Goal: Task Accomplishment & Management: Manage account settings

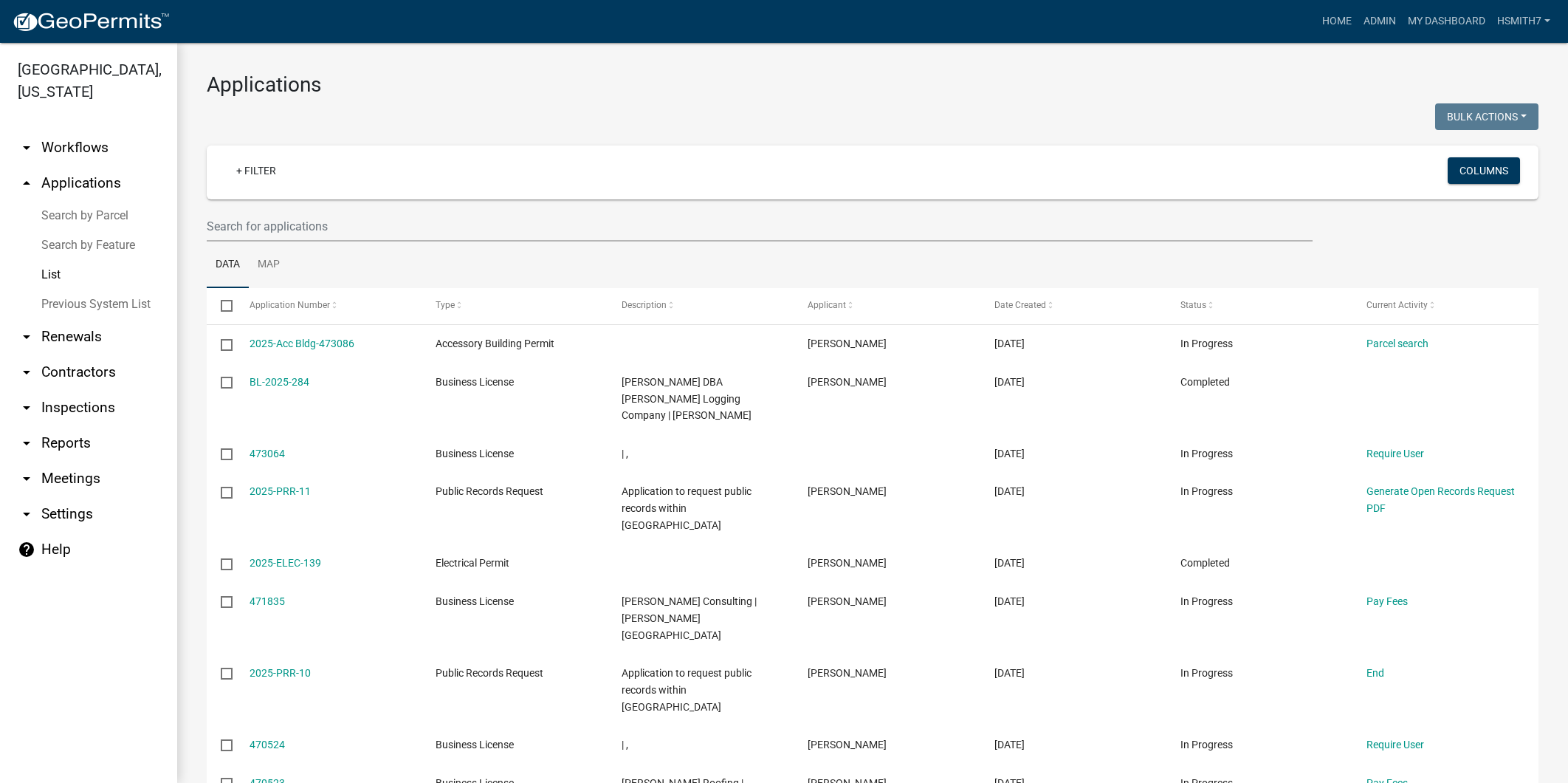
select select "3: 100"
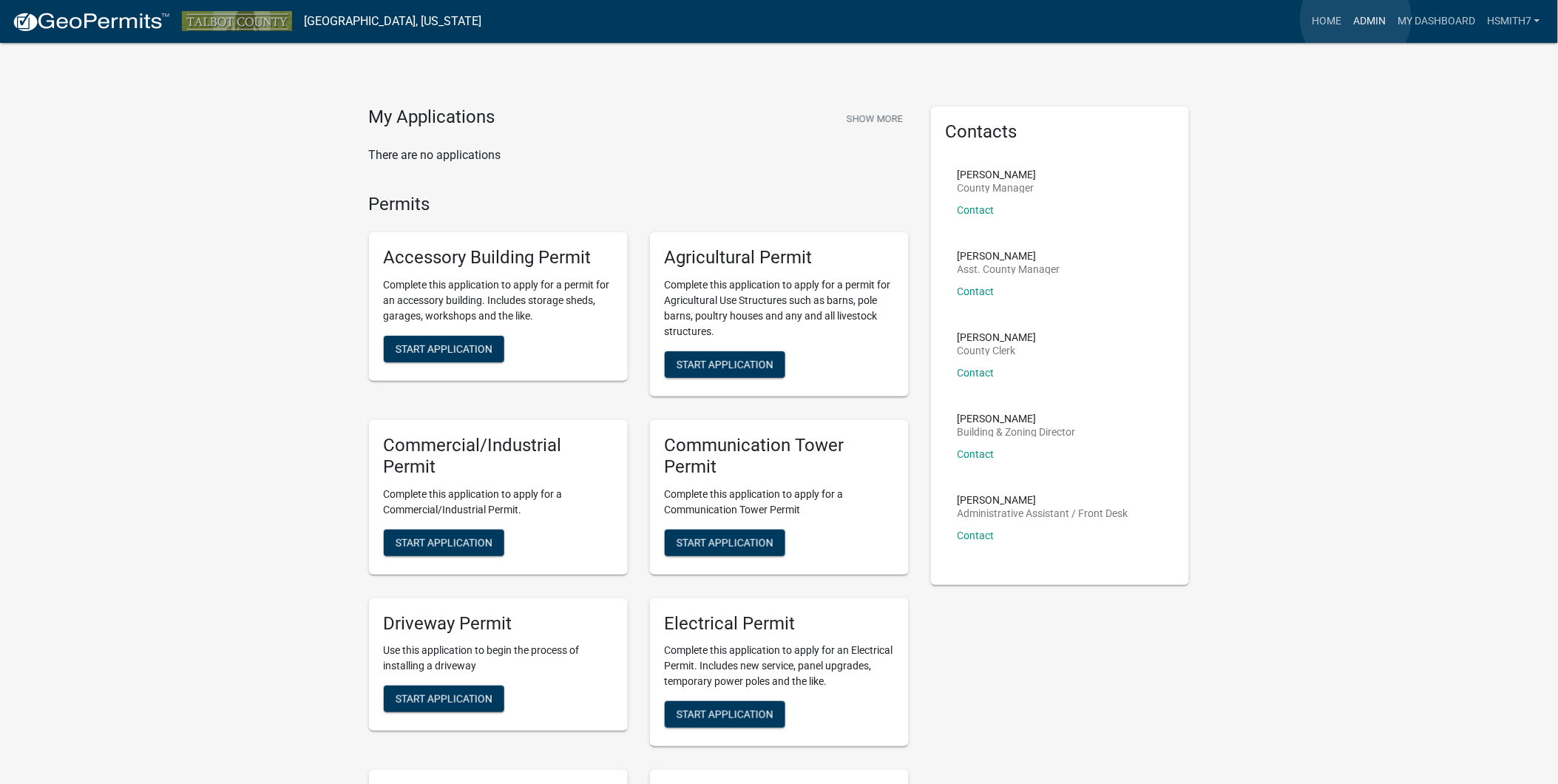
click at [1356, 19] on link "Admin" at bounding box center [1370, 21] width 45 height 28
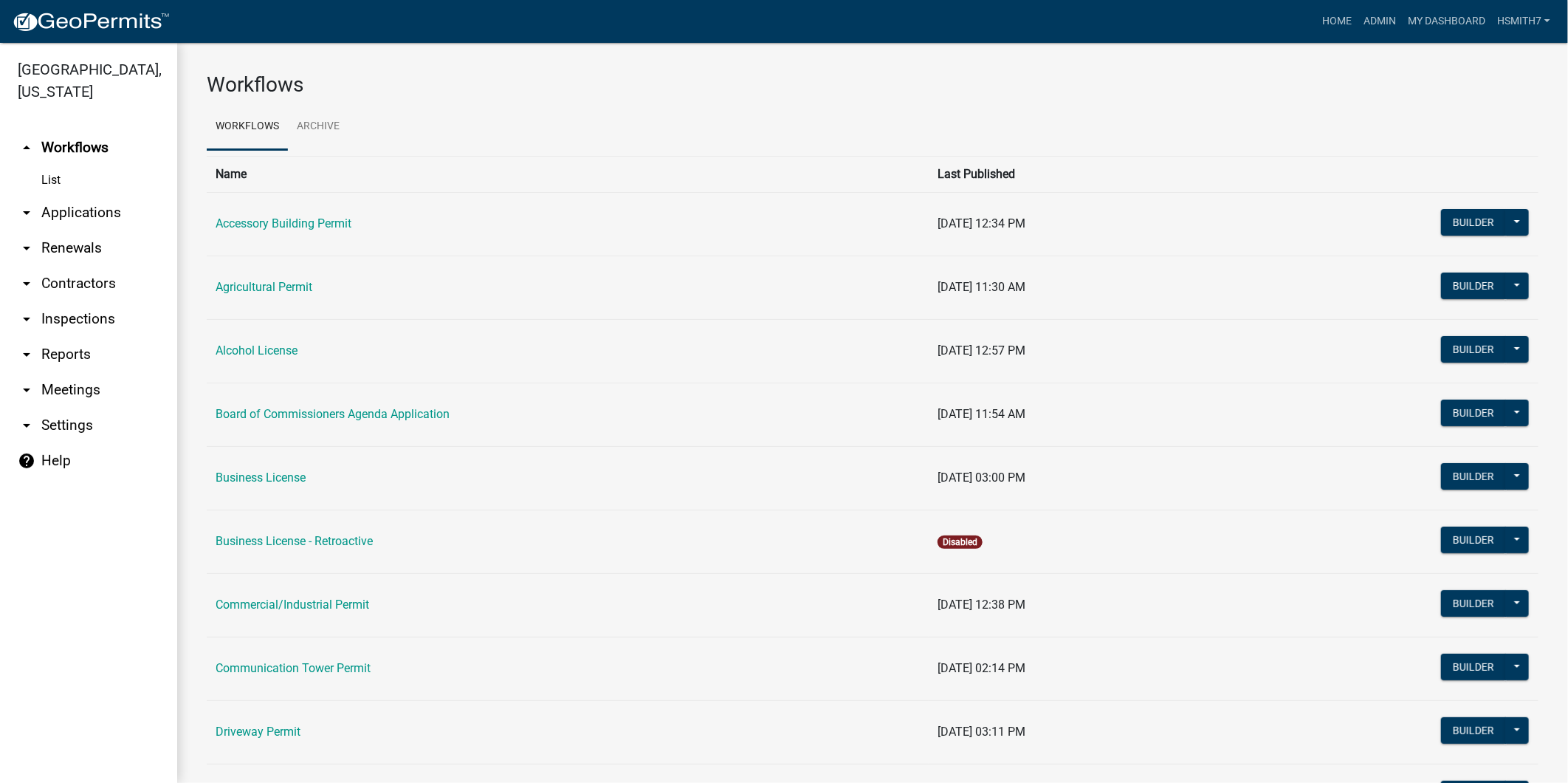
click at [92, 217] on link "arrow_drop_down Applications" at bounding box center [88, 212] width 177 height 35
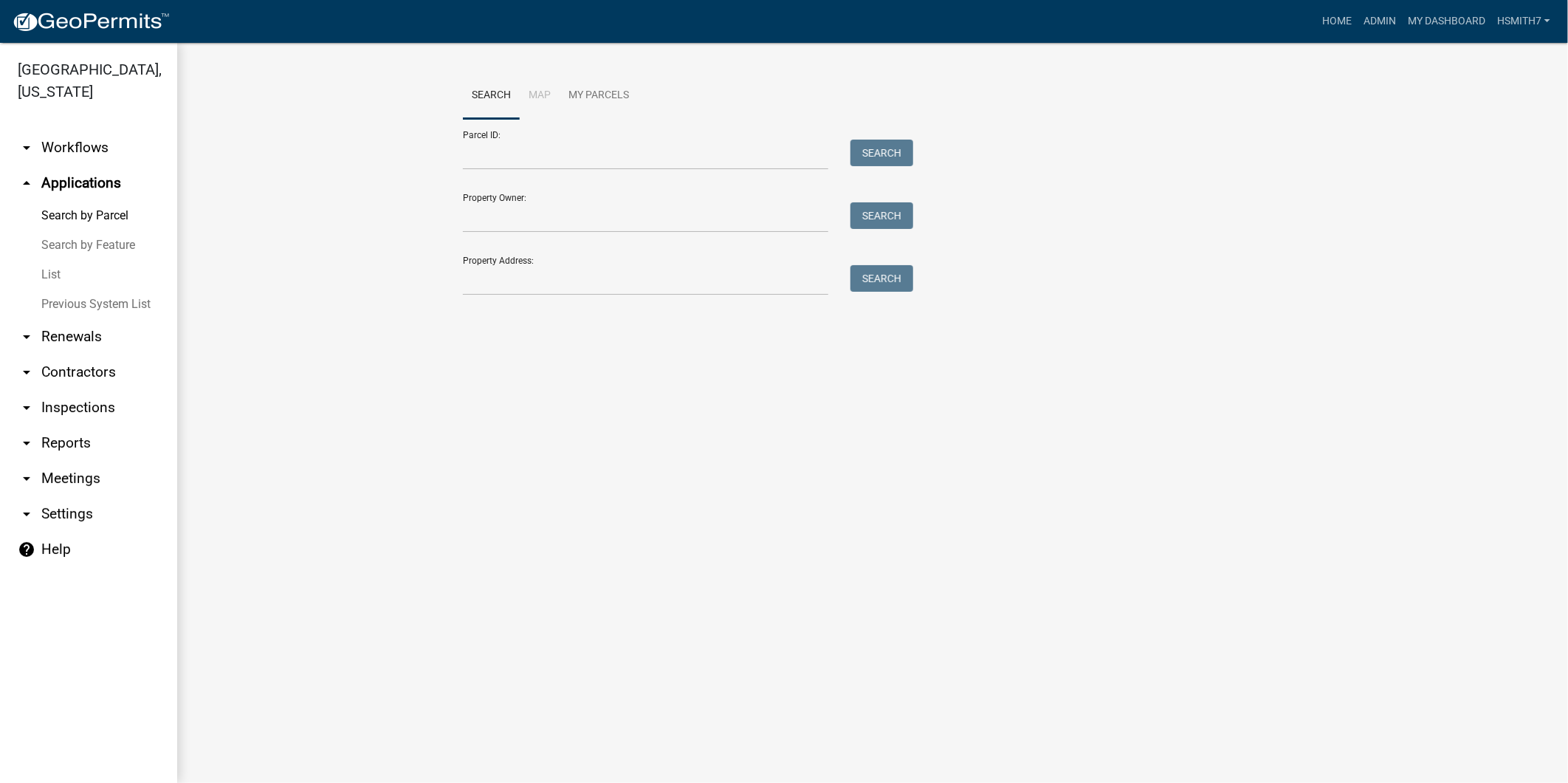
click at [51, 273] on link "List" at bounding box center [88, 274] width 177 height 29
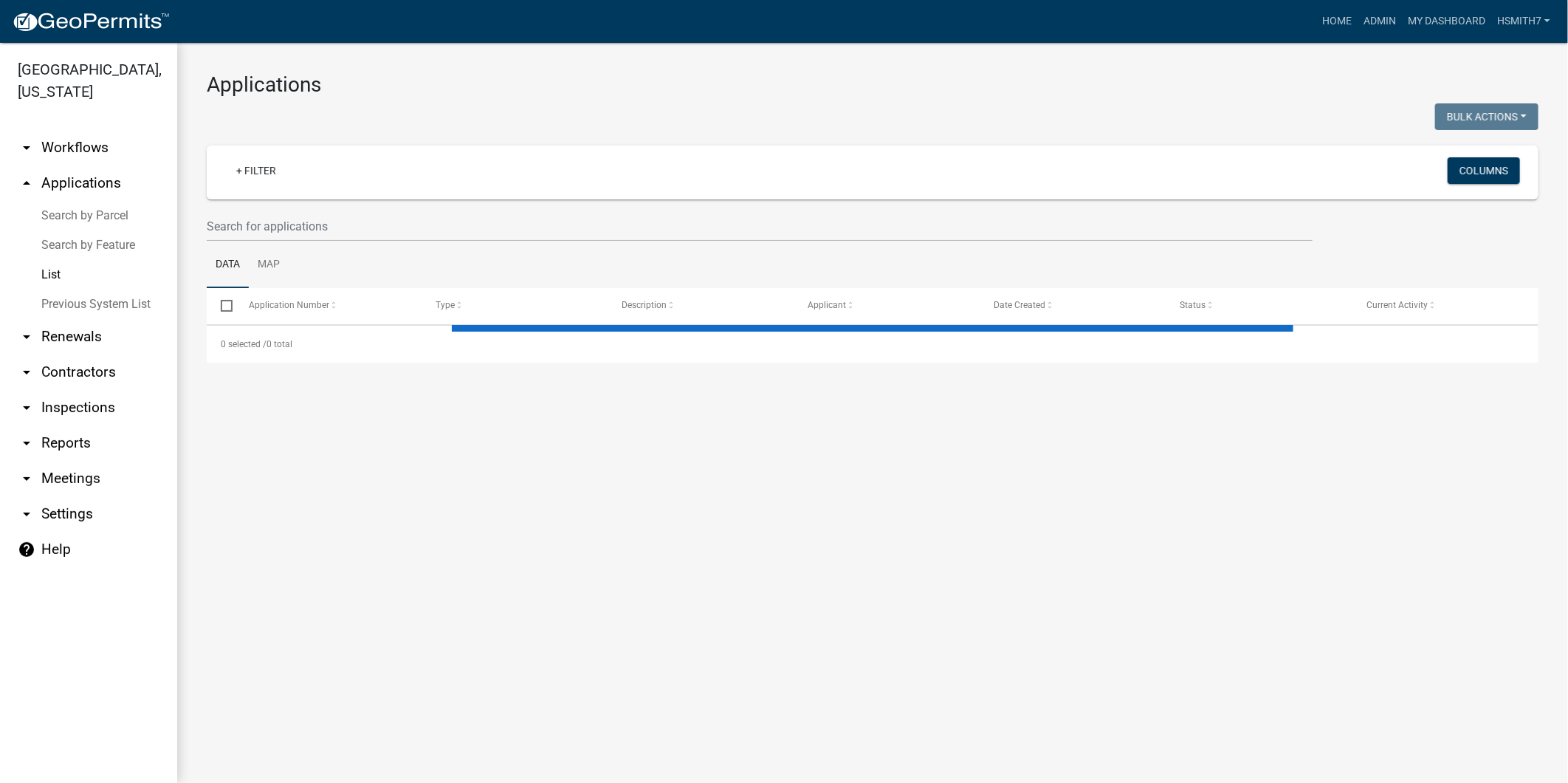
select select "3: 100"
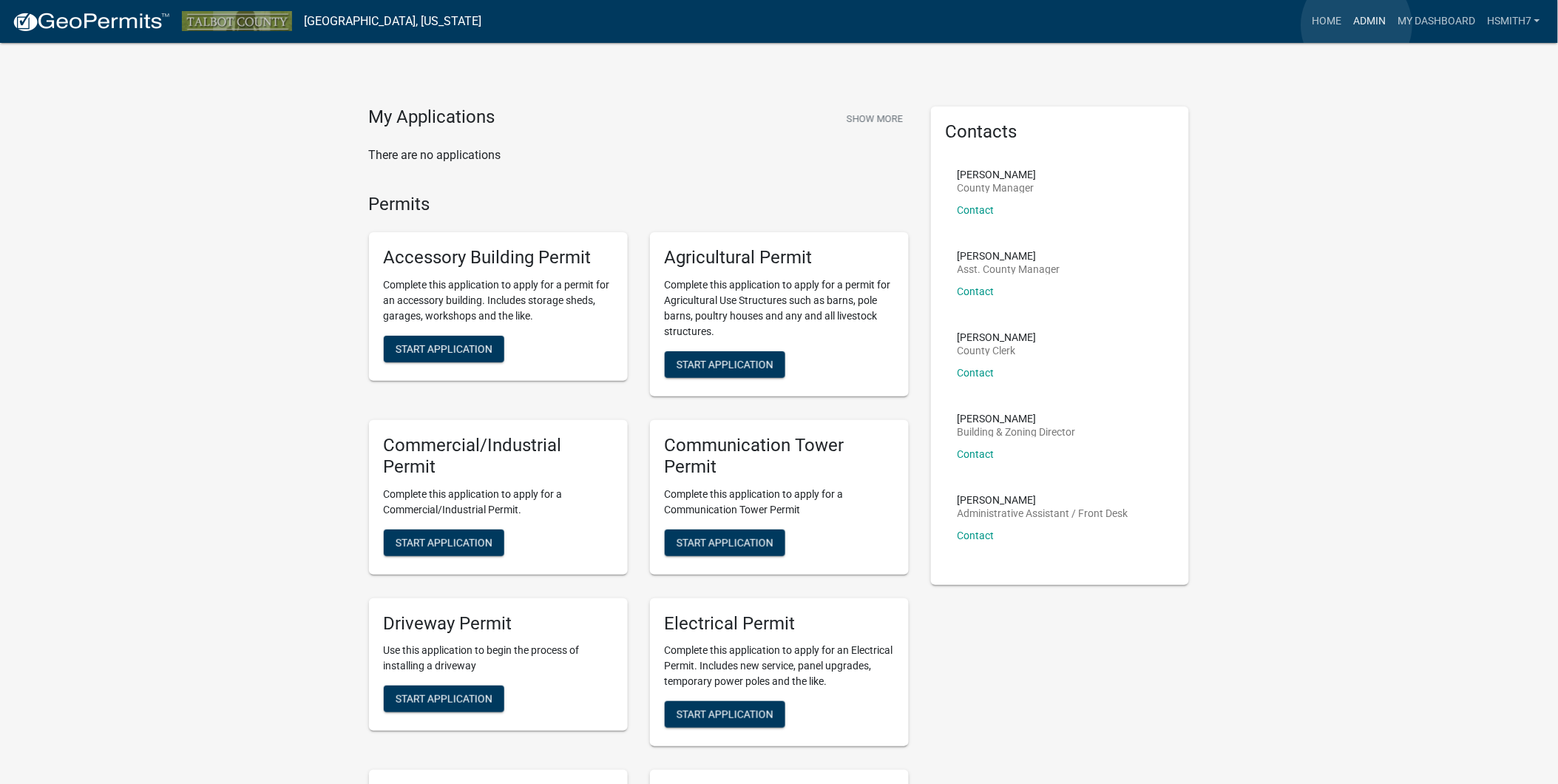
click at [1357, 24] on link "Admin" at bounding box center [1370, 21] width 45 height 28
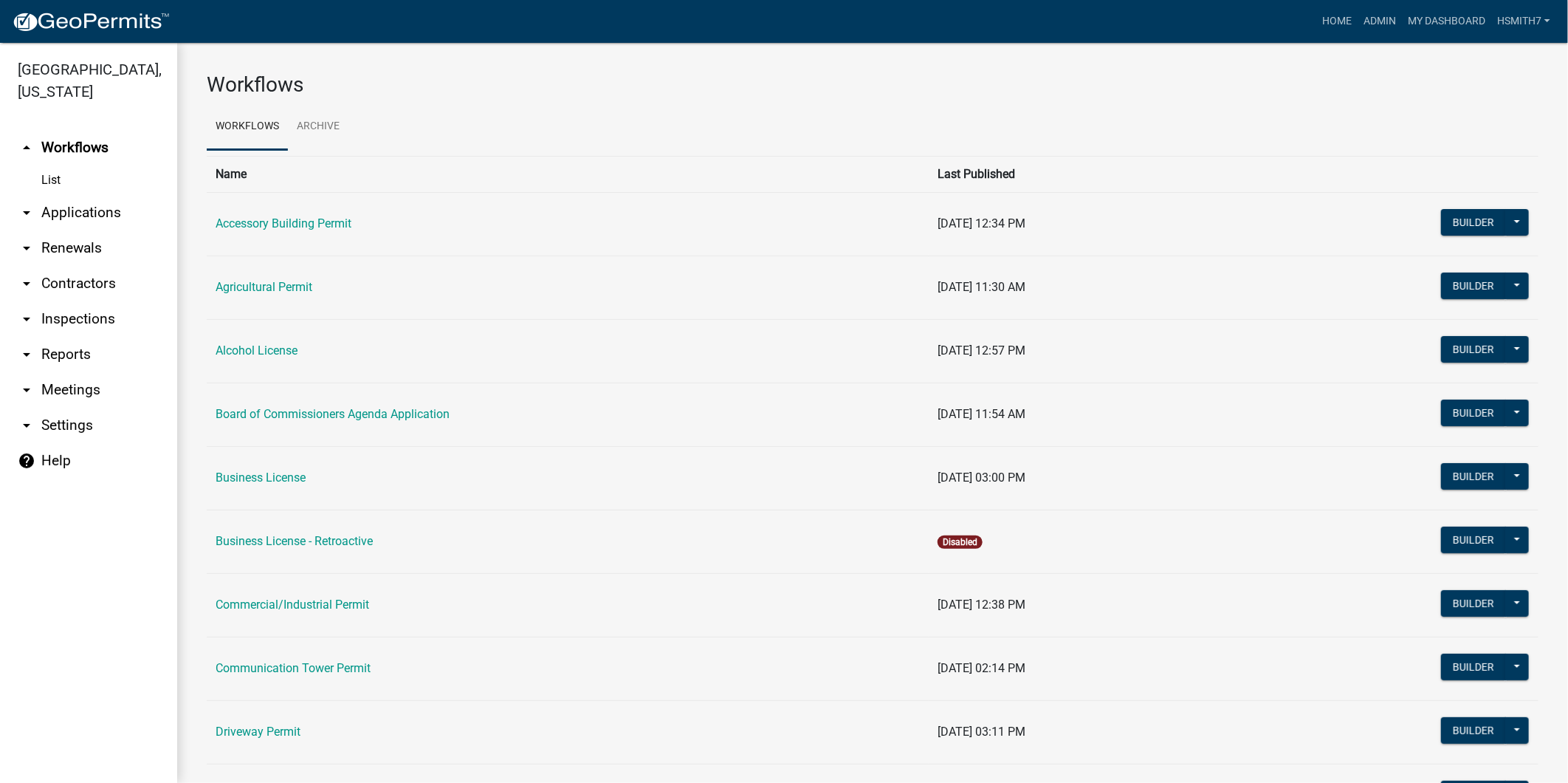
click at [64, 217] on link "arrow_drop_down Applications" at bounding box center [88, 212] width 177 height 35
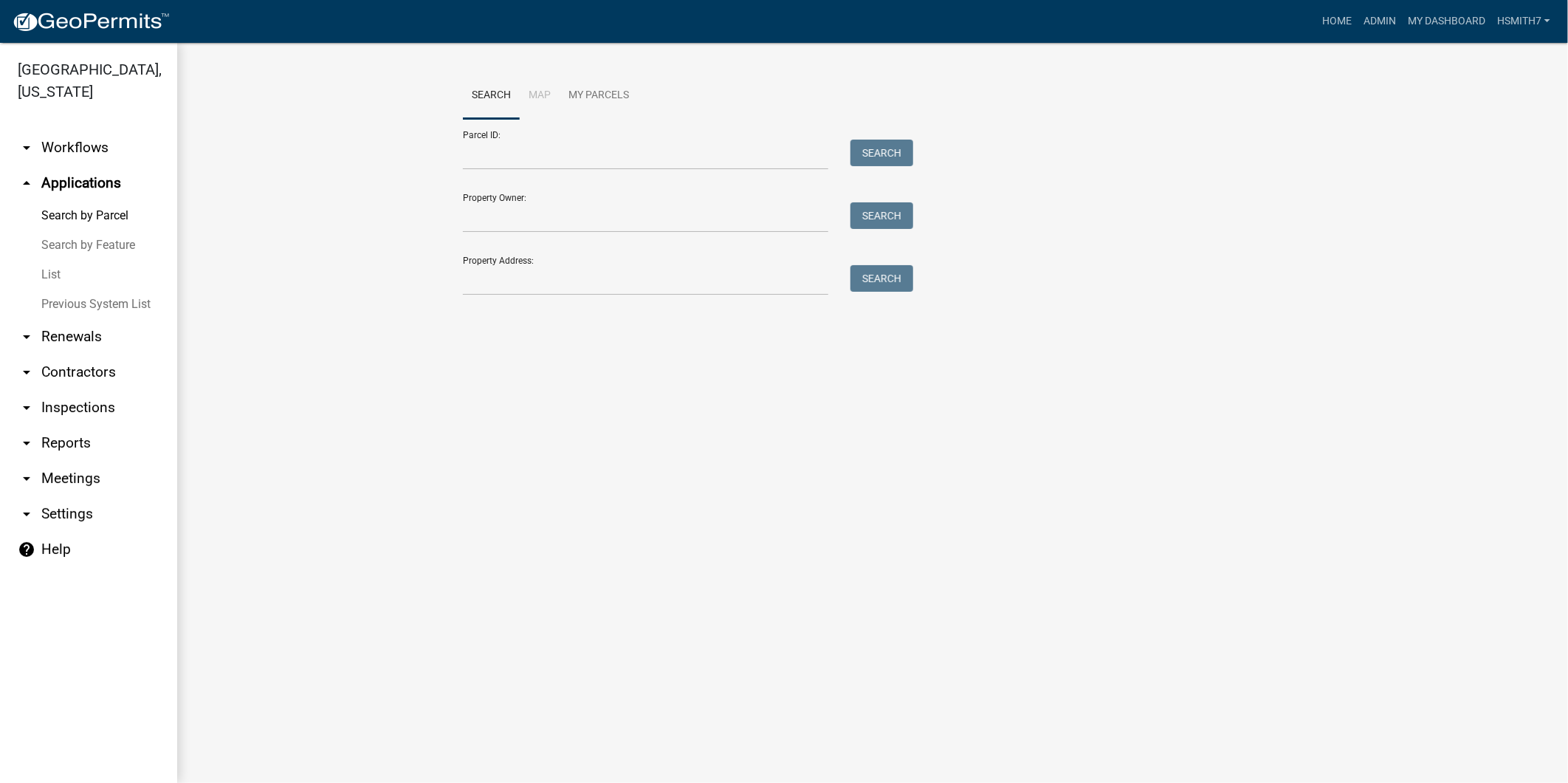
click at [51, 277] on link "List" at bounding box center [88, 274] width 177 height 29
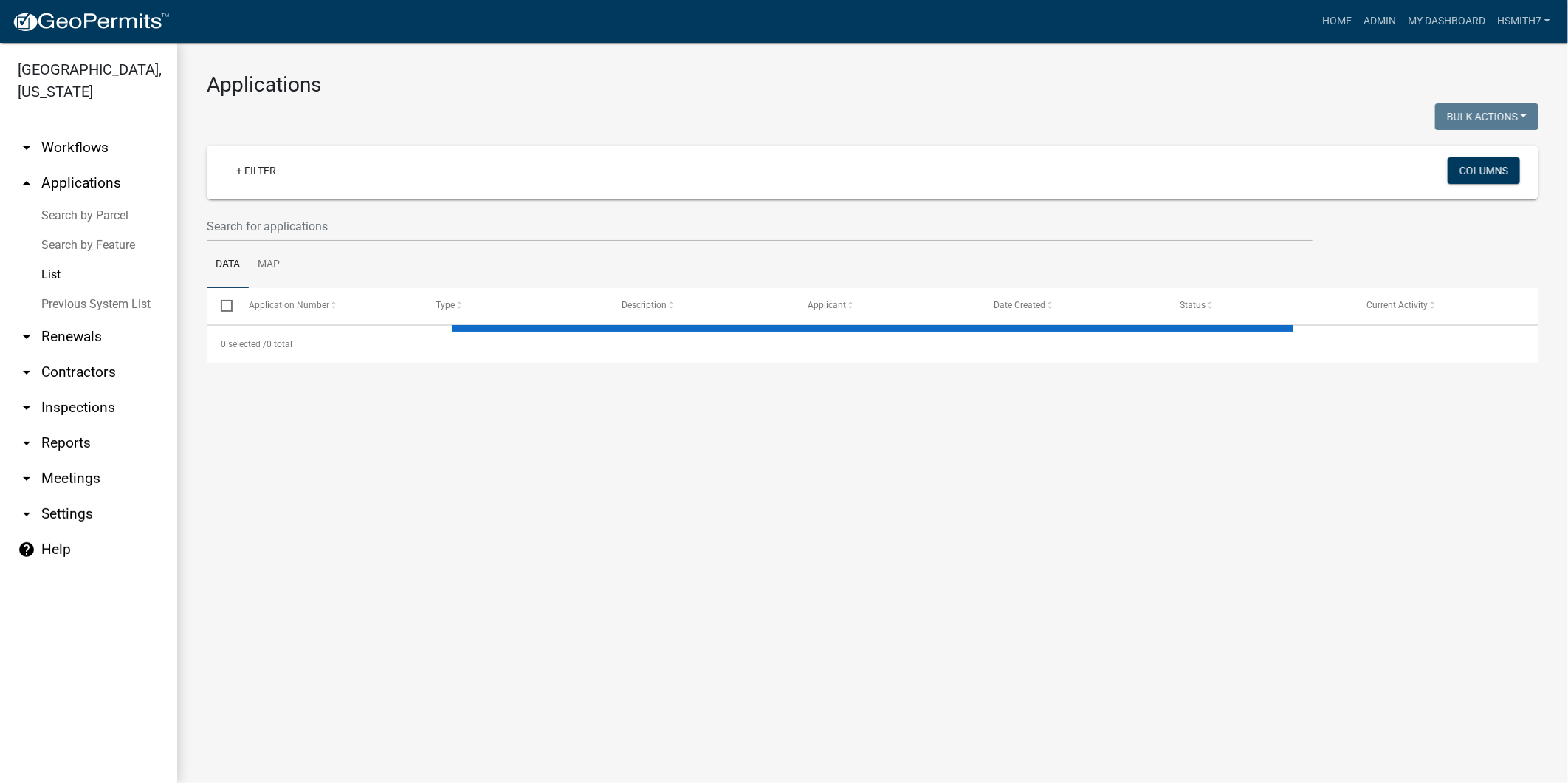
select select "3: 100"
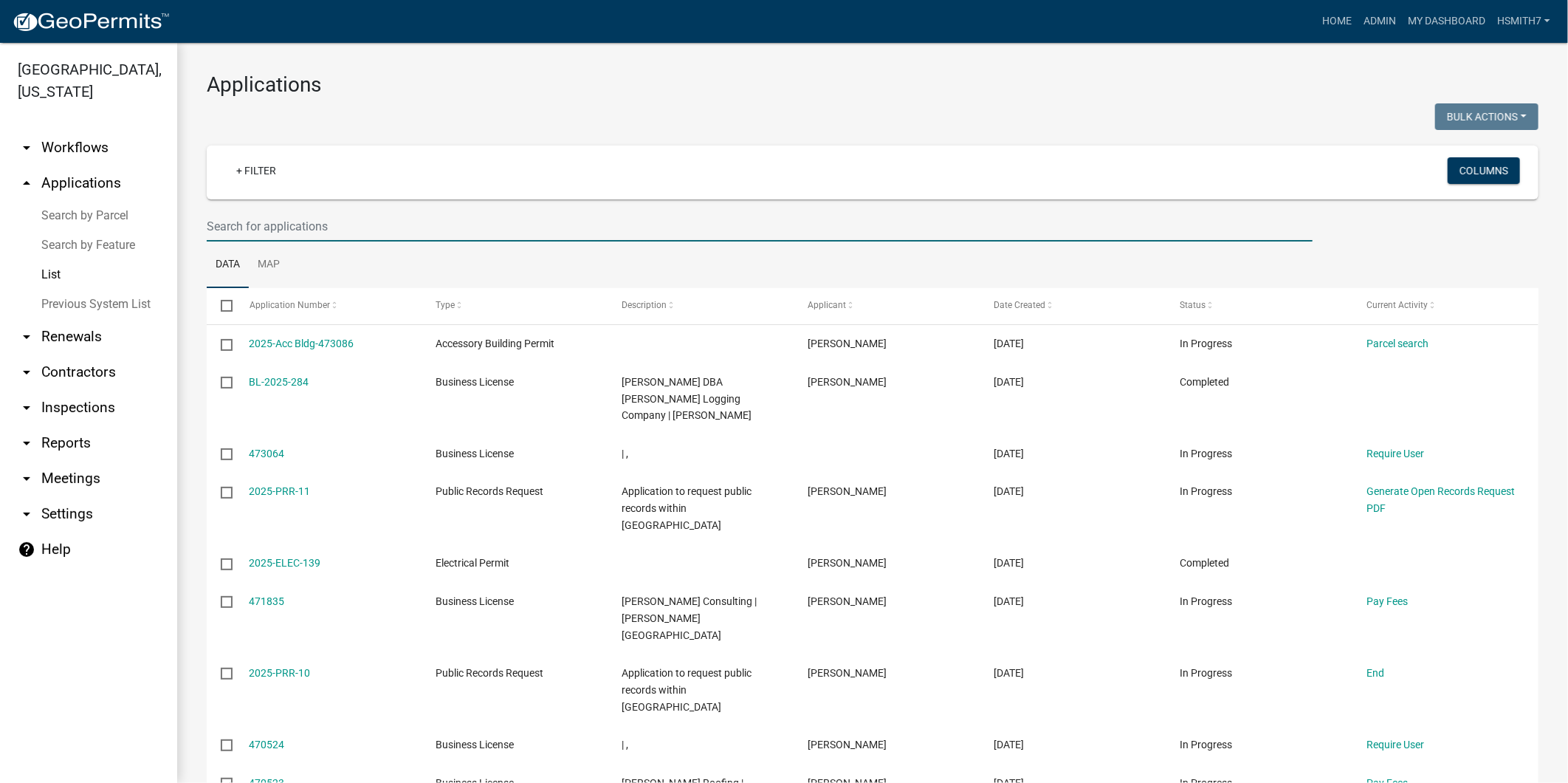
click at [375, 220] on input "text" at bounding box center [759, 227] width 1106 height 30
click at [511, 265] on ul "Data Map" at bounding box center [872, 265] width 1332 height 46
click at [397, 220] on input "text" at bounding box center [759, 227] width 1106 height 30
click at [707, 234] on input "text" at bounding box center [759, 227] width 1106 height 30
type input "everson"
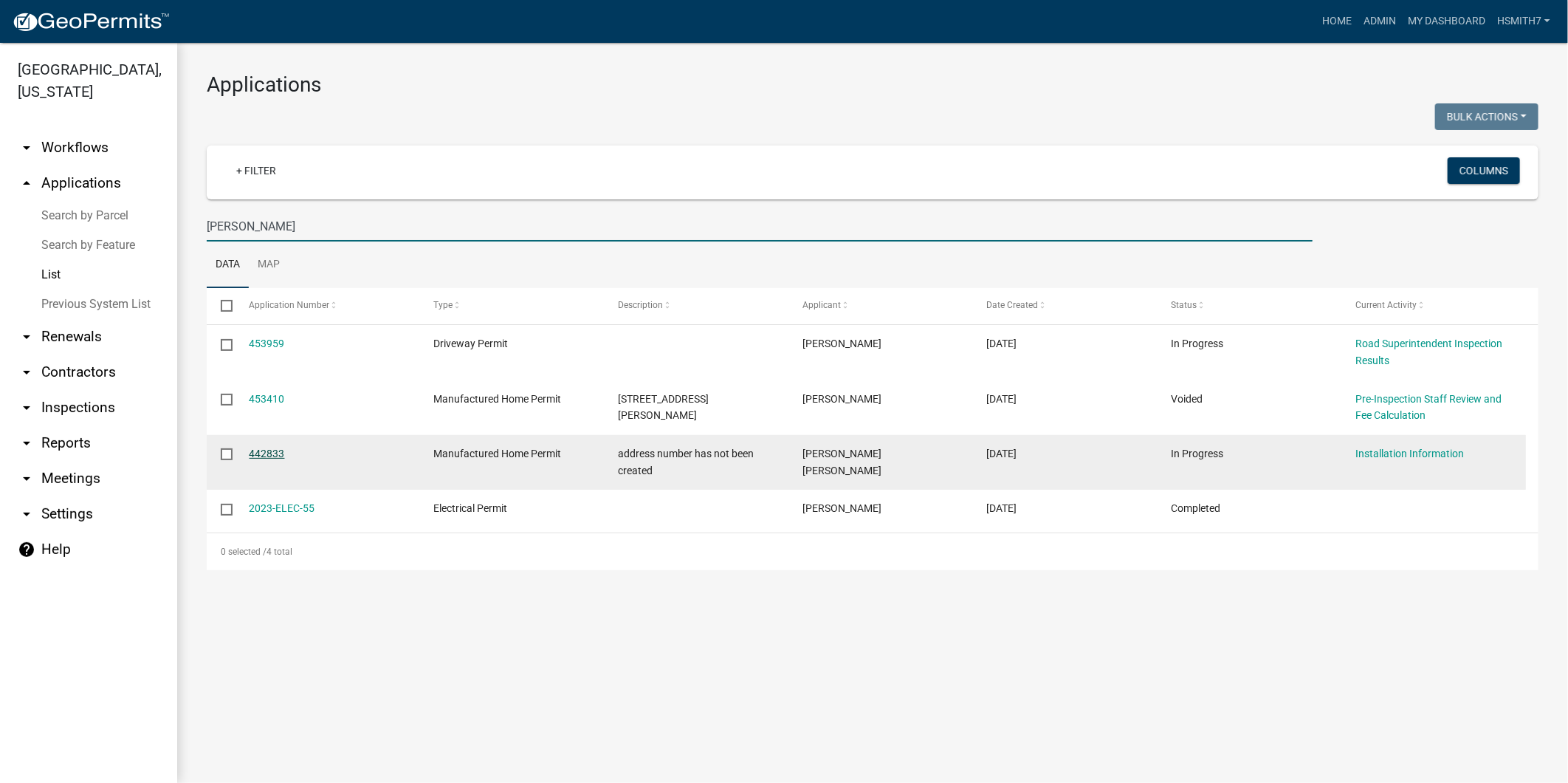
click at [274, 448] on link "442833" at bounding box center [267, 453] width 35 height 12
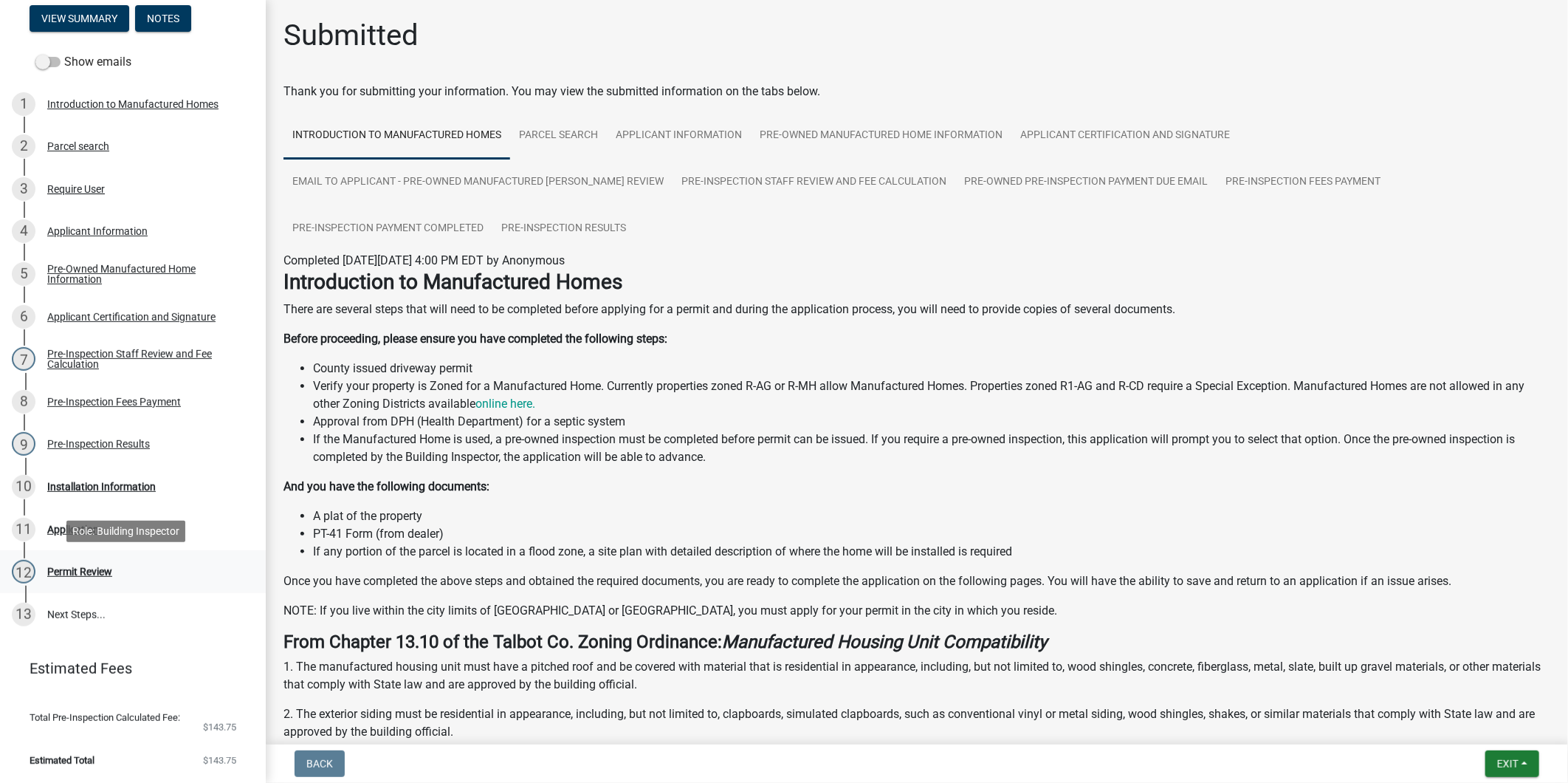
scroll to position [202, 0]
click at [93, 496] on div "10 Installation Information" at bounding box center [126, 486] width 230 height 24
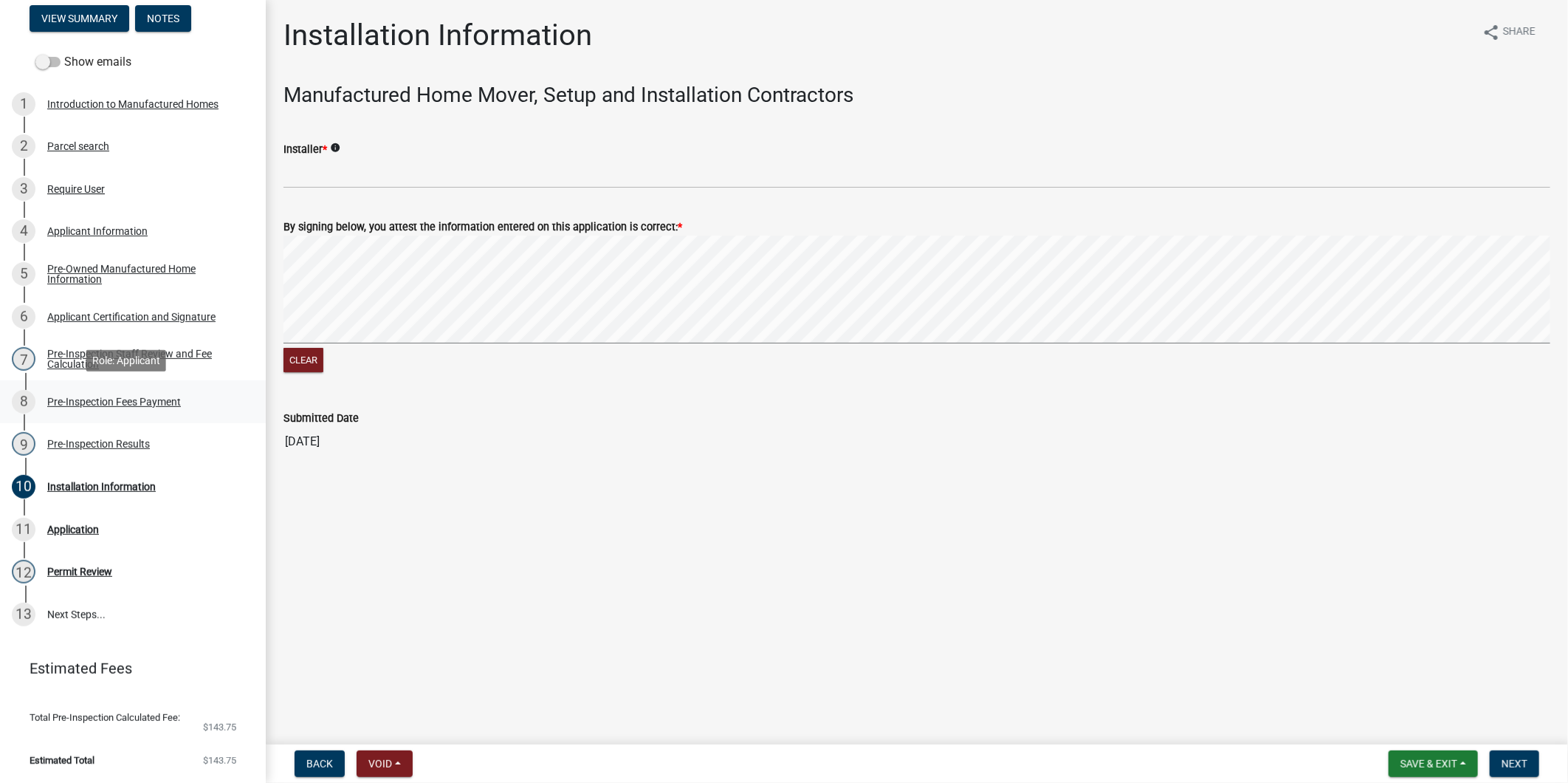
click at [149, 392] on div "8 Pre-Inspection Fees Payment" at bounding box center [126, 402] width 230 height 24
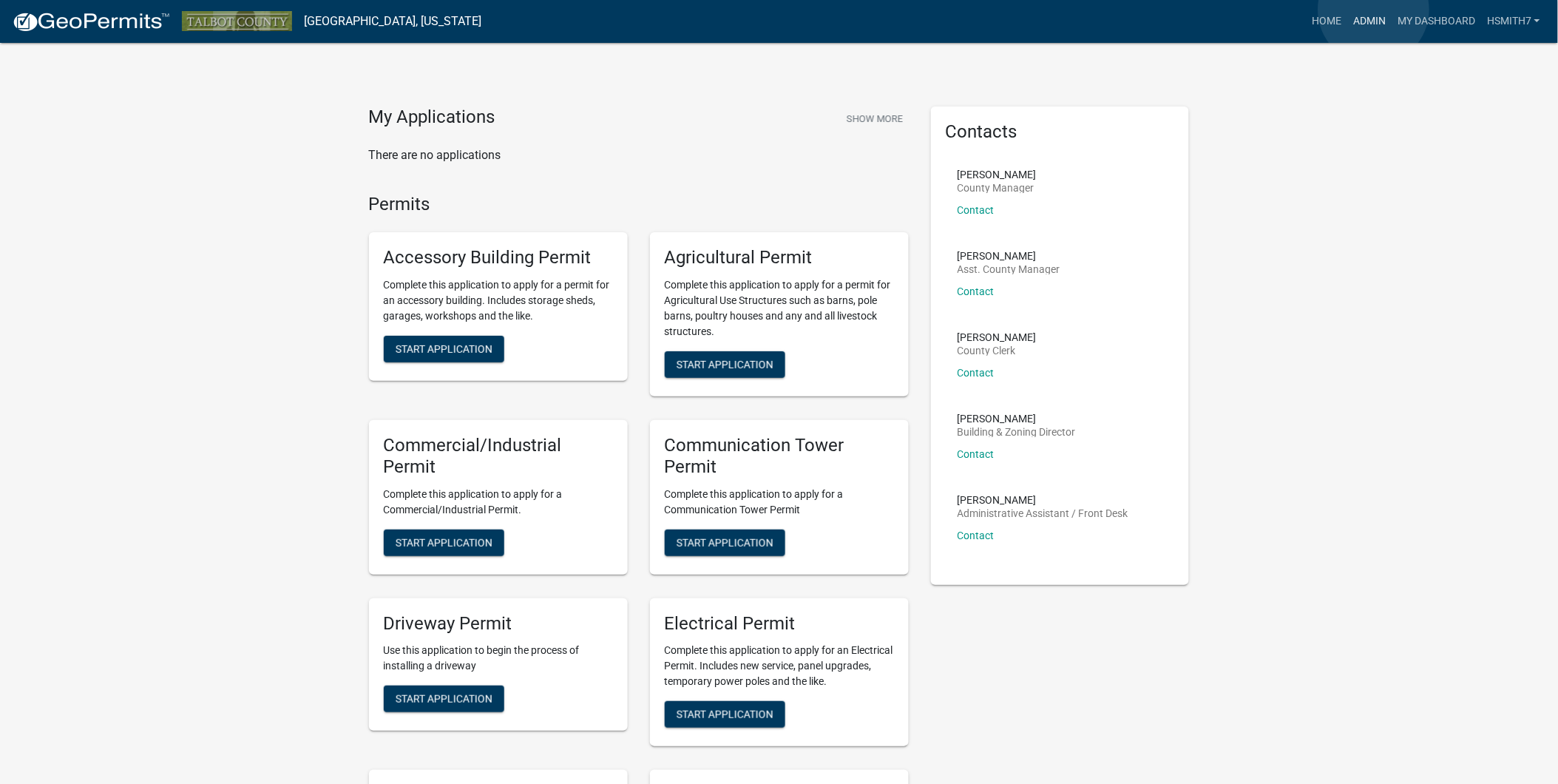
click at [1374, 9] on link "Admin" at bounding box center [1370, 21] width 45 height 28
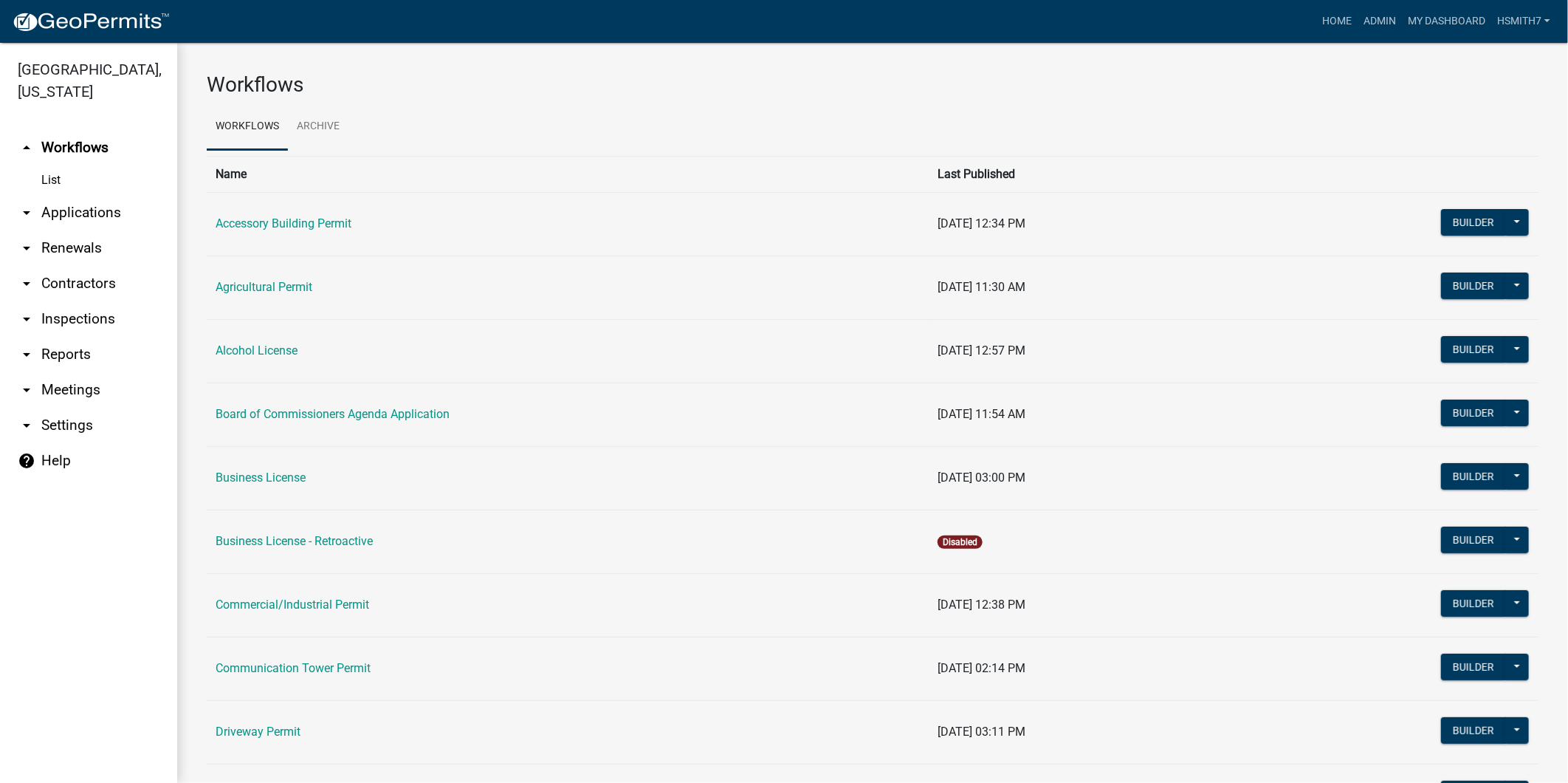
click at [94, 212] on link "arrow_drop_down Applications" at bounding box center [88, 212] width 177 height 35
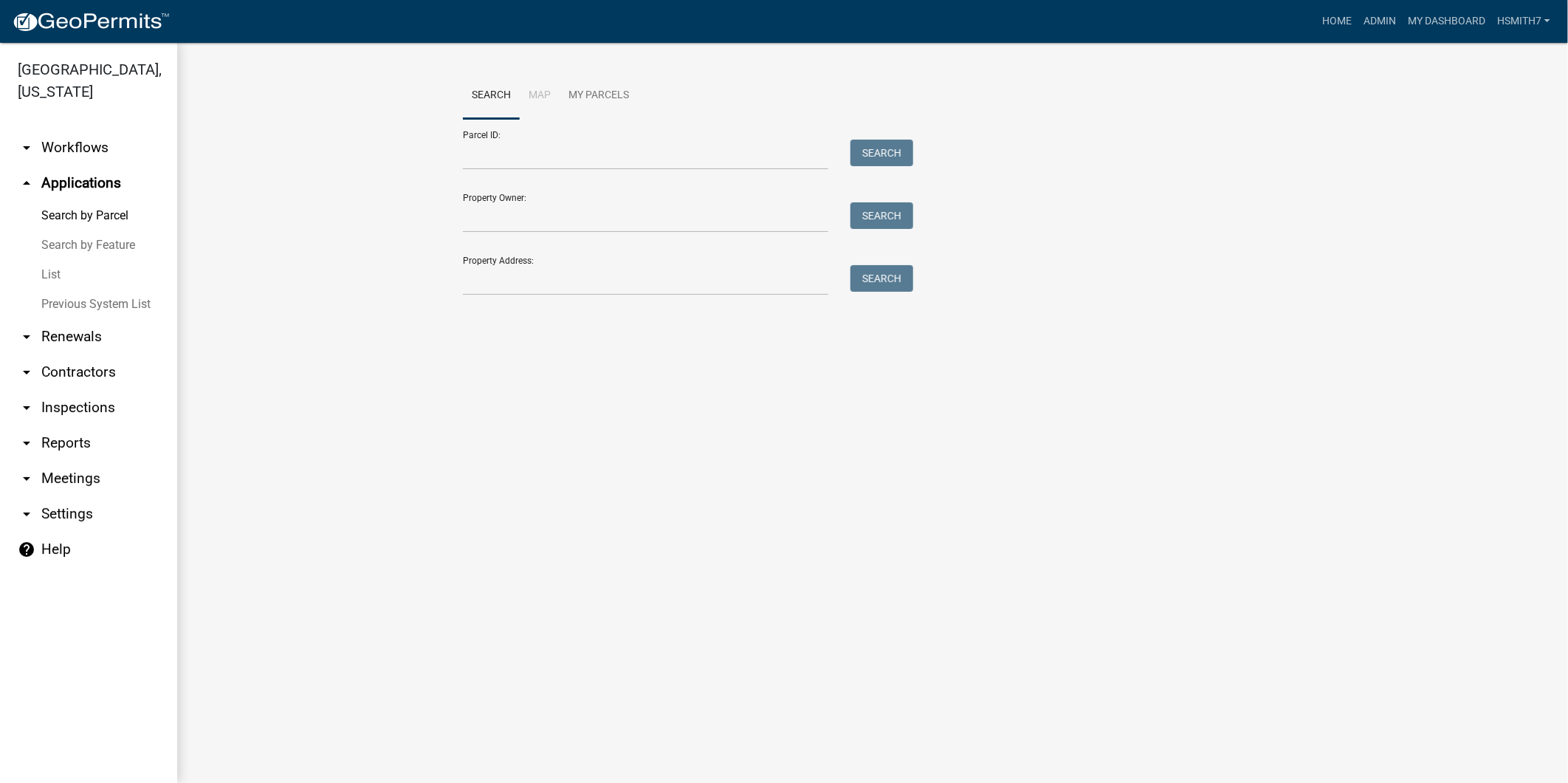
click at [40, 273] on link "List" at bounding box center [88, 274] width 177 height 29
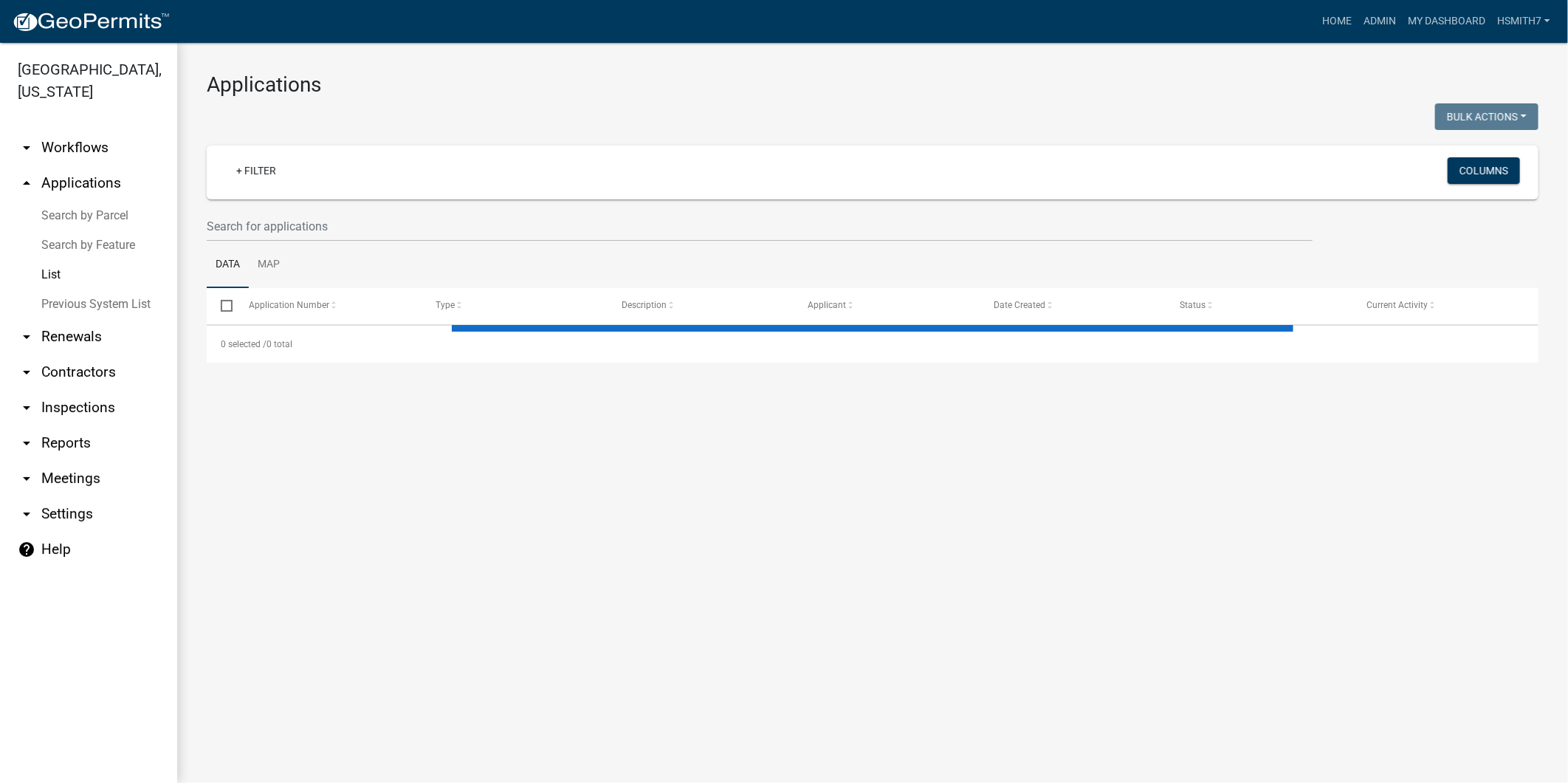
select select "3: 100"
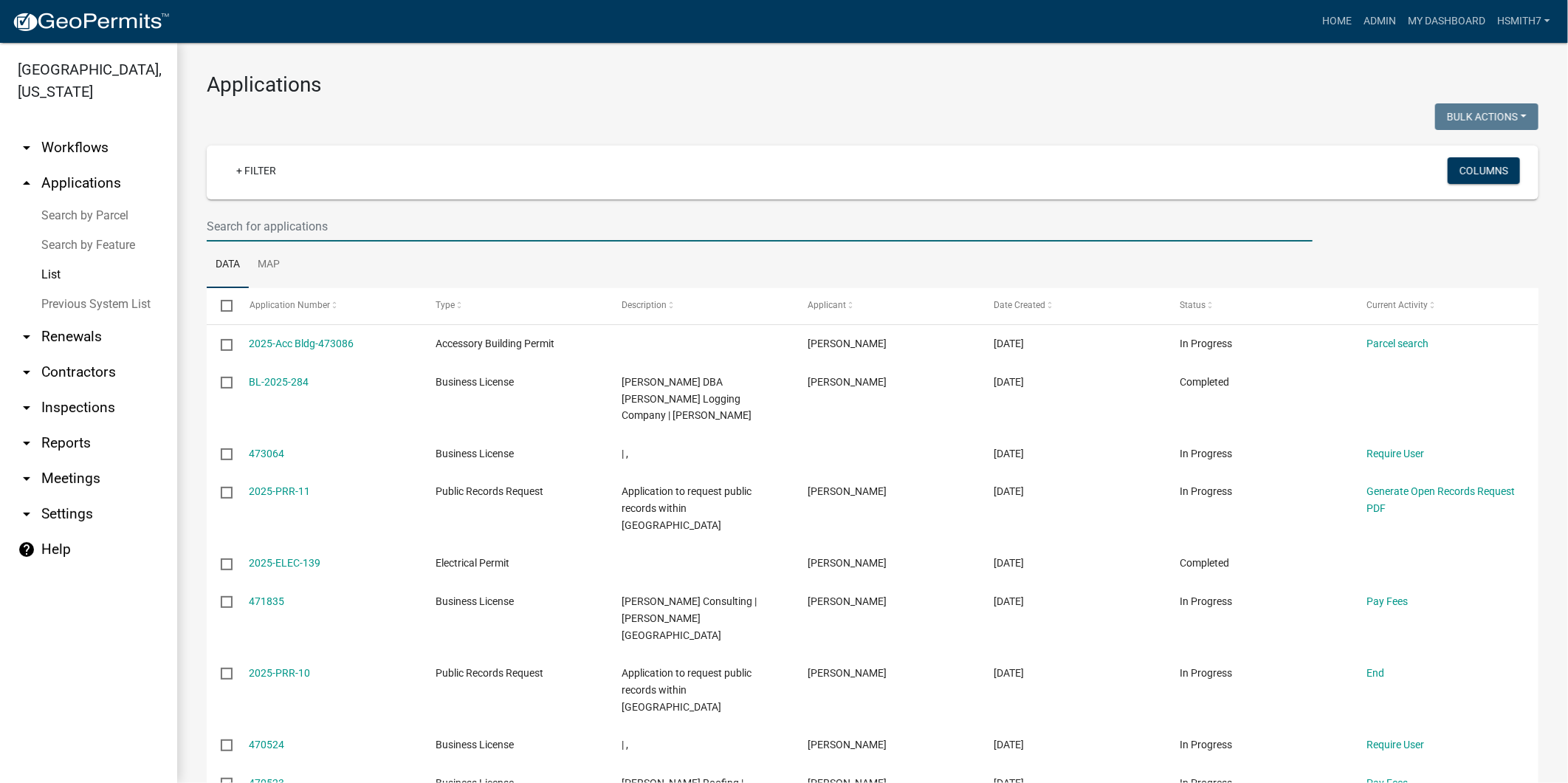
click at [295, 217] on input "text" at bounding box center [759, 227] width 1106 height 30
click at [414, 218] on input "text" at bounding box center [759, 227] width 1106 height 30
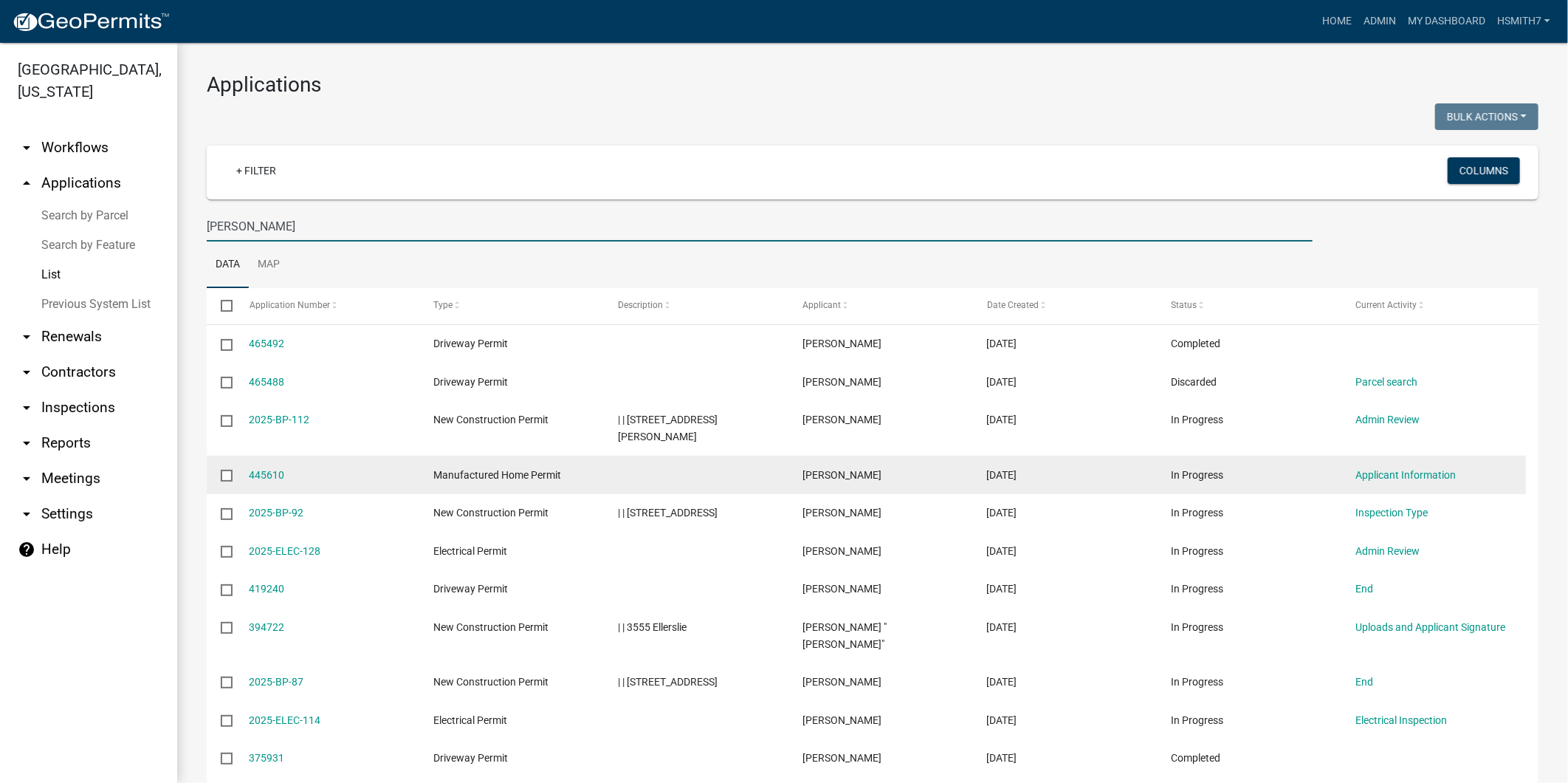
scroll to position [82, 0]
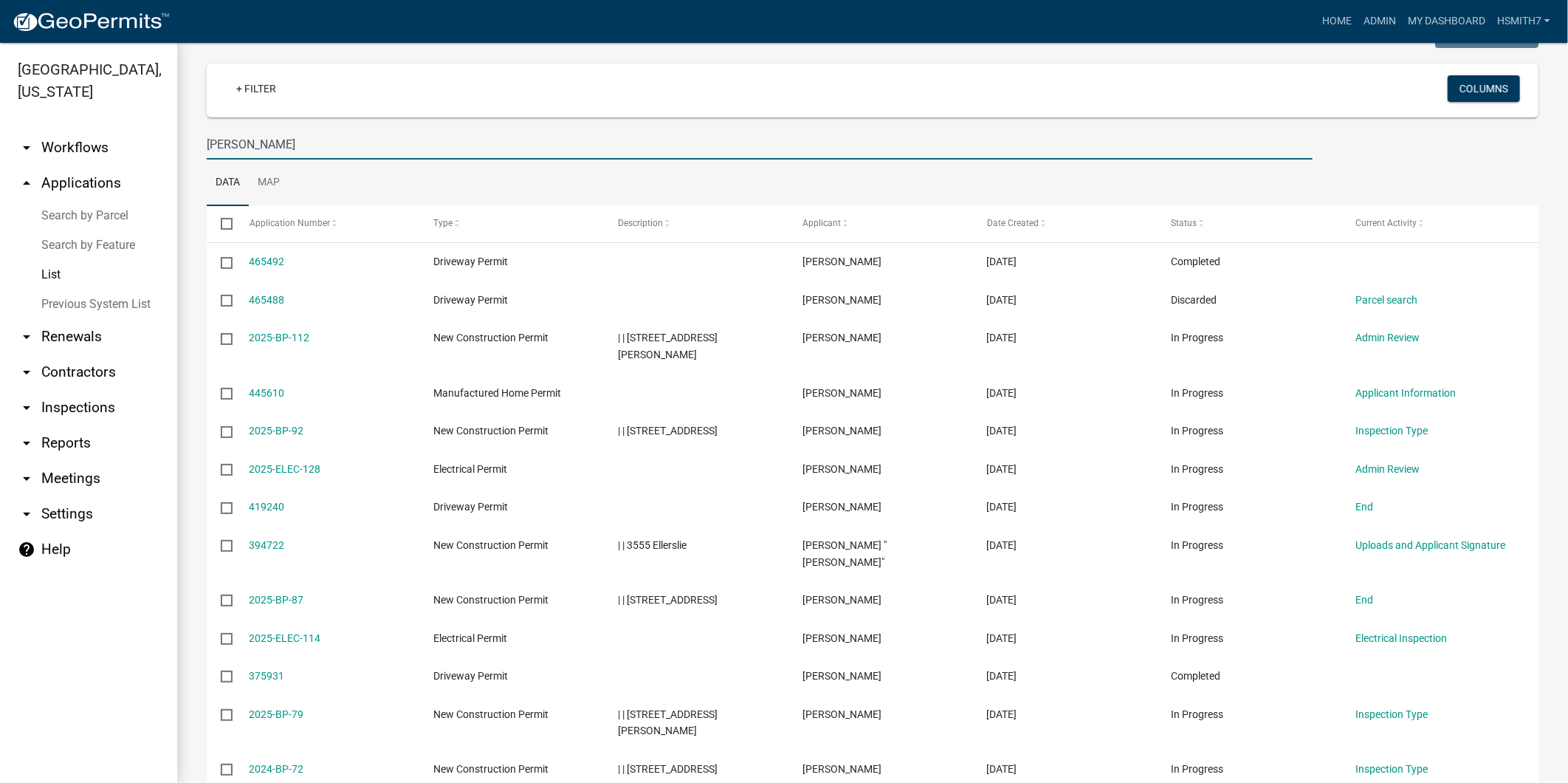
type input "david"
click at [377, 126] on wm-filter-builder "+ Filter Columns david" at bounding box center [872, 111] width 1332 height 96
drag, startPoint x: 377, startPoint y: 126, endPoint x: 375, endPoint y: 134, distance: 8.2
click at [375, 134] on input "david" at bounding box center [759, 144] width 1106 height 30
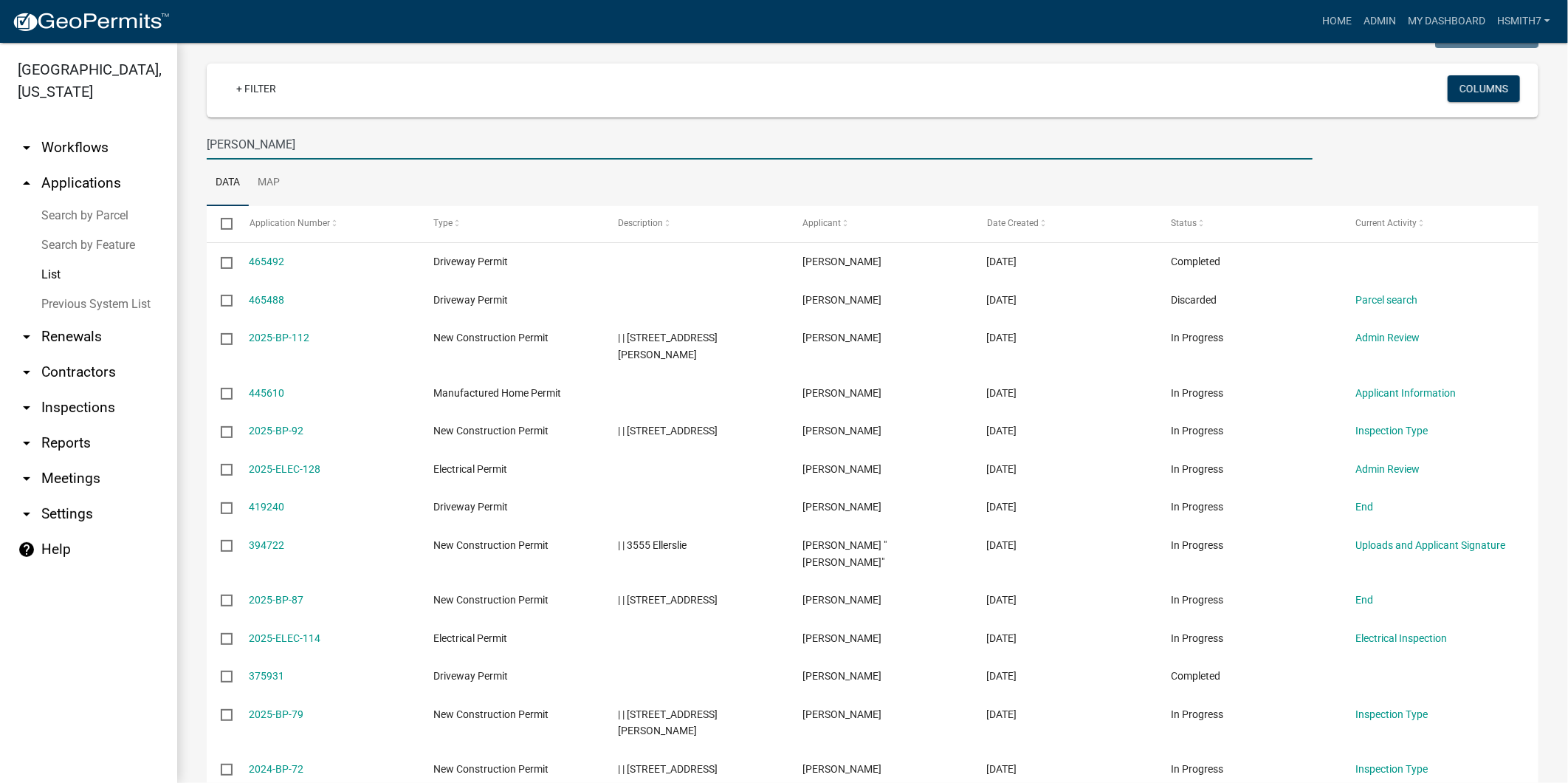
click at [375, 134] on input "david" at bounding box center [759, 144] width 1106 height 30
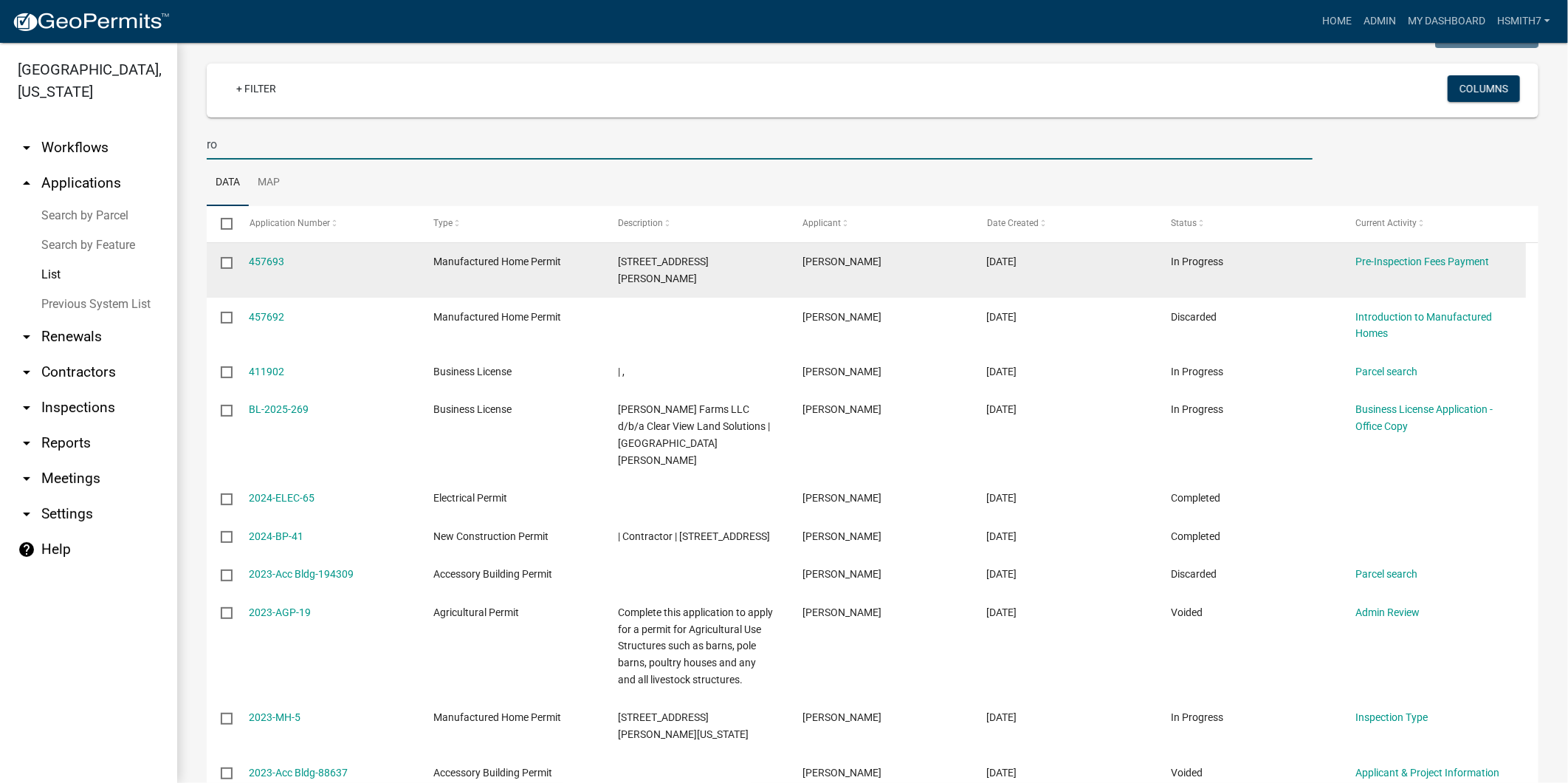
type input "r"
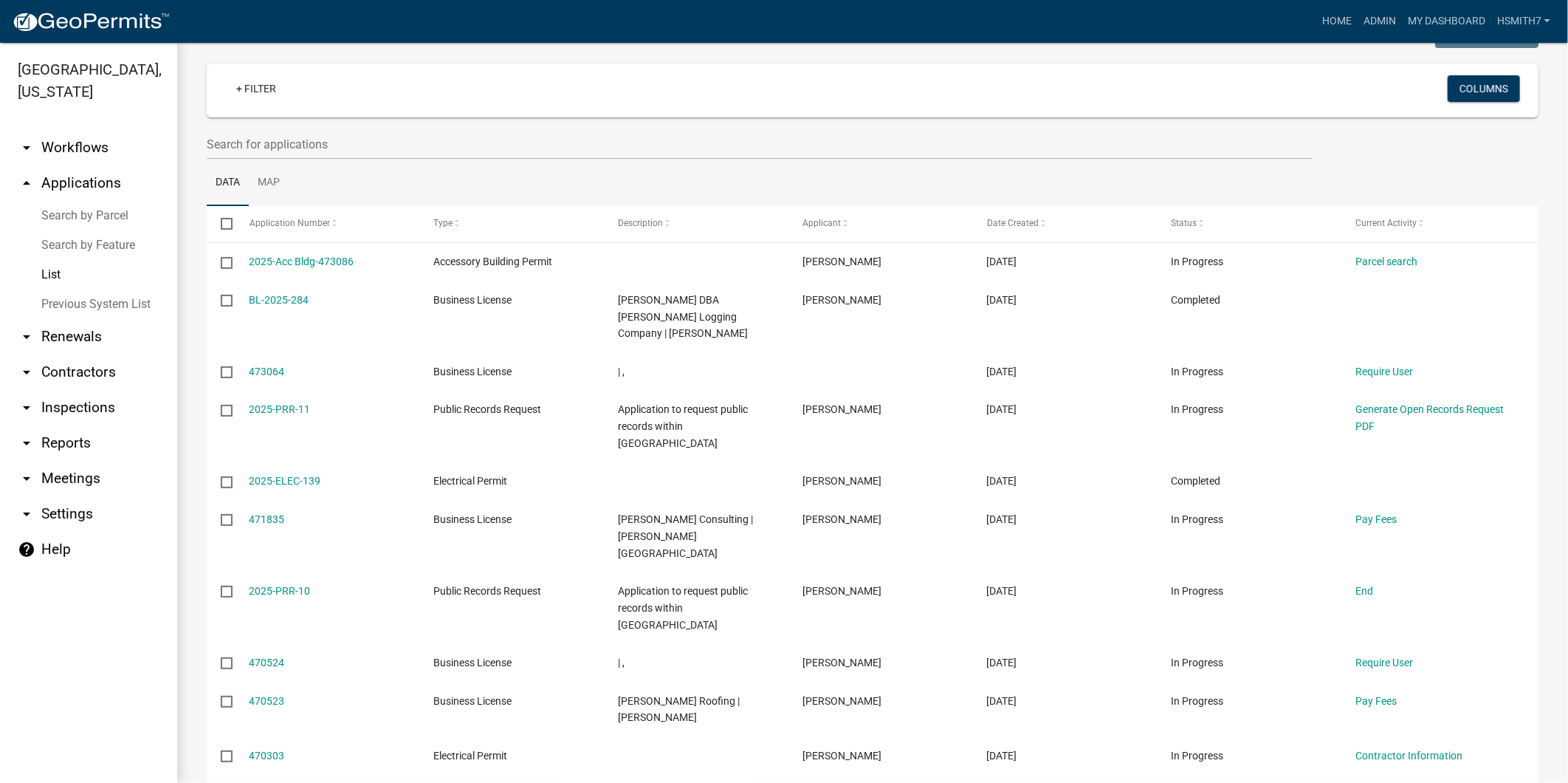
click at [655, 190] on ul "Data Map" at bounding box center [872, 182] width 1332 height 46
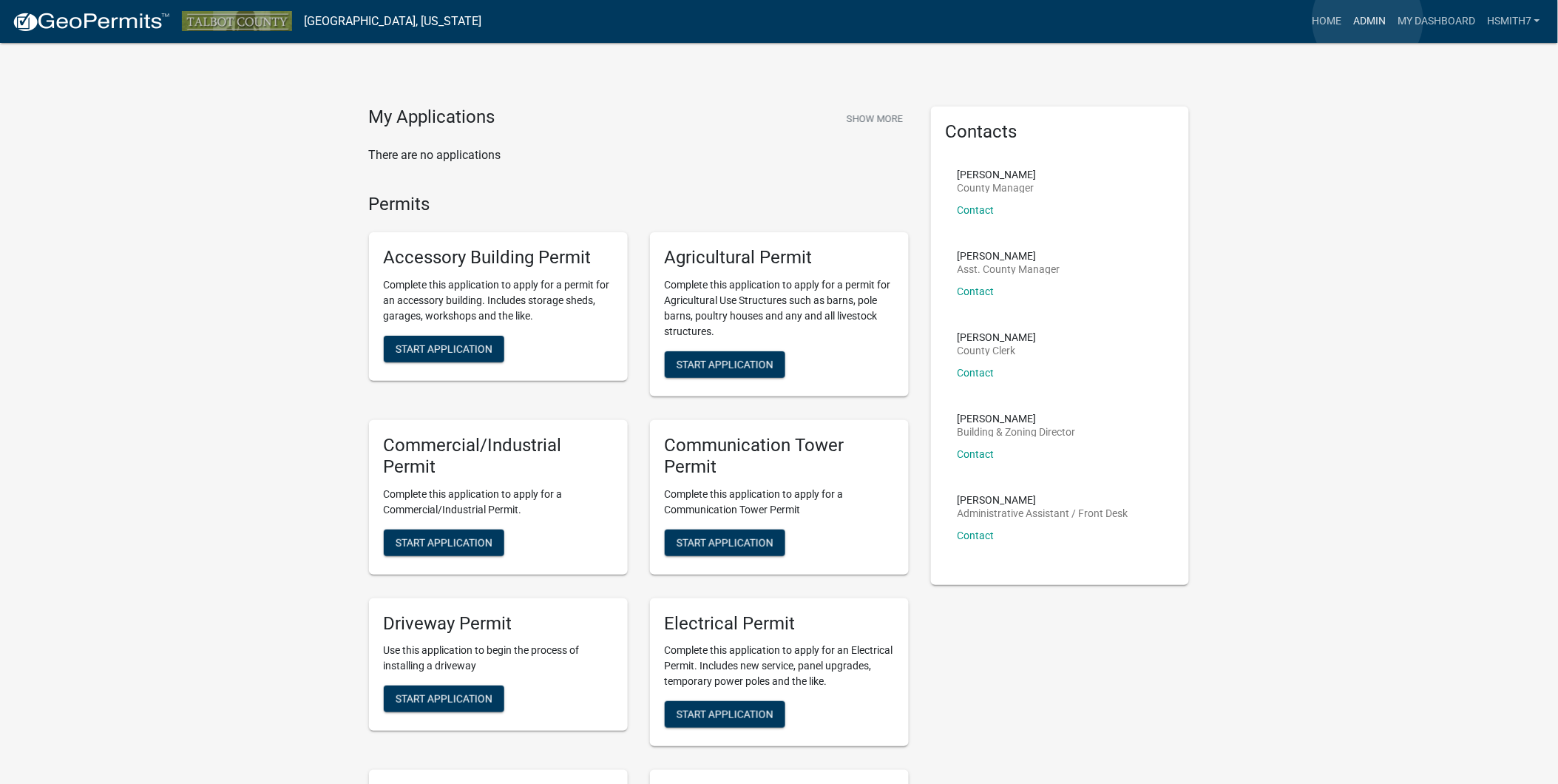
click at [1361, 21] on link "Admin" at bounding box center [1370, 21] width 45 height 28
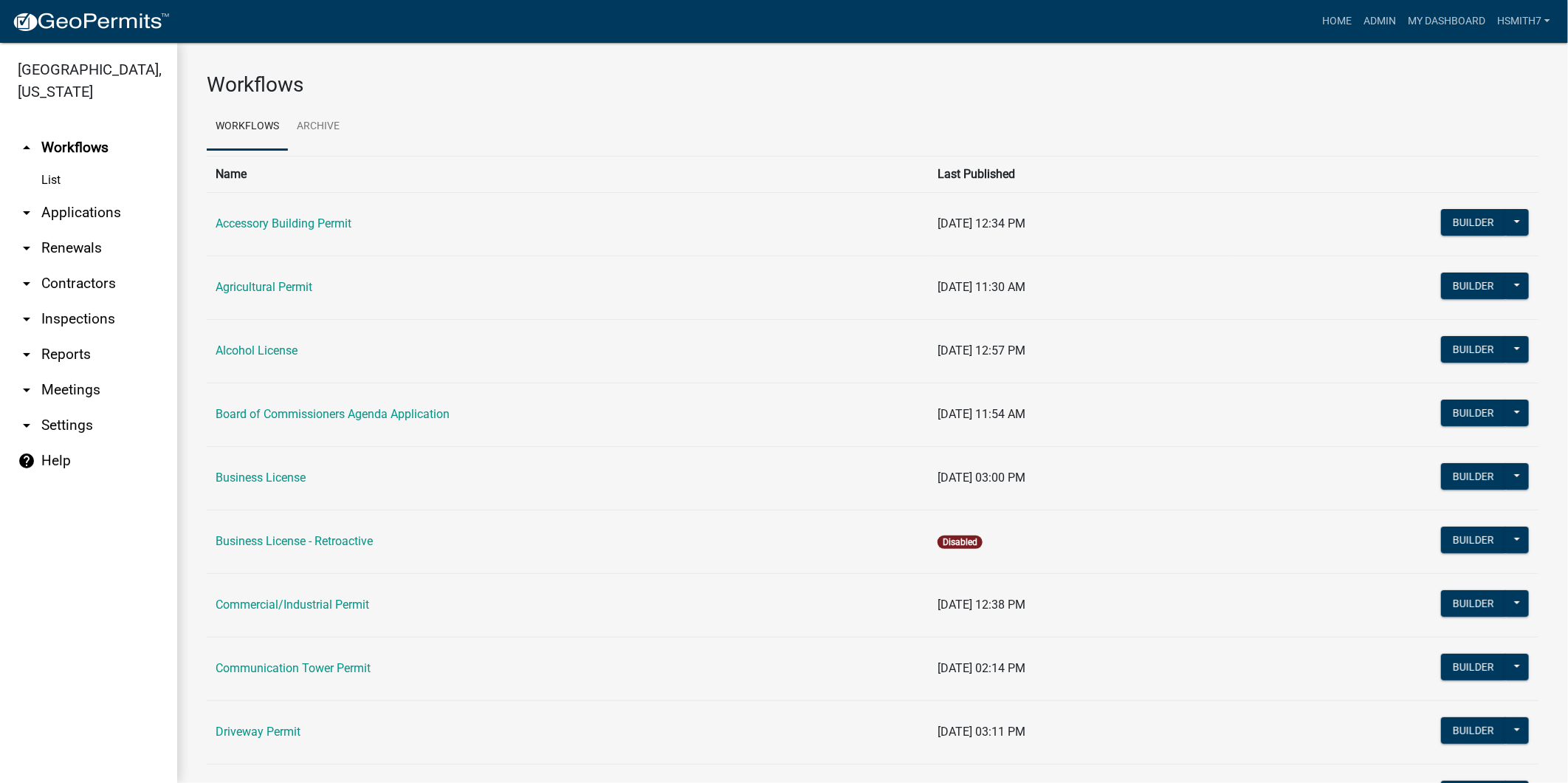
drag, startPoint x: 88, startPoint y: 216, endPoint x: 87, endPoint y: 230, distance: 14.0
click at [89, 216] on link "arrow_drop_down Applications" at bounding box center [88, 212] width 177 height 35
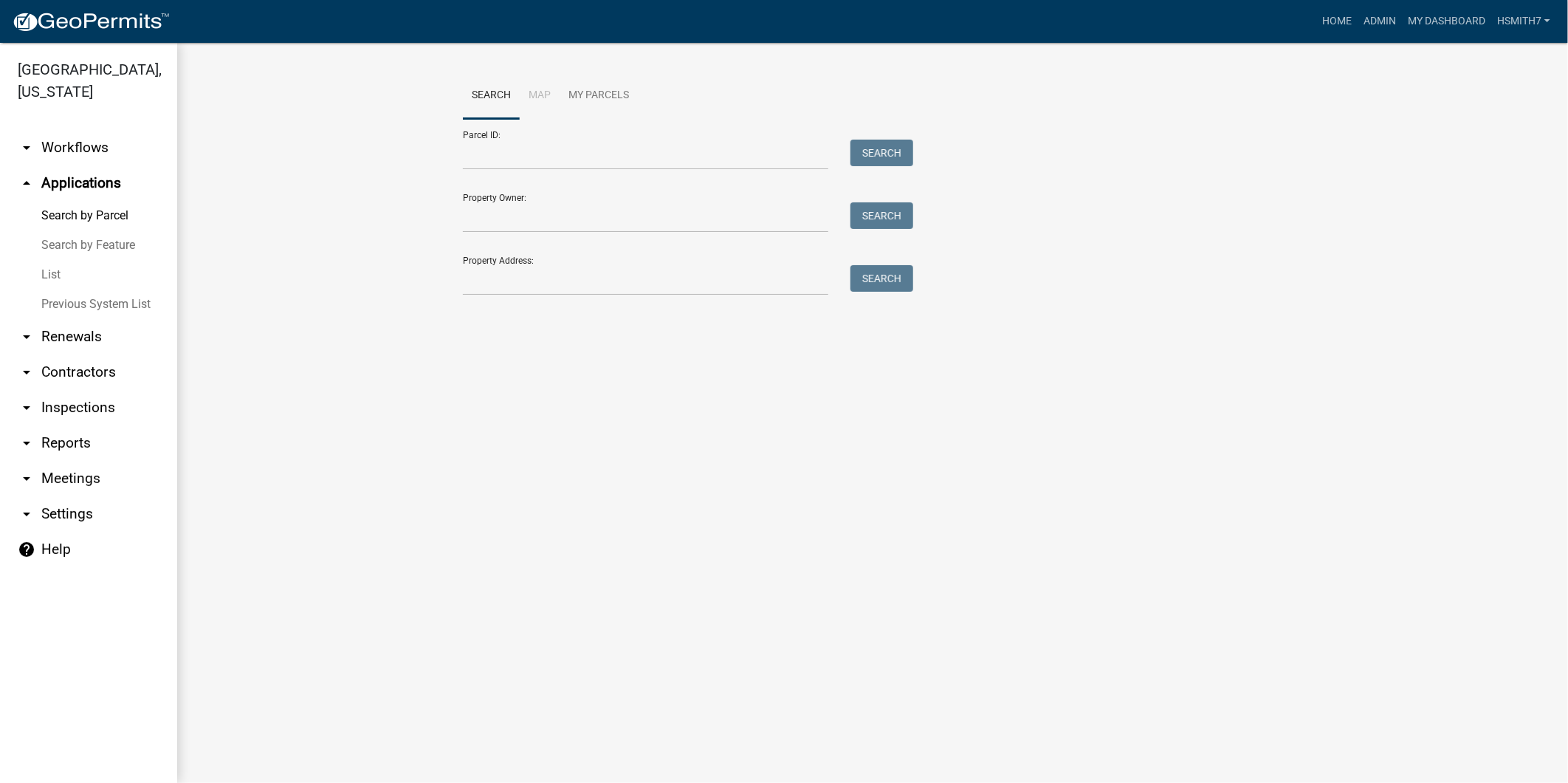
click at [56, 273] on link "List" at bounding box center [88, 274] width 177 height 29
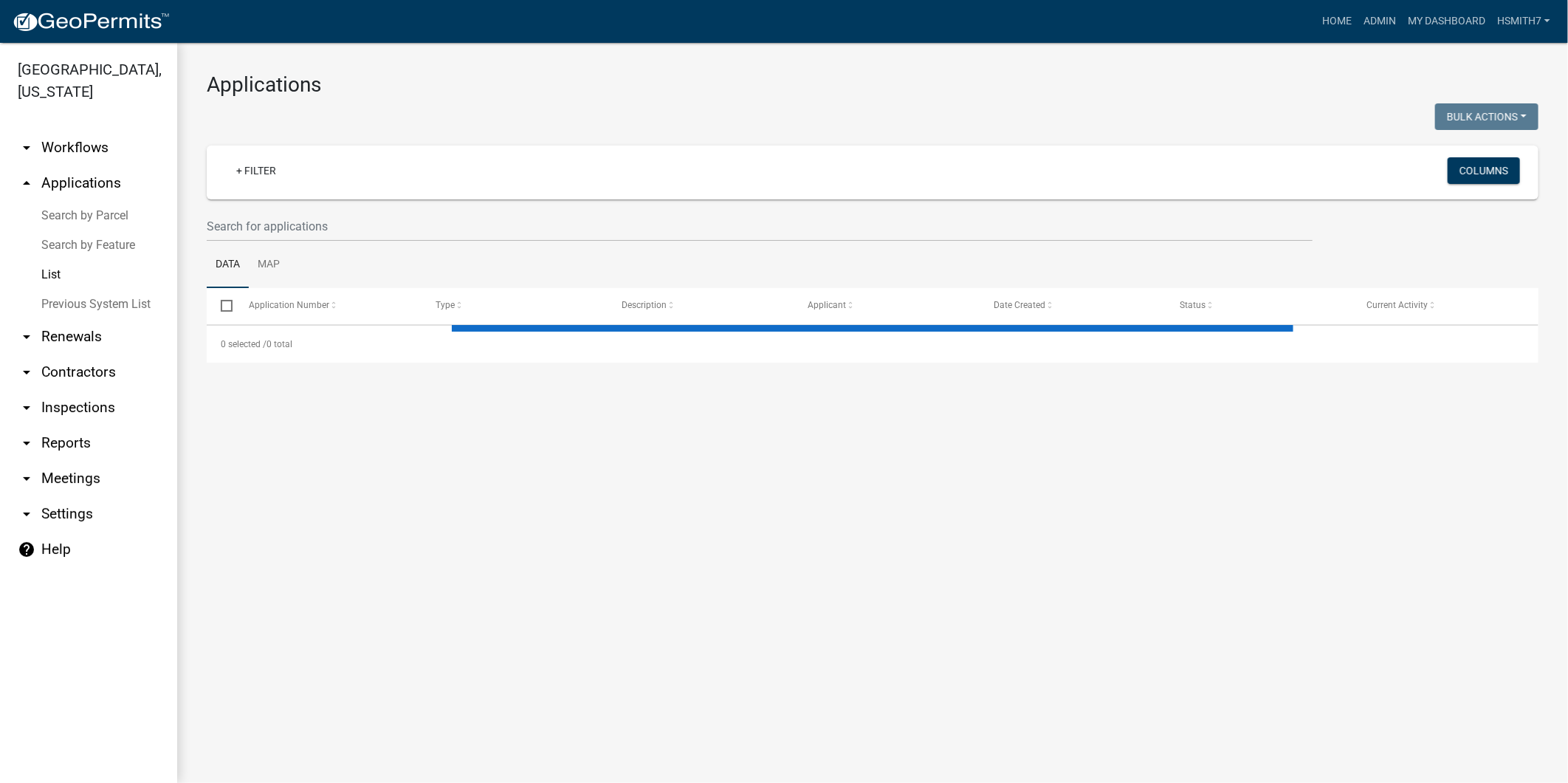
select select "3: 100"
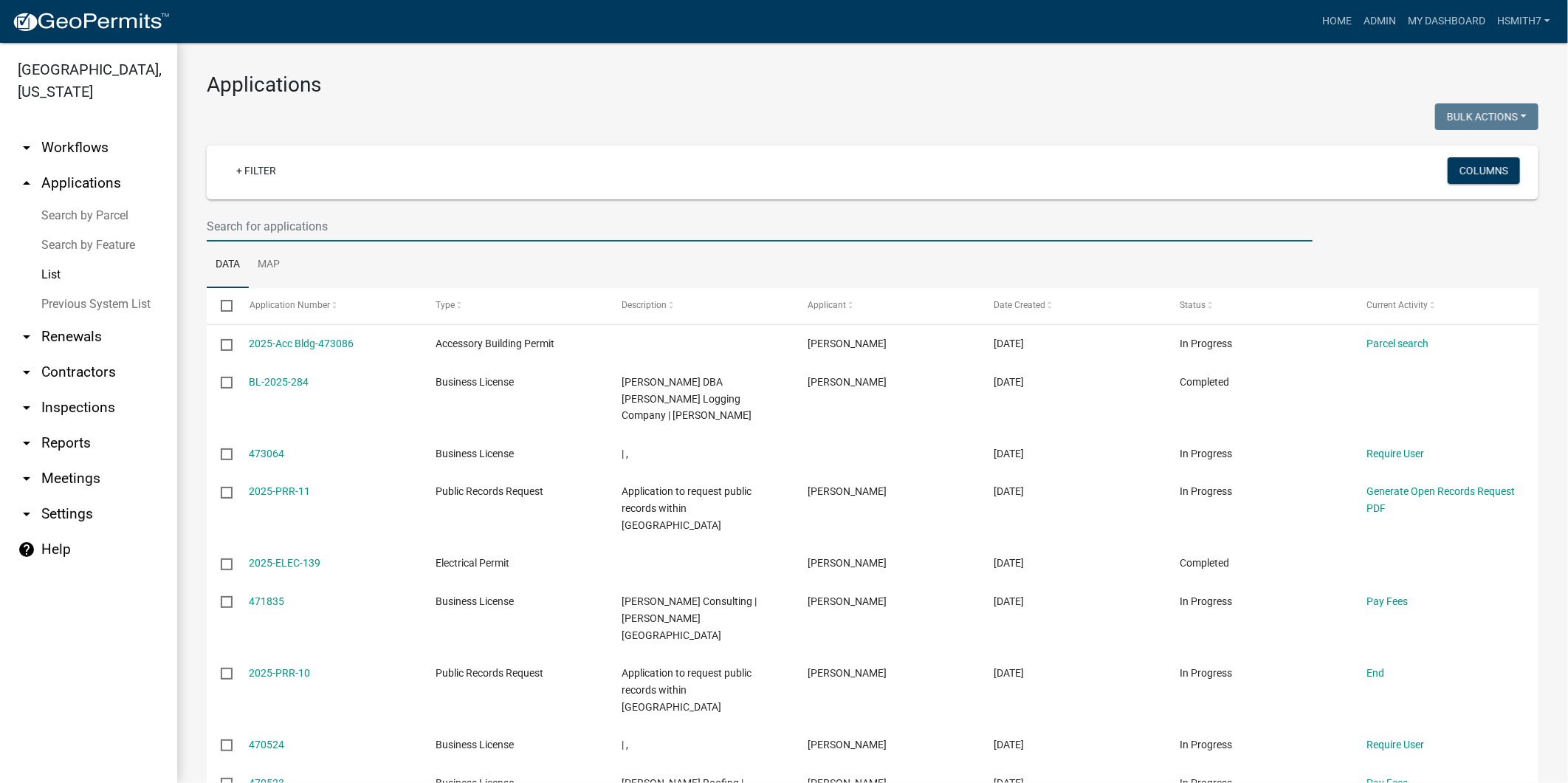
click at [543, 224] on input "text" at bounding box center [759, 227] width 1106 height 30
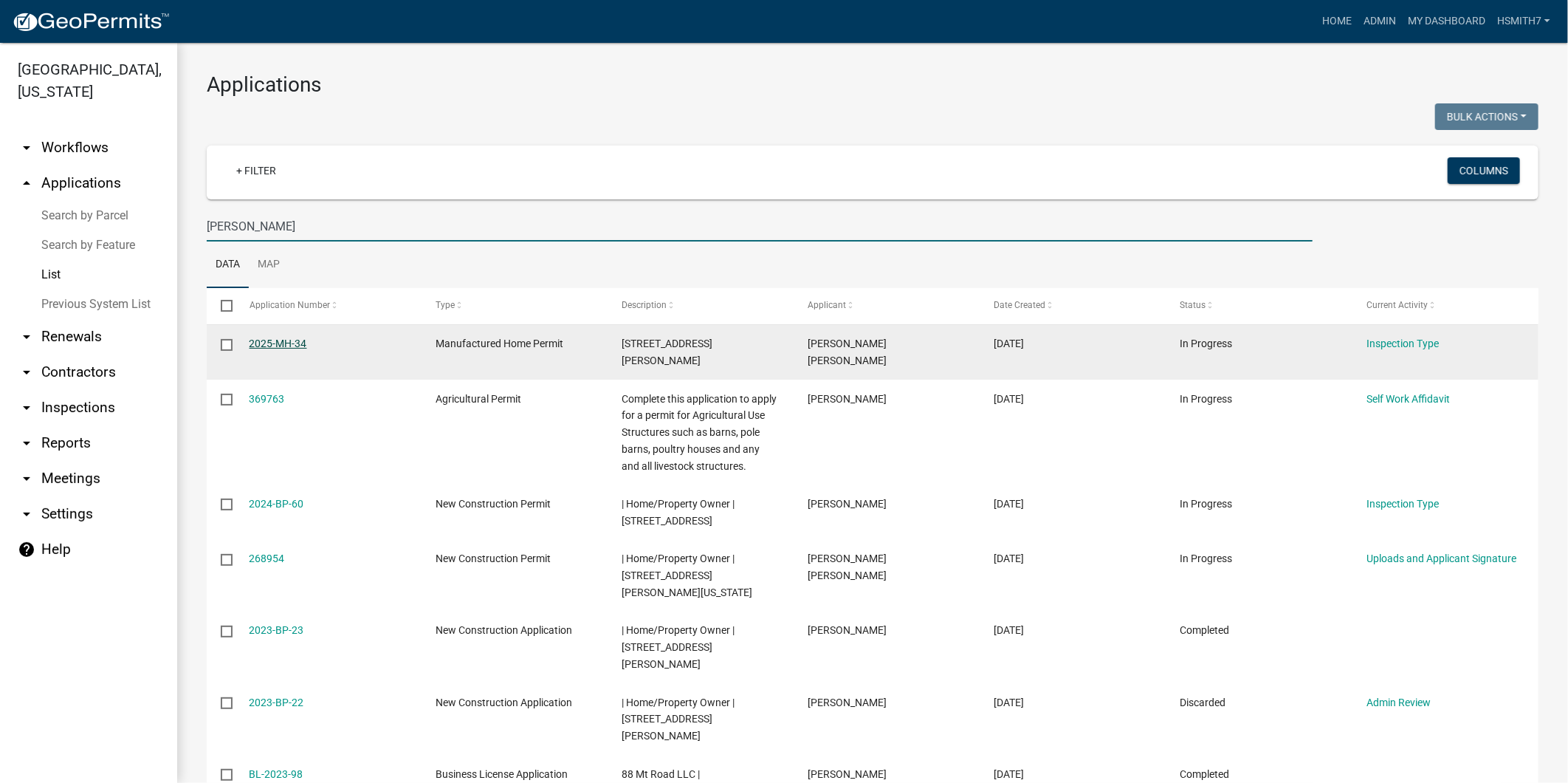
type input "jessica"
click at [299, 341] on link "2025-MH-34" at bounding box center [278, 343] width 57 height 12
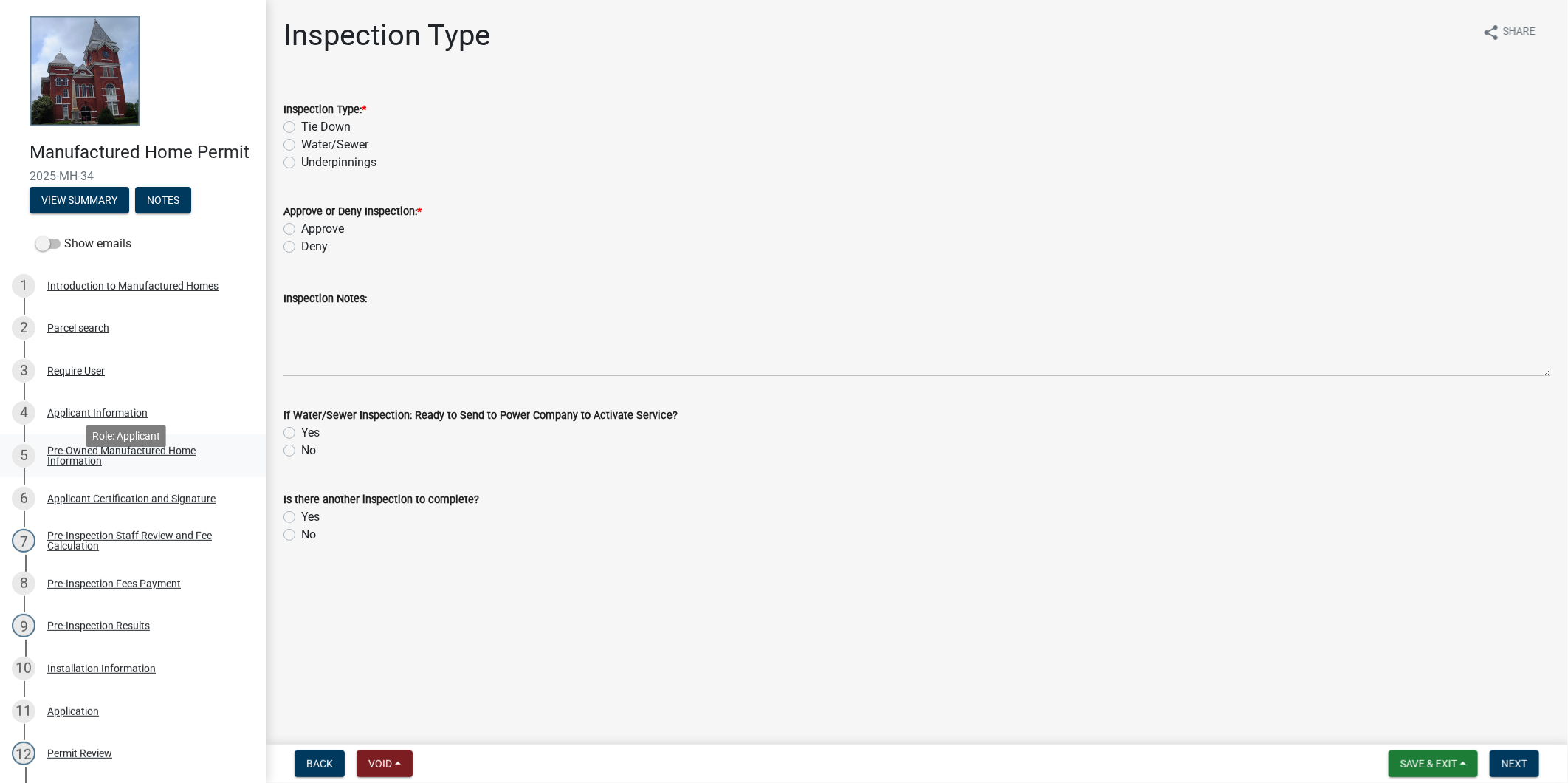
click at [138, 466] on div "Pre-Owned Manufactured Home Information" at bounding box center [144, 455] width 195 height 21
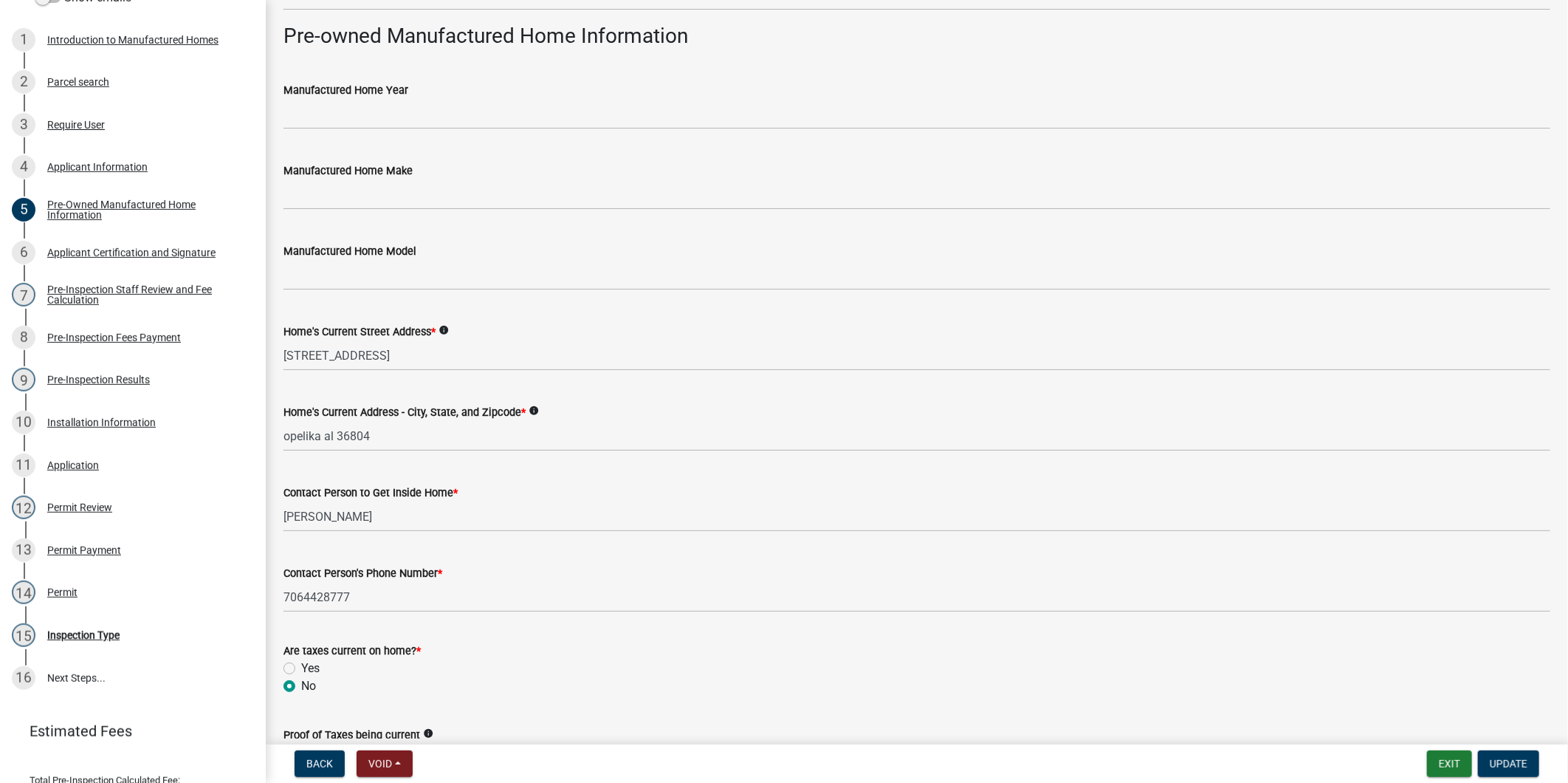
scroll to position [410, 0]
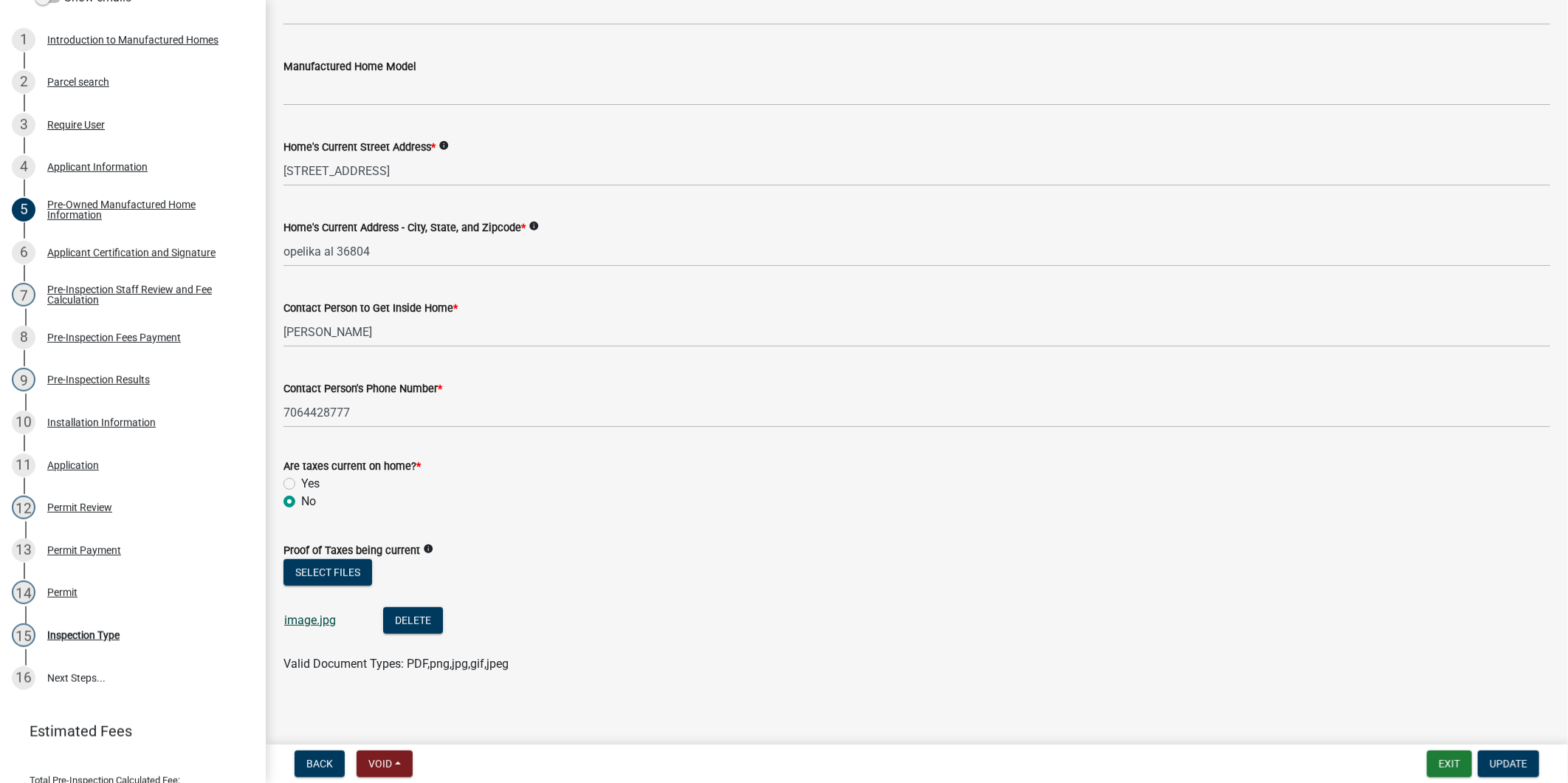
click at [312, 617] on link "image.jpg" at bounding box center [309, 619] width 51 height 14
click at [133, 172] on div "Applicant Information" at bounding box center [97, 167] width 100 height 10
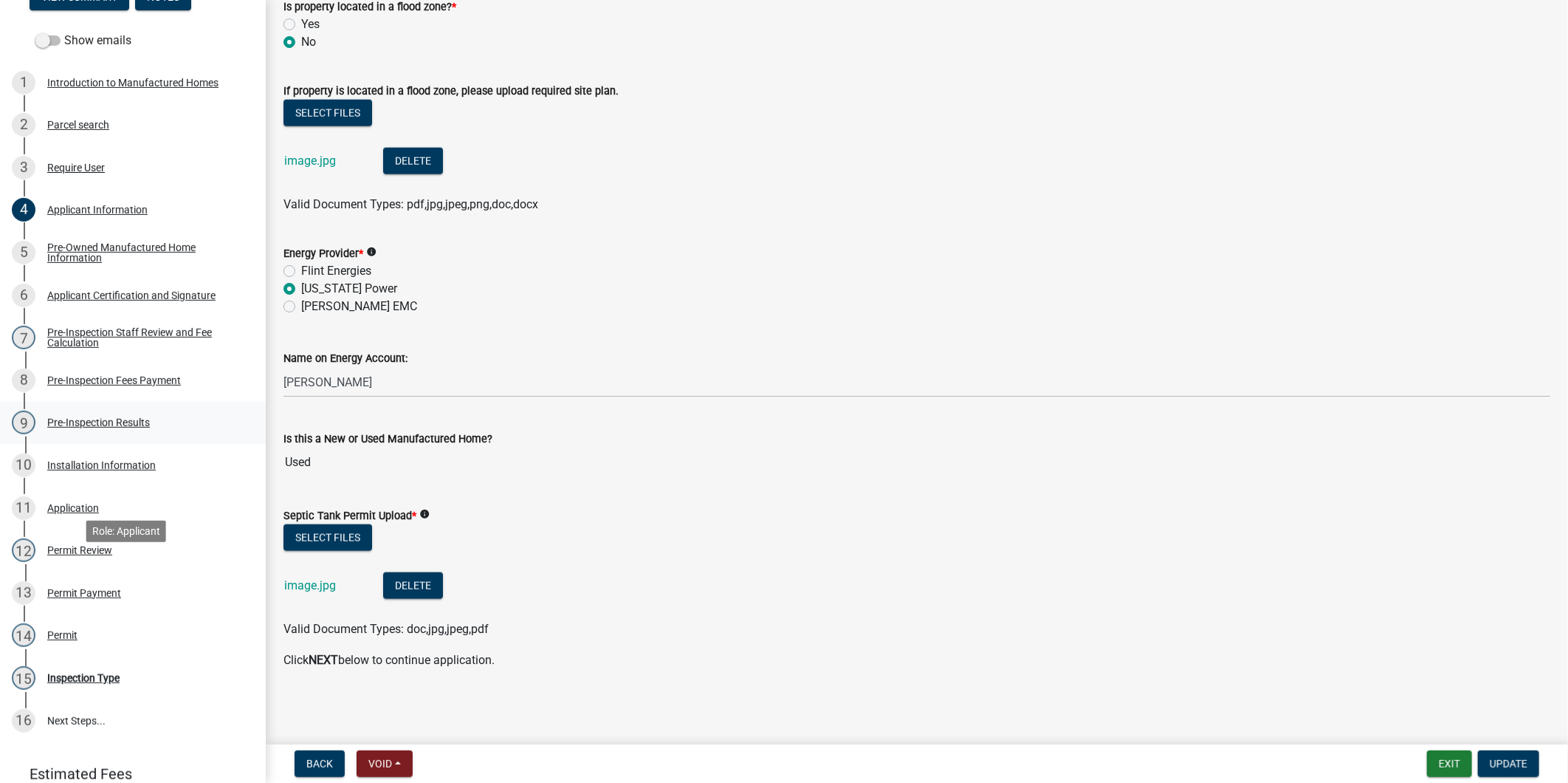
scroll to position [0, 0]
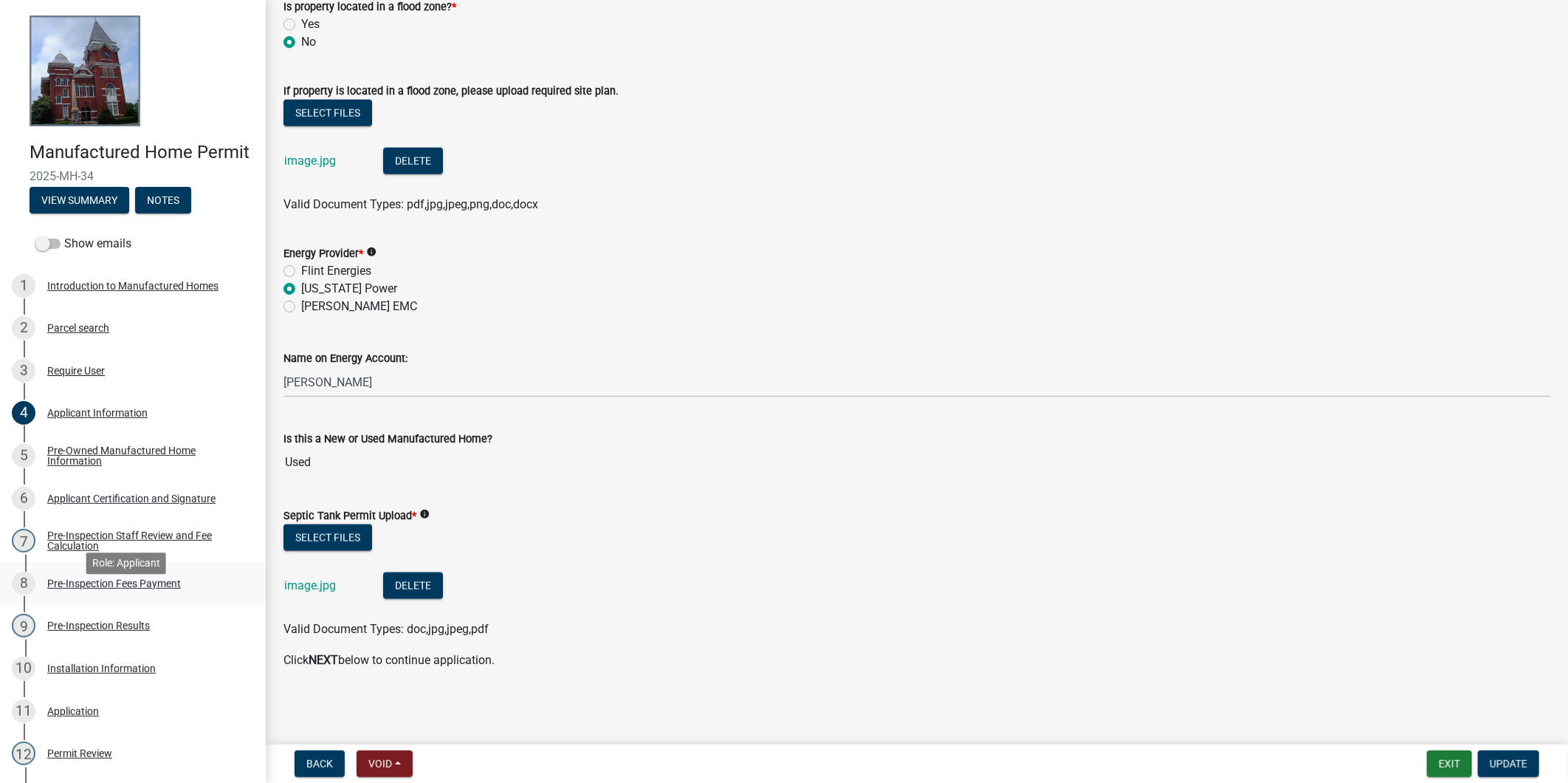
click at [108, 595] on div "8 Pre-Inspection Fees Payment" at bounding box center [126, 583] width 230 height 24
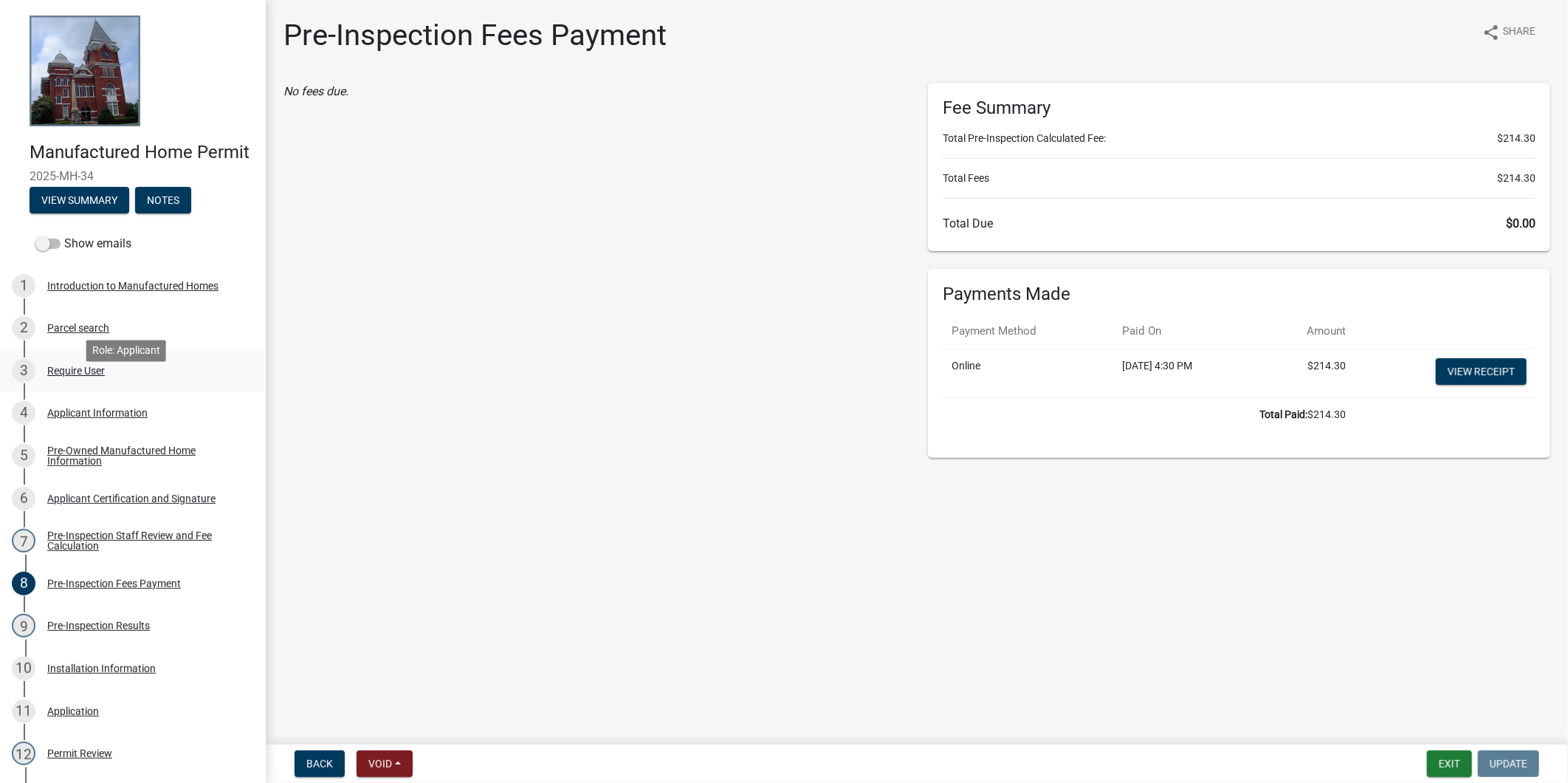
click at [120, 383] on div "3 Require User" at bounding box center [126, 371] width 230 height 24
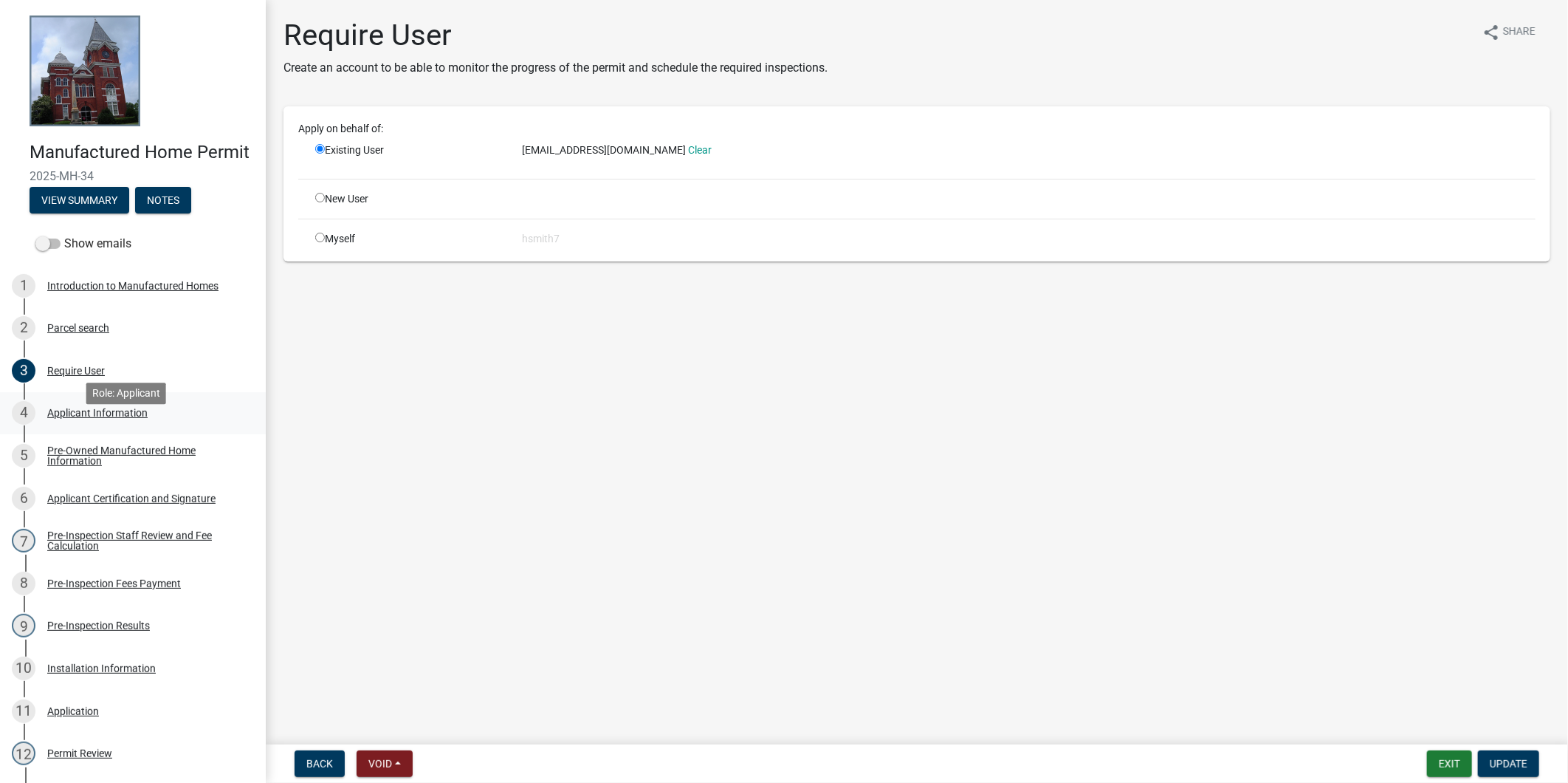
click at [130, 418] on div "Applicant Information" at bounding box center [97, 413] width 100 height 10
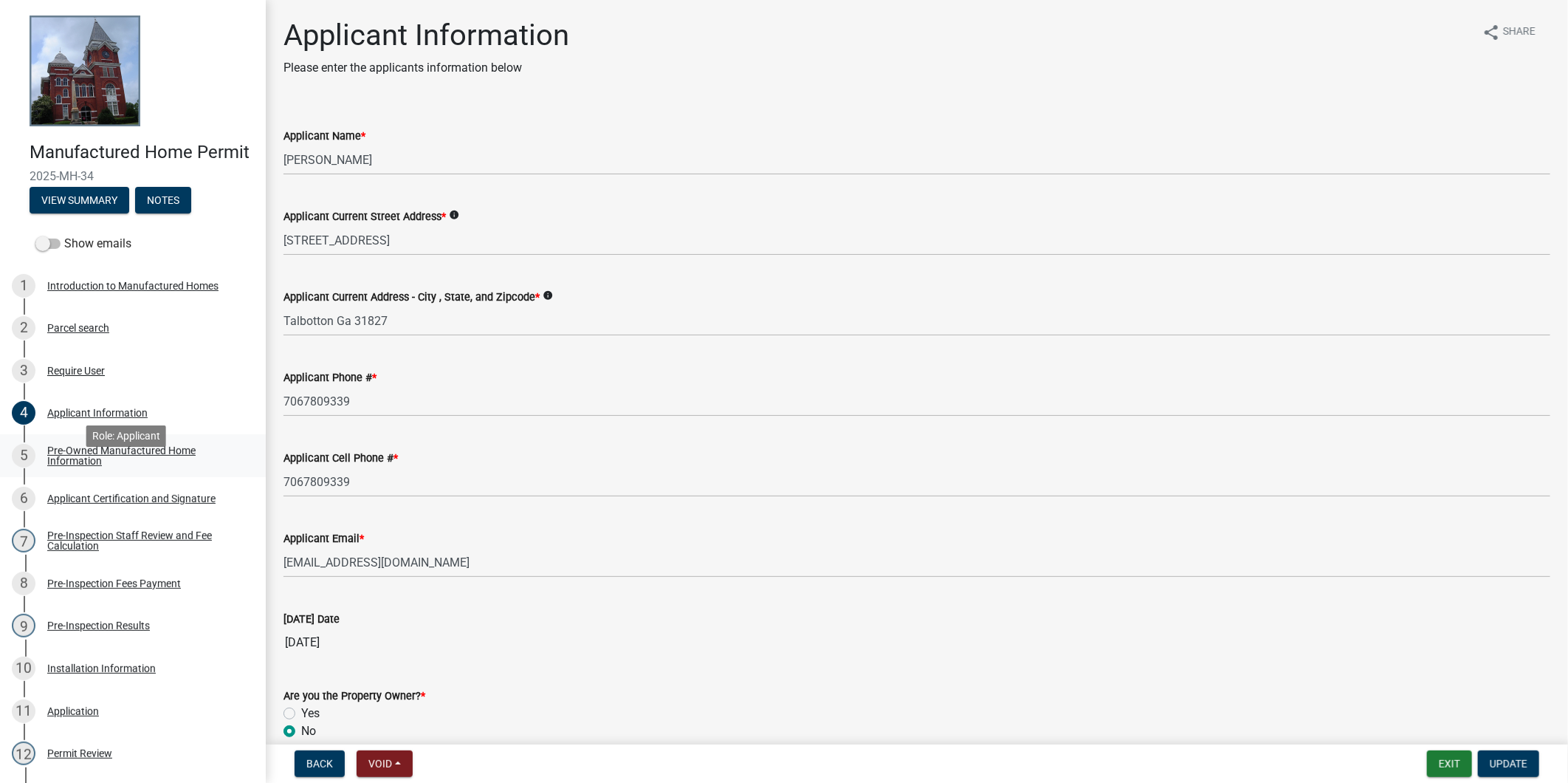
click at [124, 466] on div "Pre-Owned Manufactured Home Information" at bounding box center [144, 455] width 195 height 21
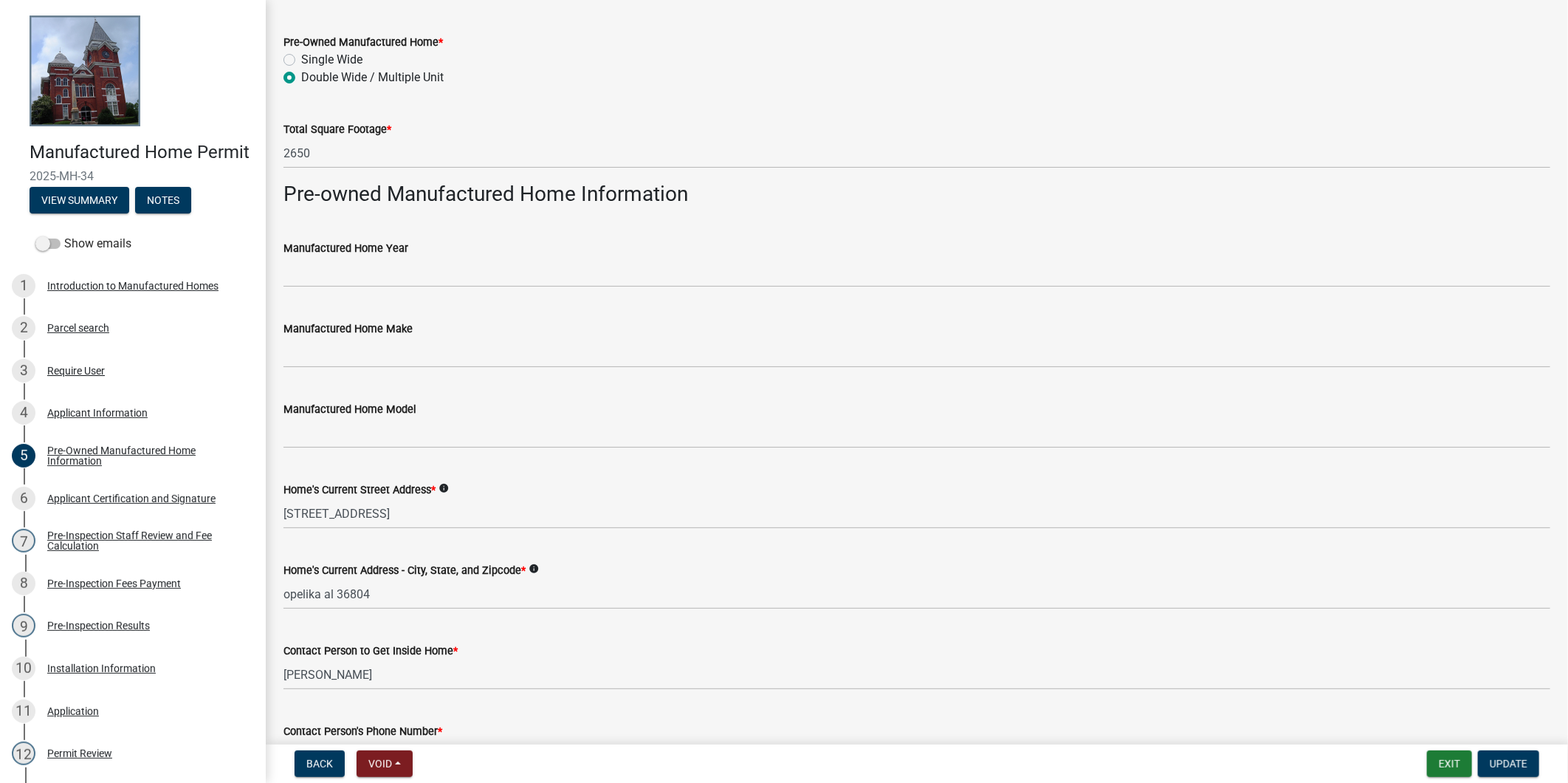
scroll to position [246, 0]
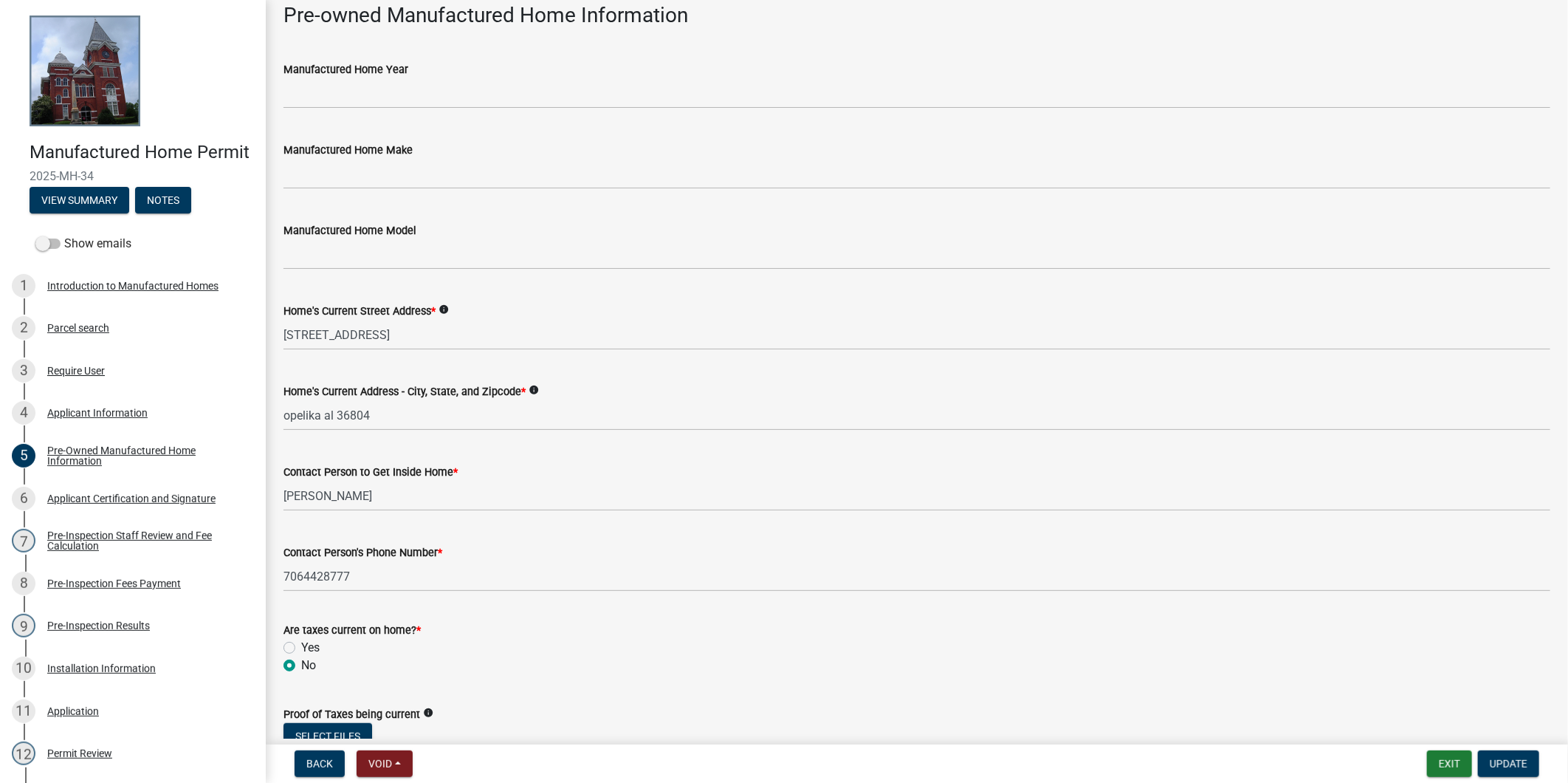
click at [136, 510] on div "6 Applicant Certification and Signature" at bounding box center [126, 498] width 230 height 24
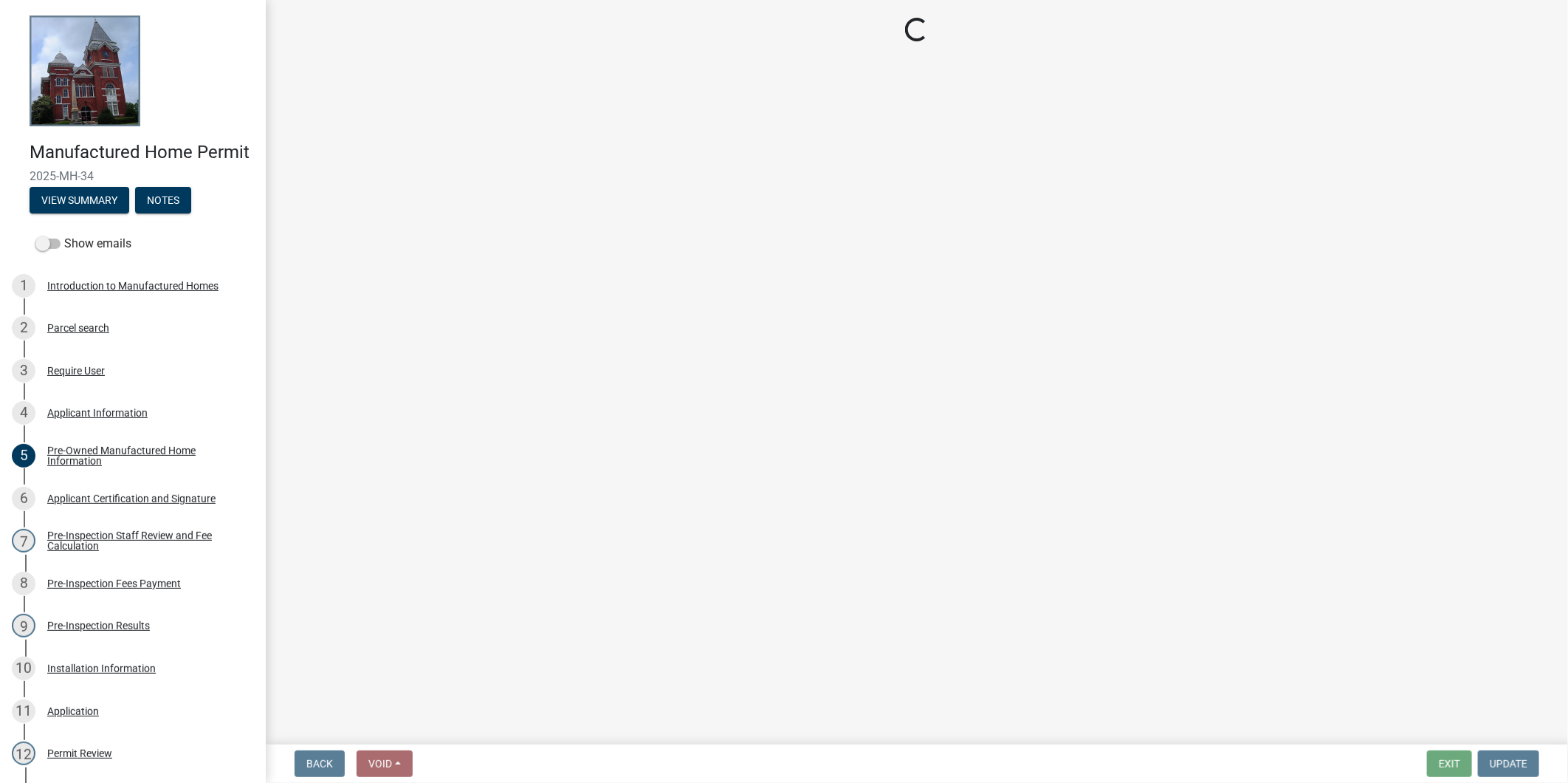
scroll to position [0, 0]
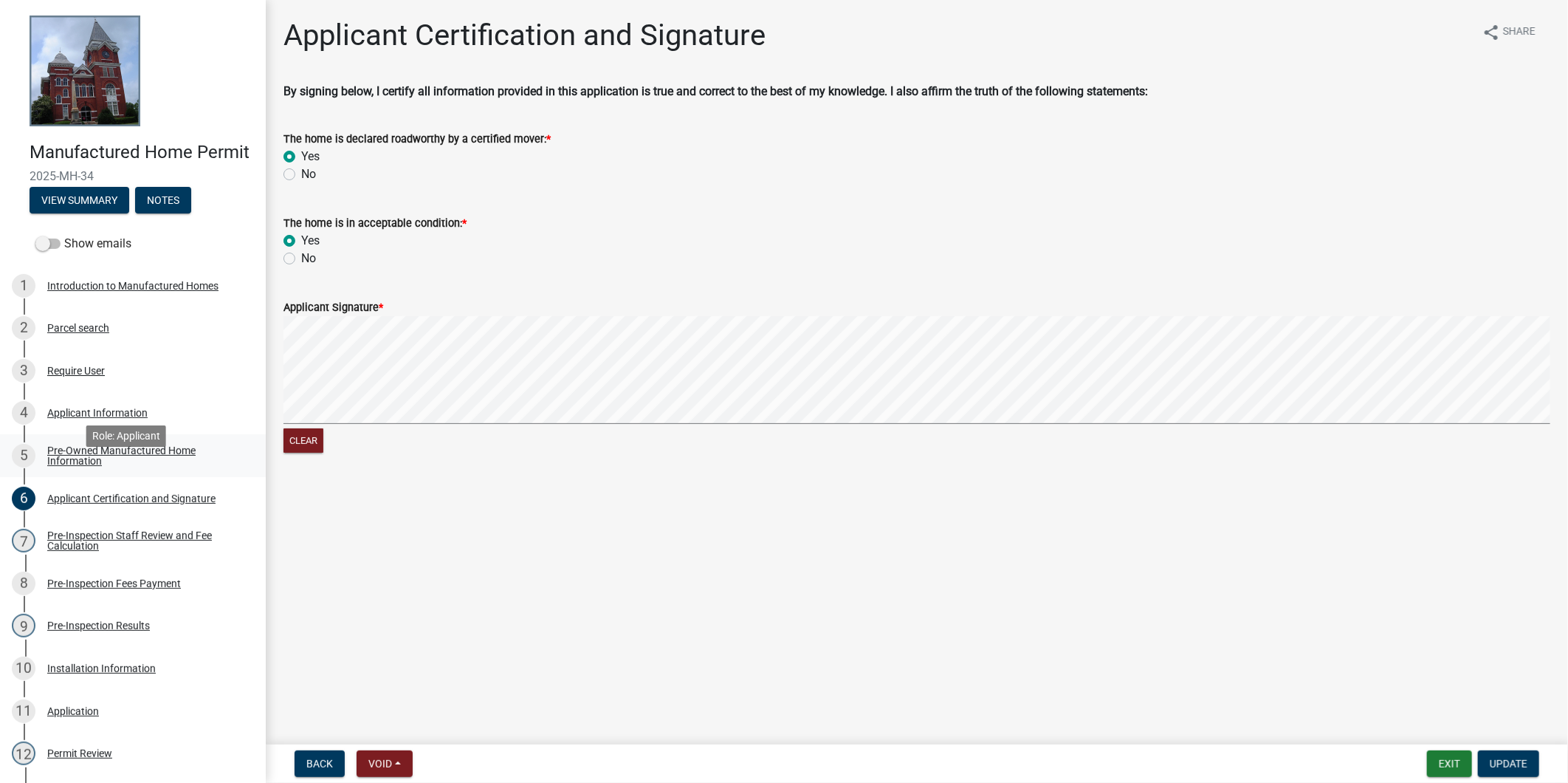
click at [123, 477] on link "5 Pre-Owned Manufactured Home Information" at bounding box center [132, 455] width 265 height 43
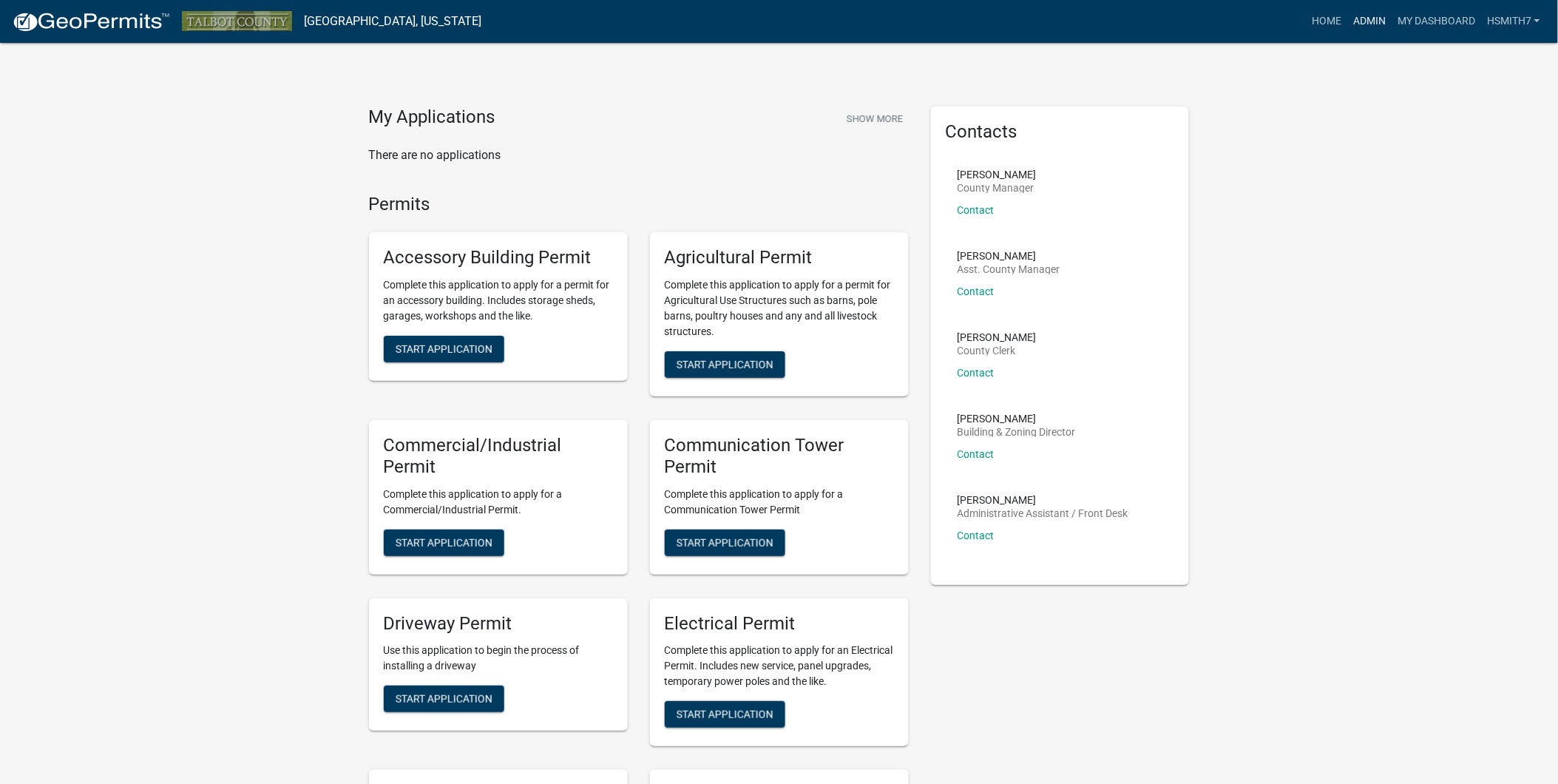
click at [1369, 15] on link "Admin" at bounding box center [1370, 21] width 45 height 28
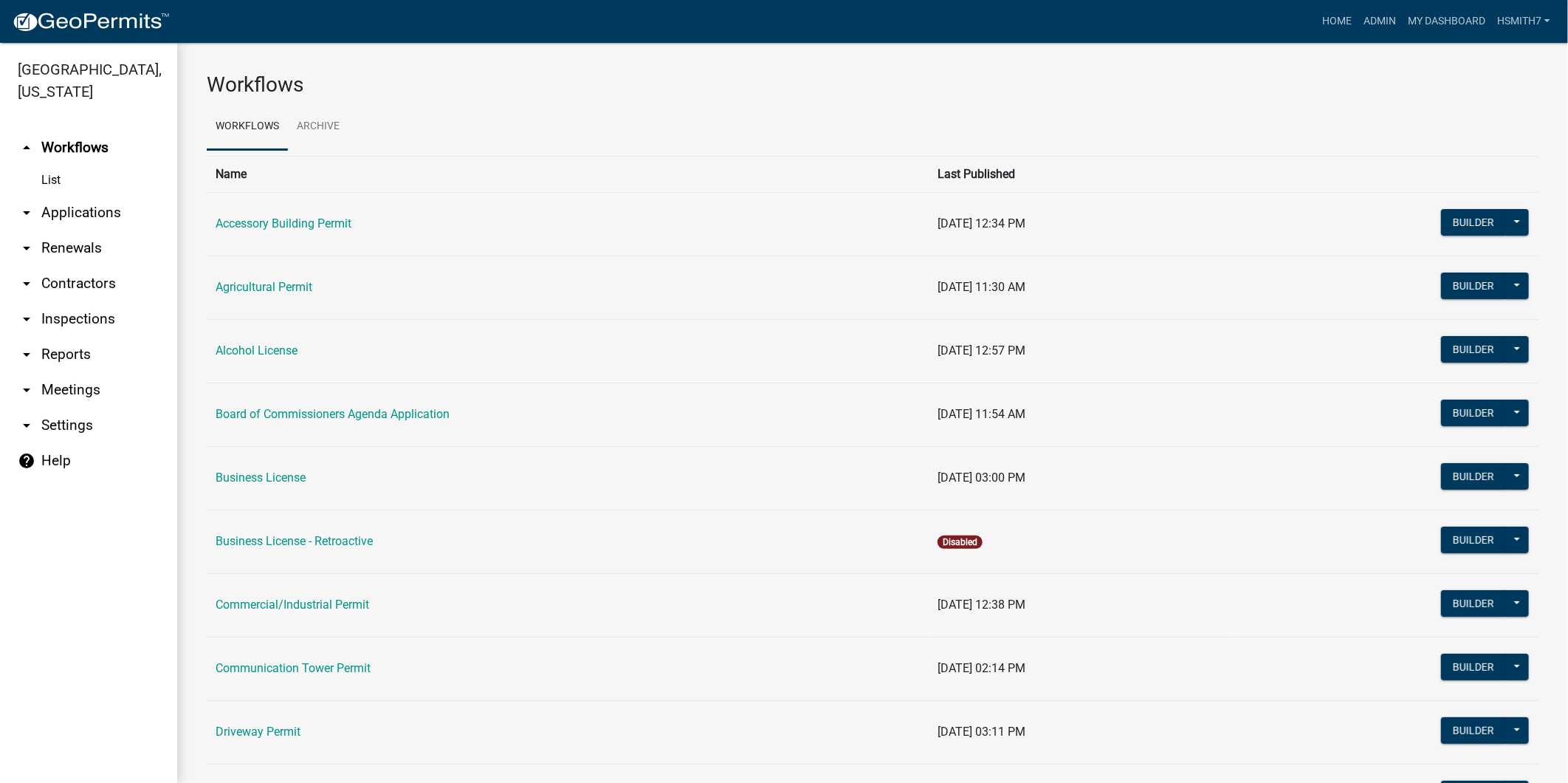
click at [56, 211] on link "arrow_drop_down Applications" at bounding box center [88, 212] width 177 height 35
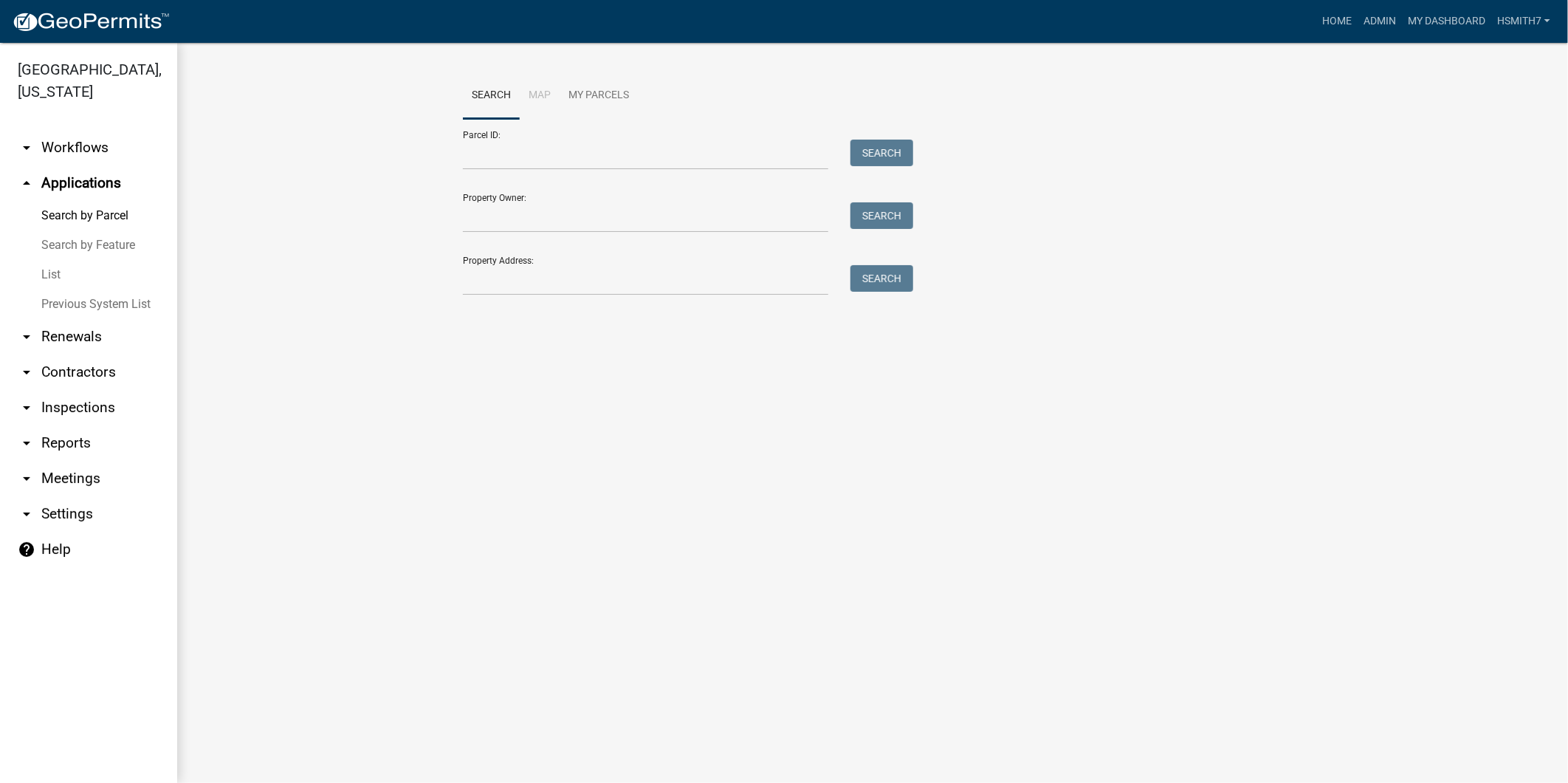
click at [60, 273] on link "List" at bounding box center [88, 274] width 177 height 29
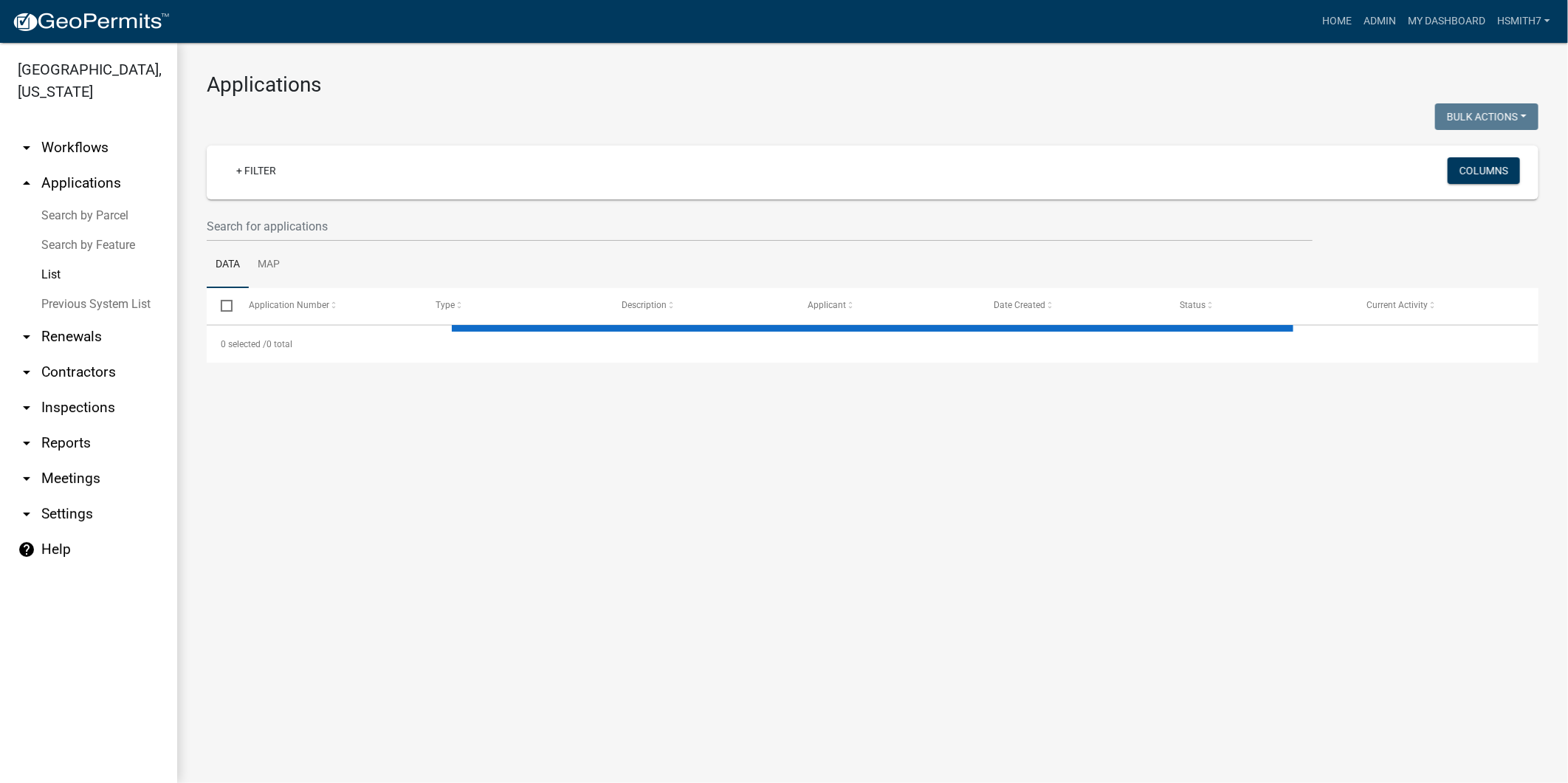
select select "3: 100"
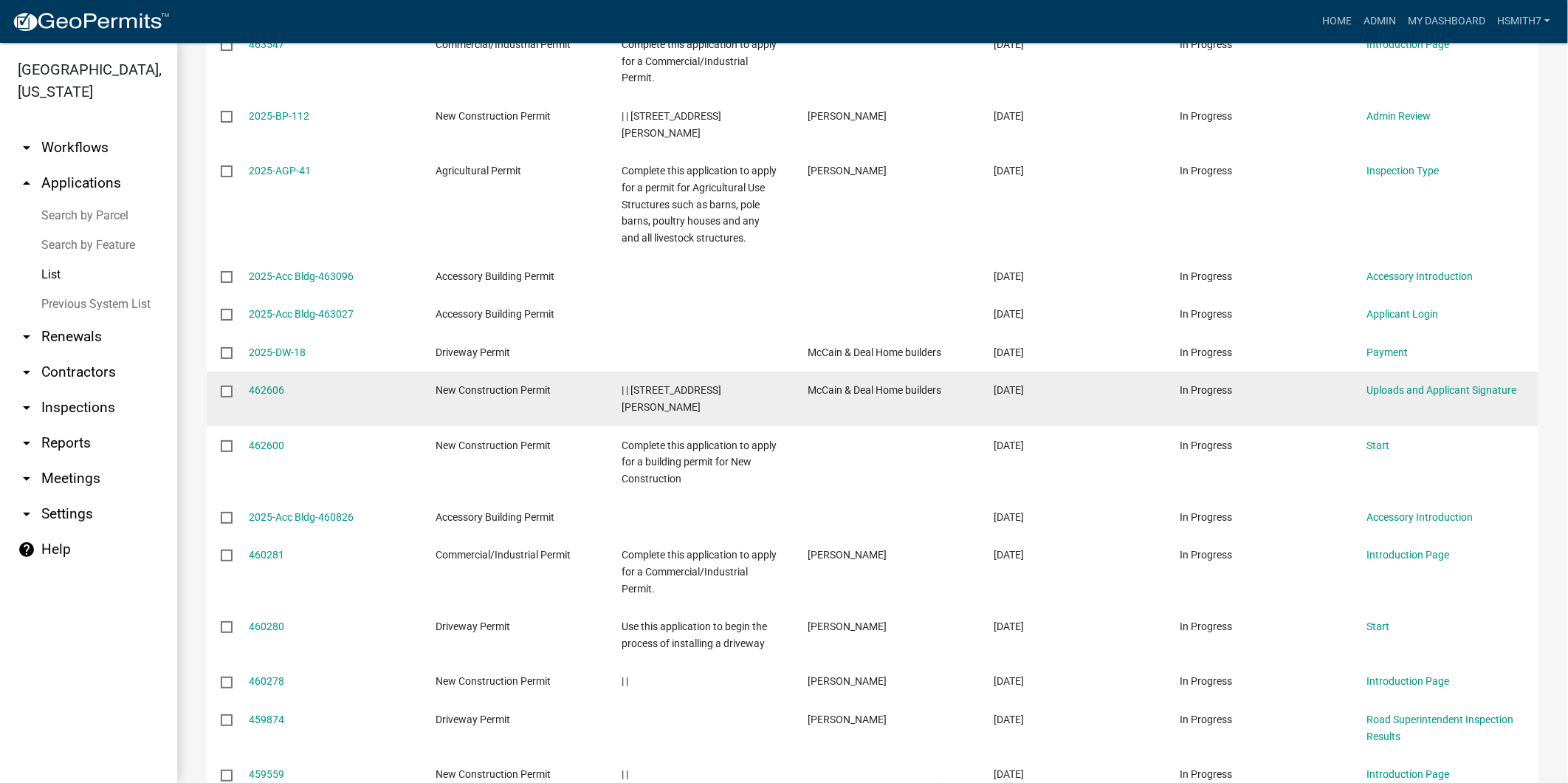
scroll to position [2625, 0]
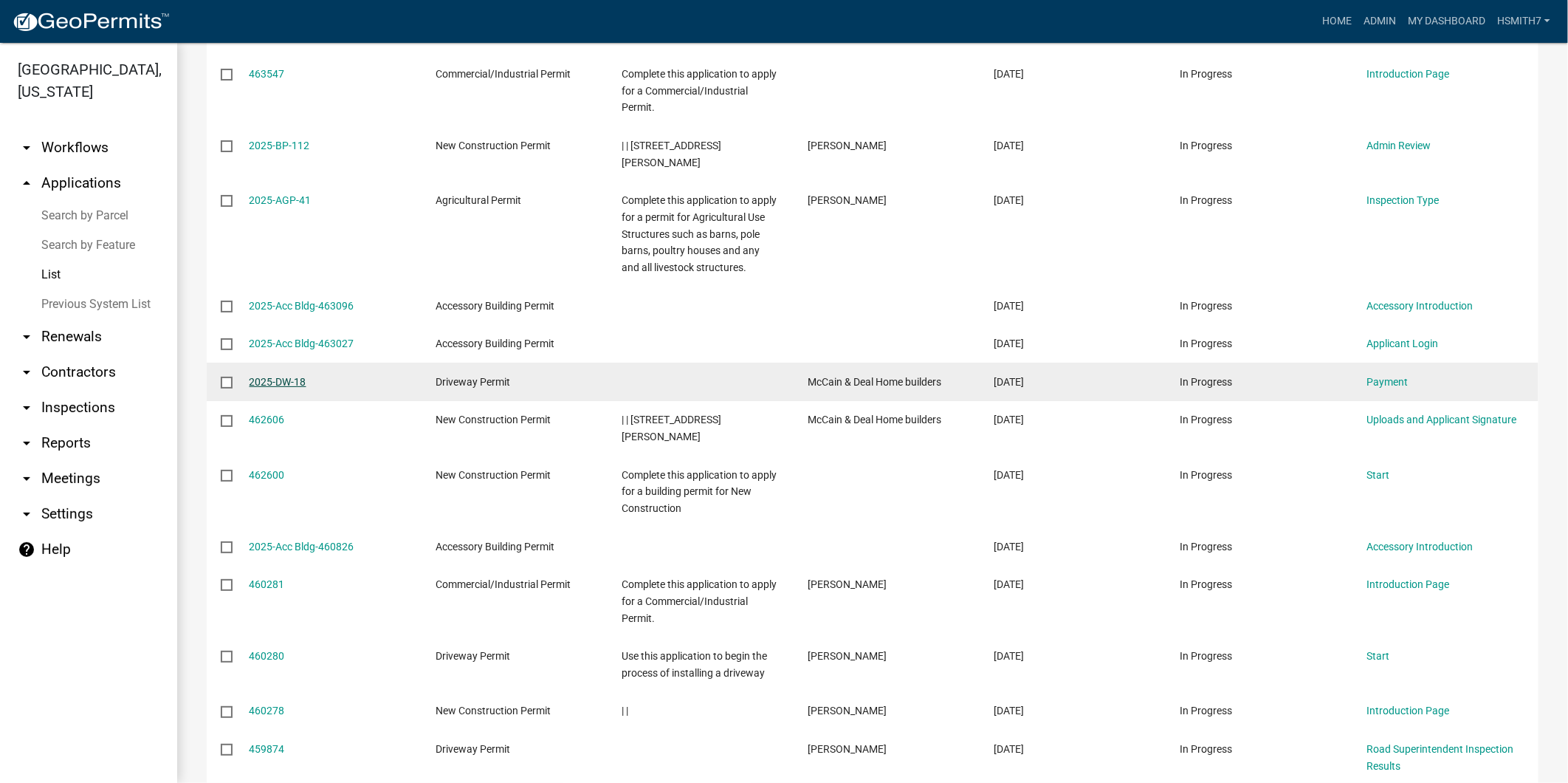
click at [281, 376] on link "2025-DW-18" at bounding box center [277, 382] width 56 height 12
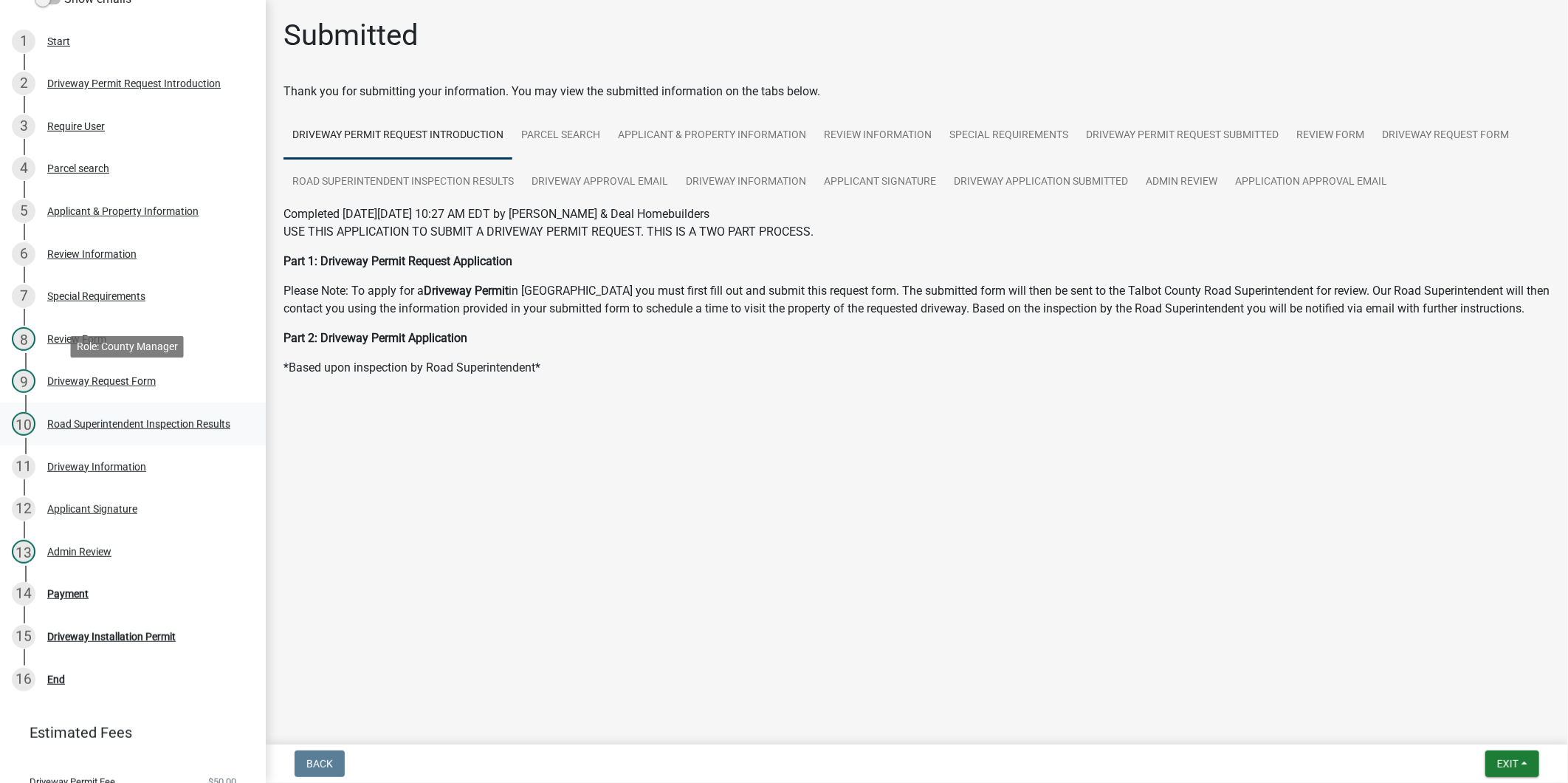
scroll to position [246, 0]
click at [76, 555] on div "Admin Review" at bounding box center [79, 550] width 64 height 10
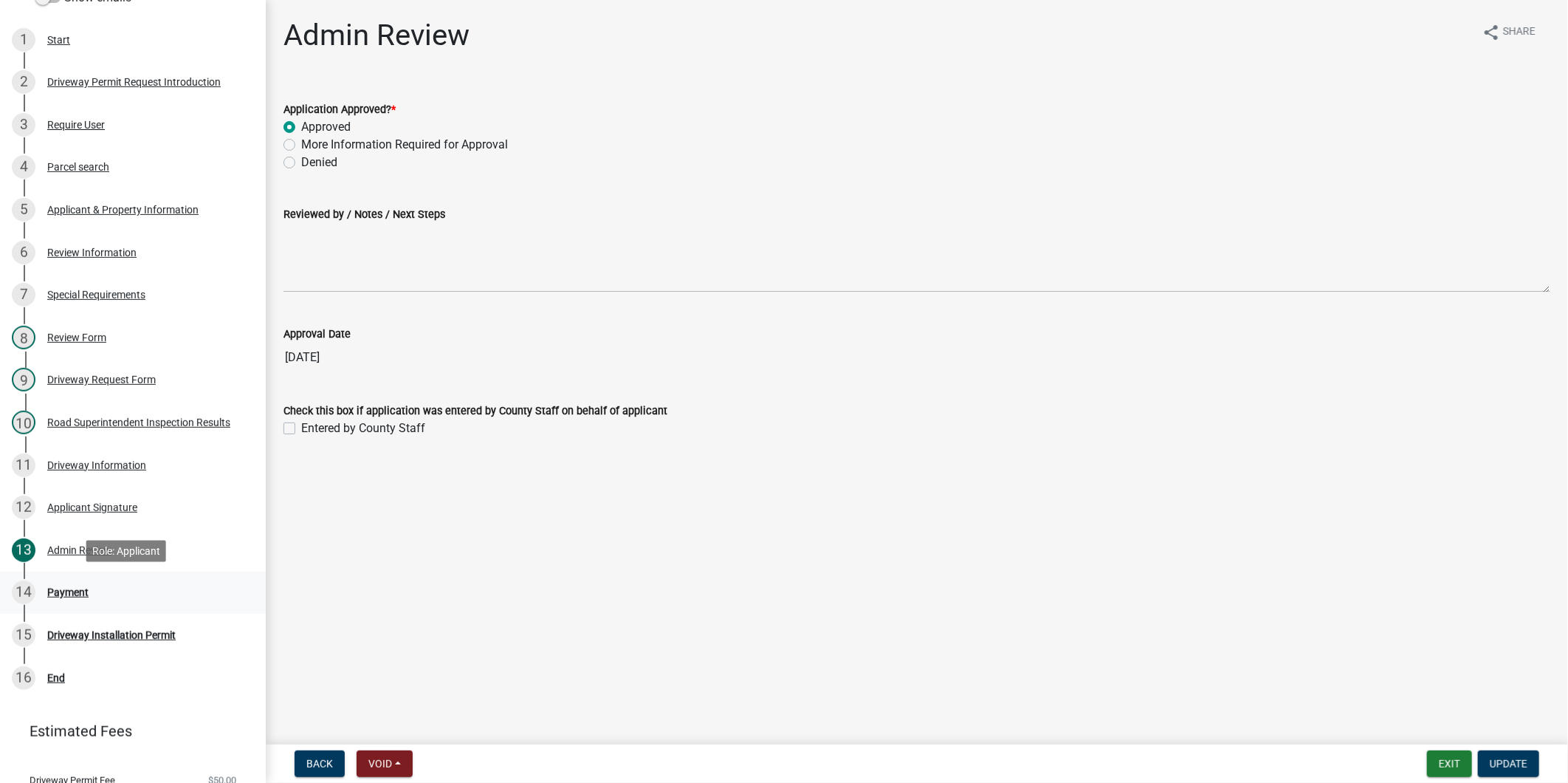
click at [75, 583] on div "14 Payment" at bounding box center [126, 593] width 230 height 24
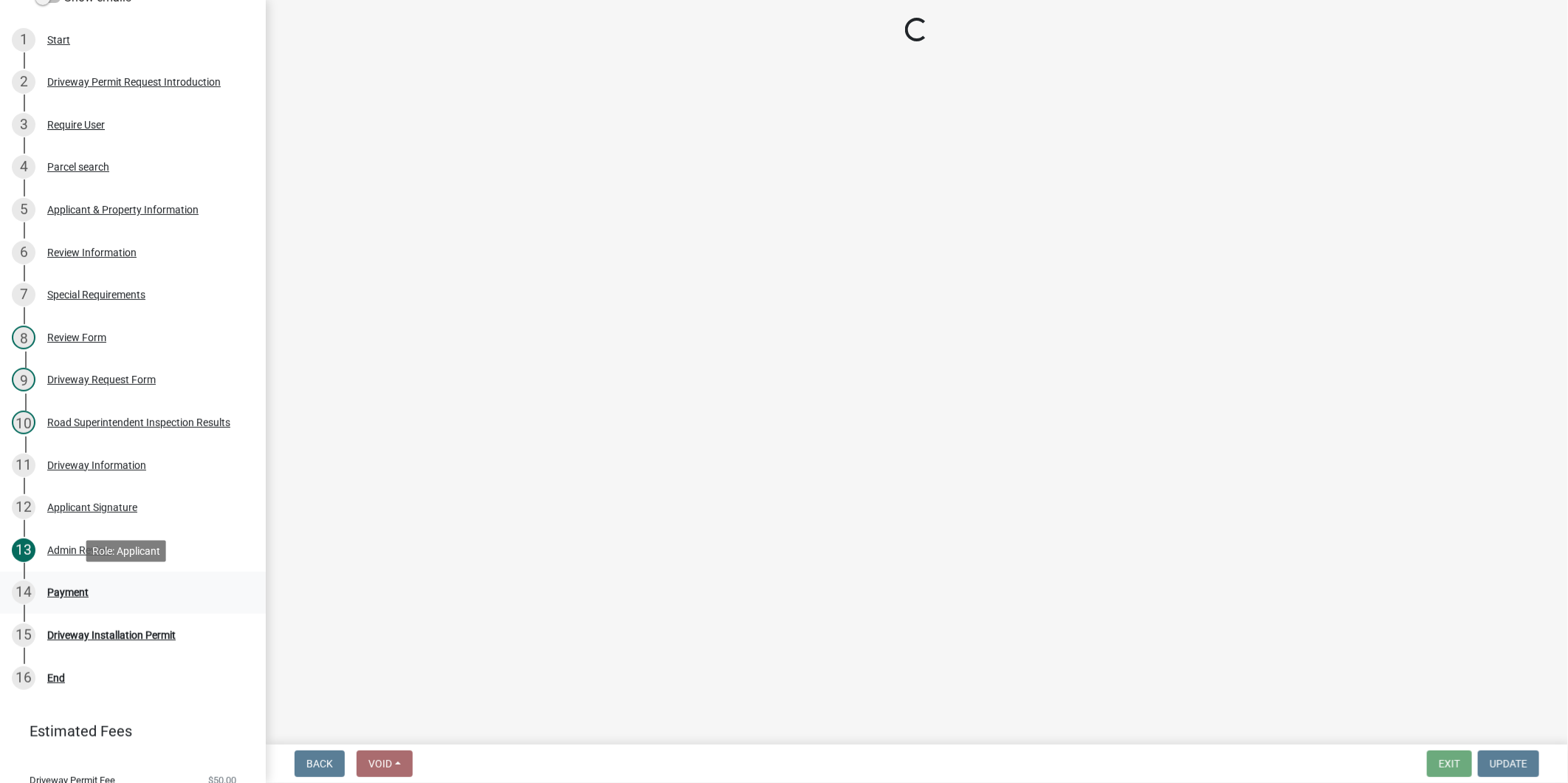
select select "3: 3"
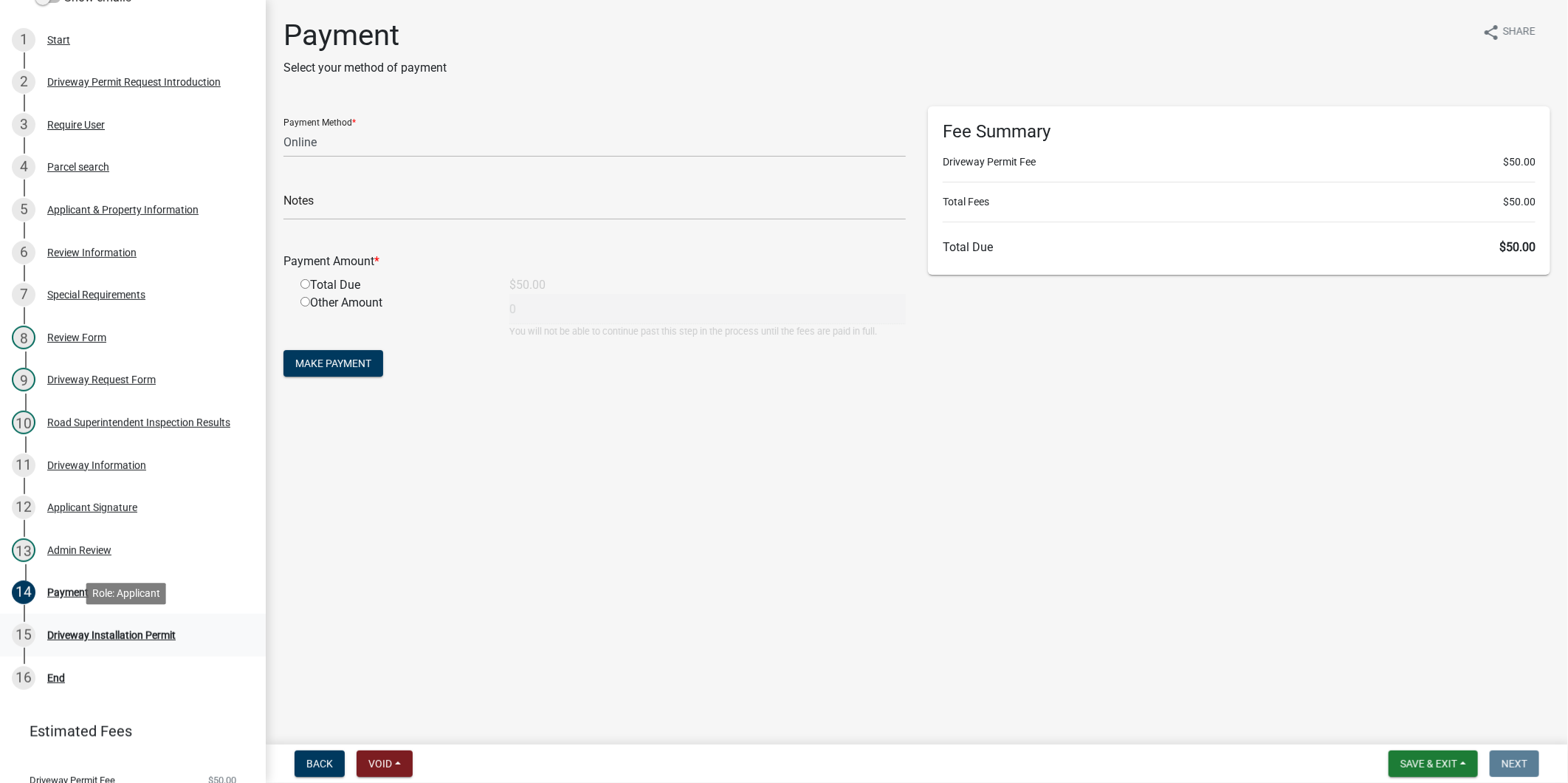
click at [65, 636] on div "Driveway Installation Permit" at bounding box center [111, 635] width 128 height 10
click at [182, 566] on link "13 Admin Review" at bounding box center [132, 550] width 265 height 43
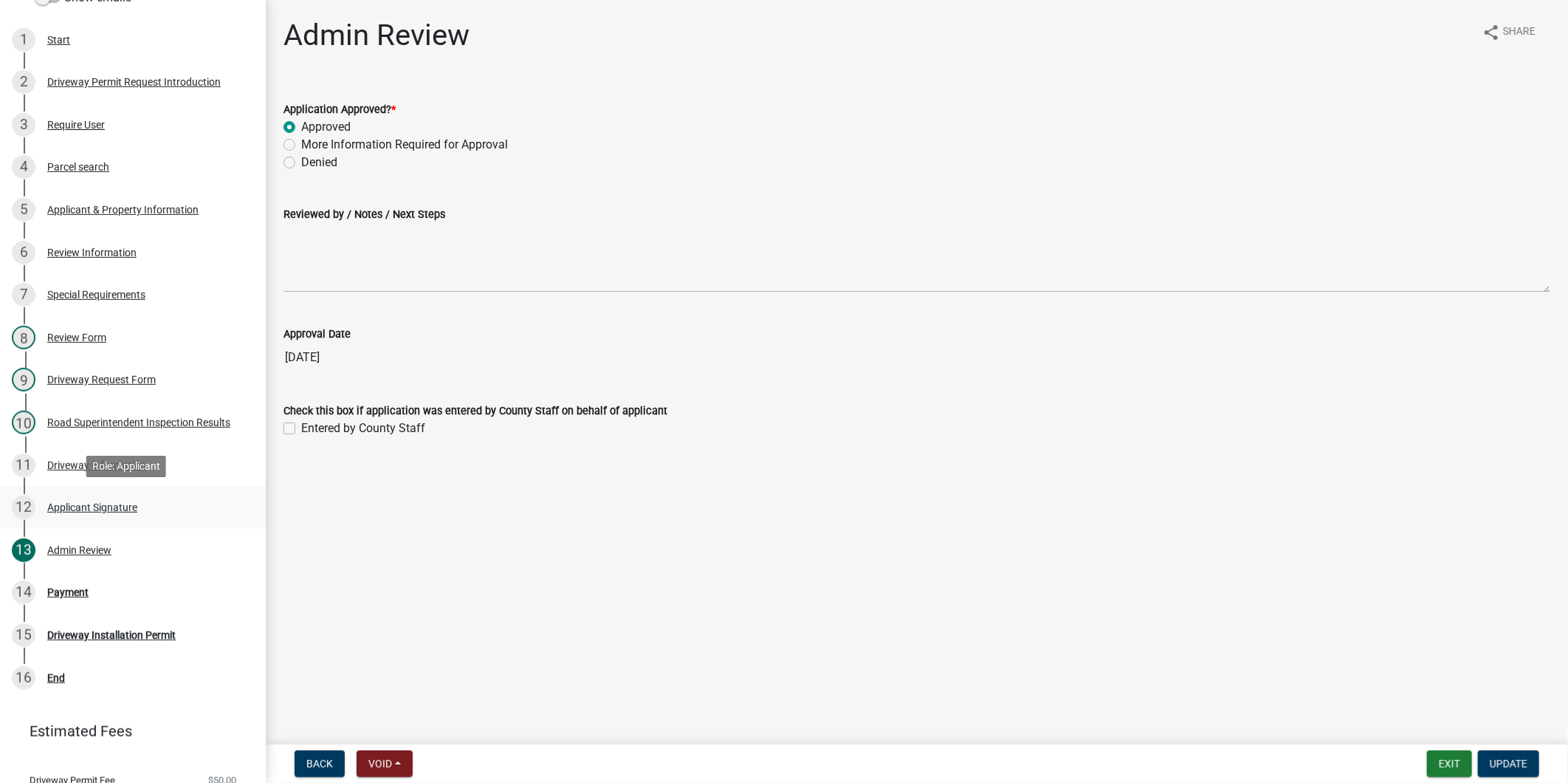
click at [139, 507] on div "12 Applicant Signature" at bounding box center [126, 507] width 230 height 24
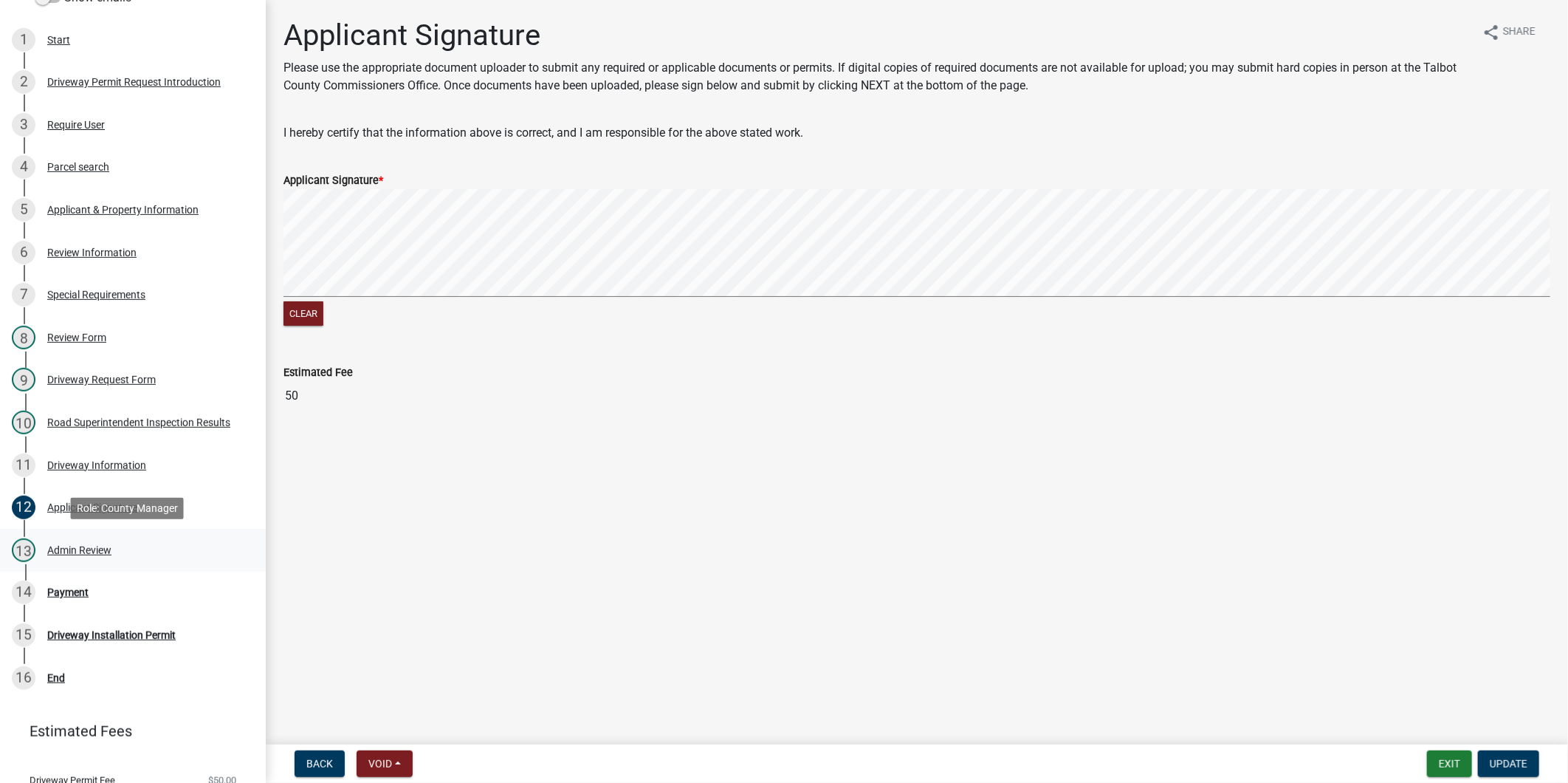
click at [139, 540] on div "13 Admin Review" at bounding box center [126, 550] width 230 height 24
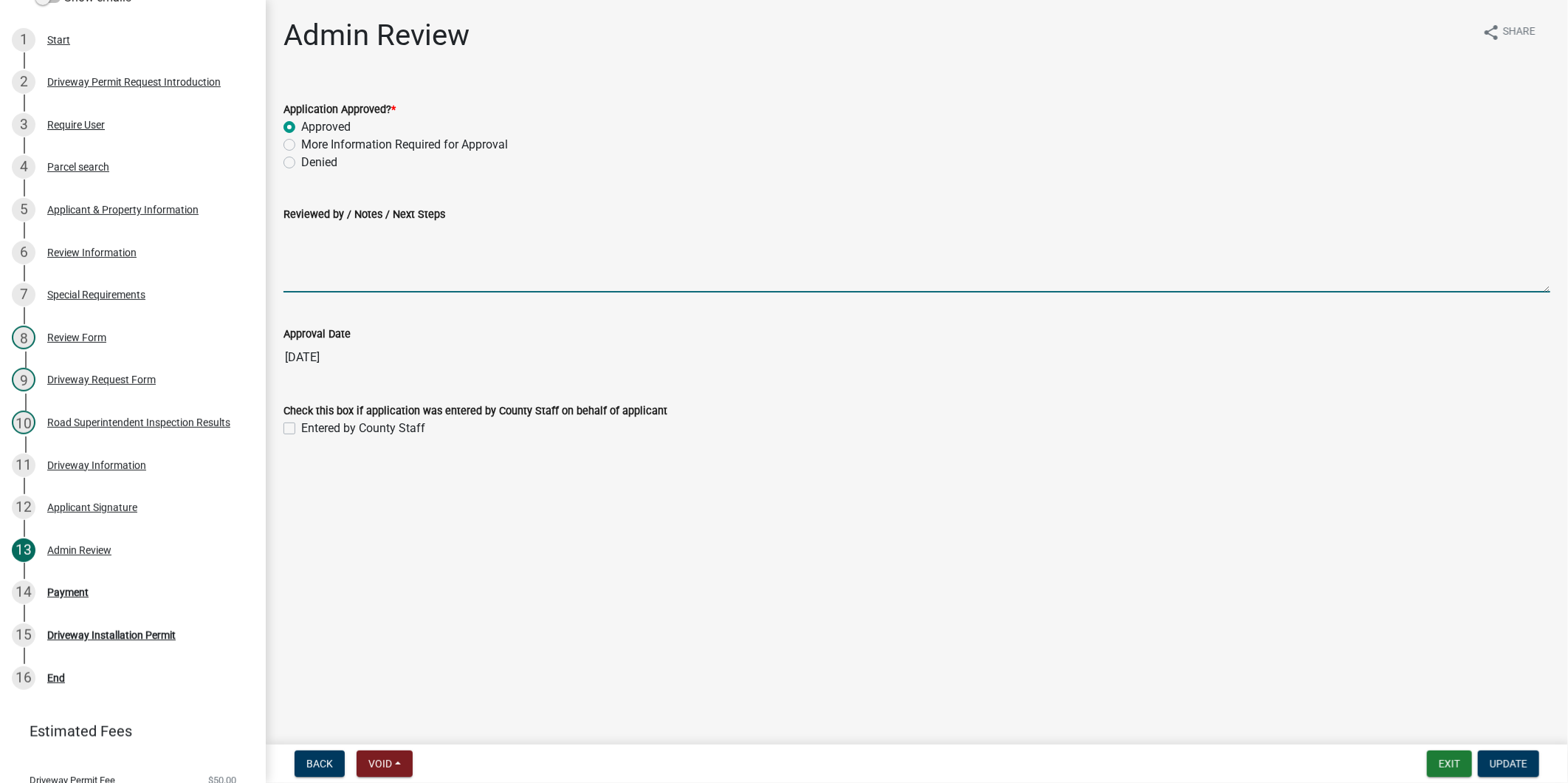
click at [401, 251] on textarea "Reviewed by / Notes / Next Steps" at bounding box center [917, 258] width 1267 height 69
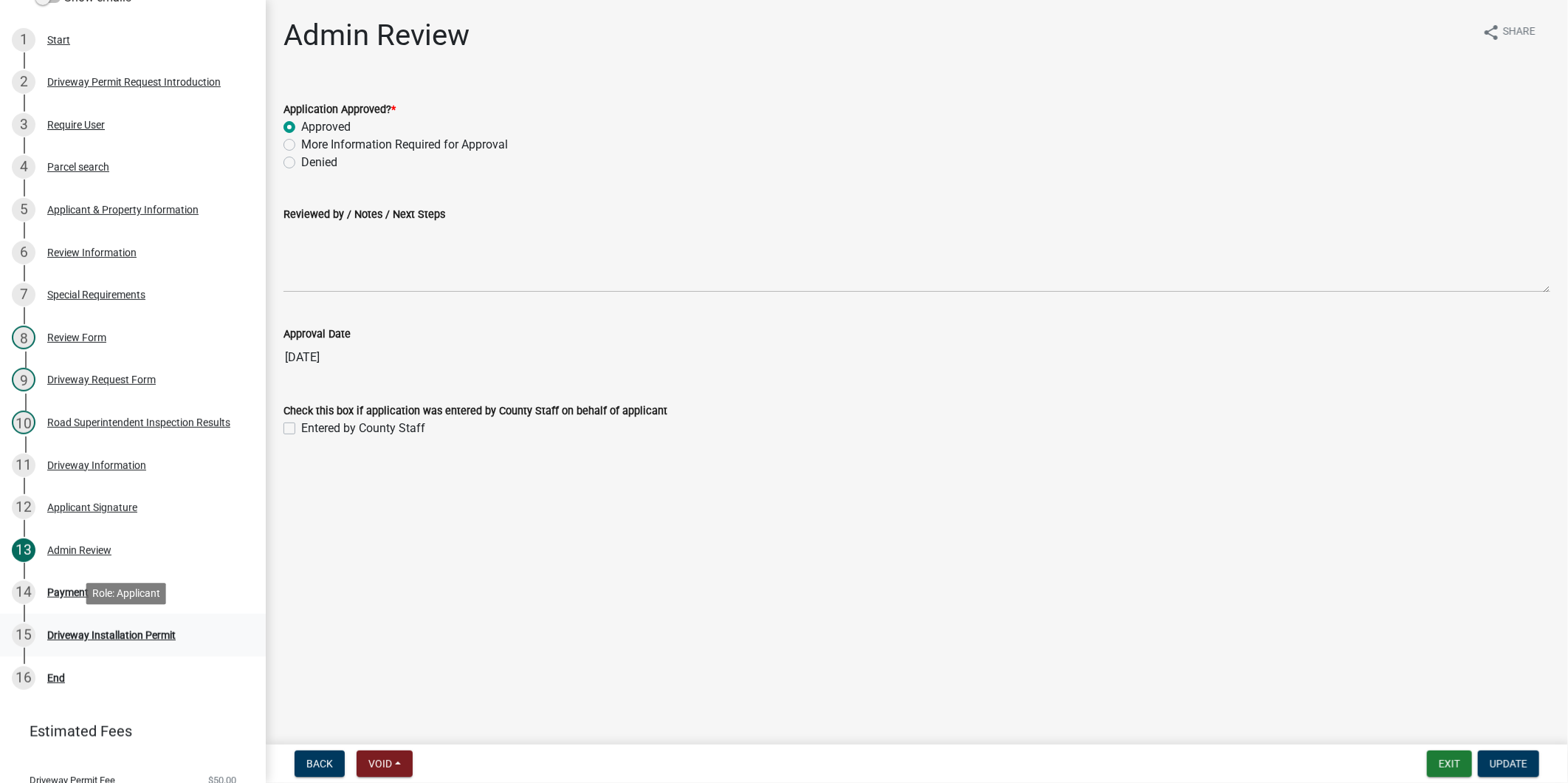
click at [146, 630] on div "Driveway Installation Permit" at bounding box center [111, 635] width 128 height 10
click at [105, 375] on div "Driveway Request Form" at bounding box center [101, 379] width 109 height 10
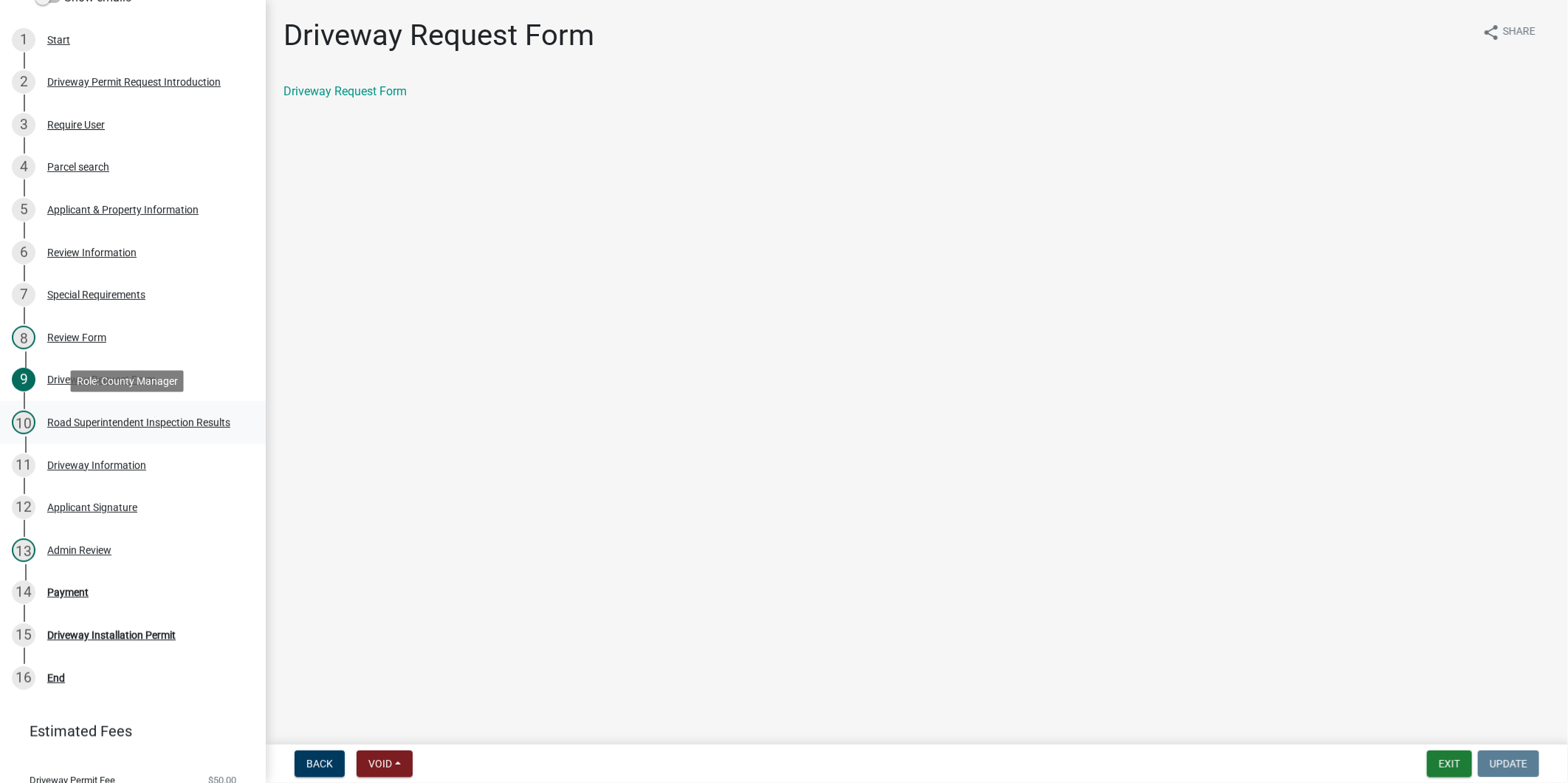
click at [67, 424] on div "Road Superintendent Inspection Results" at bounding box center [138, 422] width 183 height 10
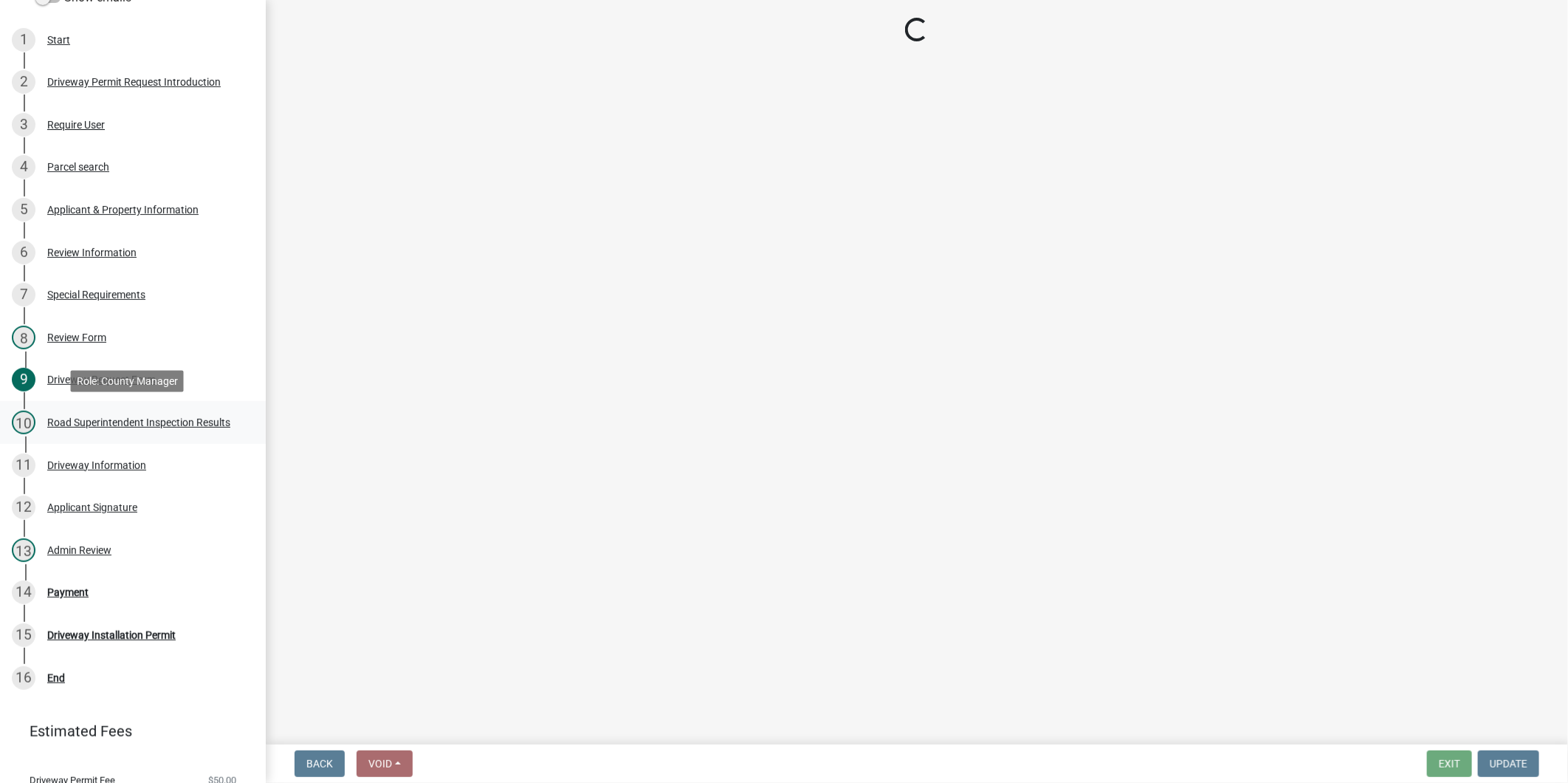
select select "33eb0099-6d4a-4ae7-8ad6-7733806e546e"
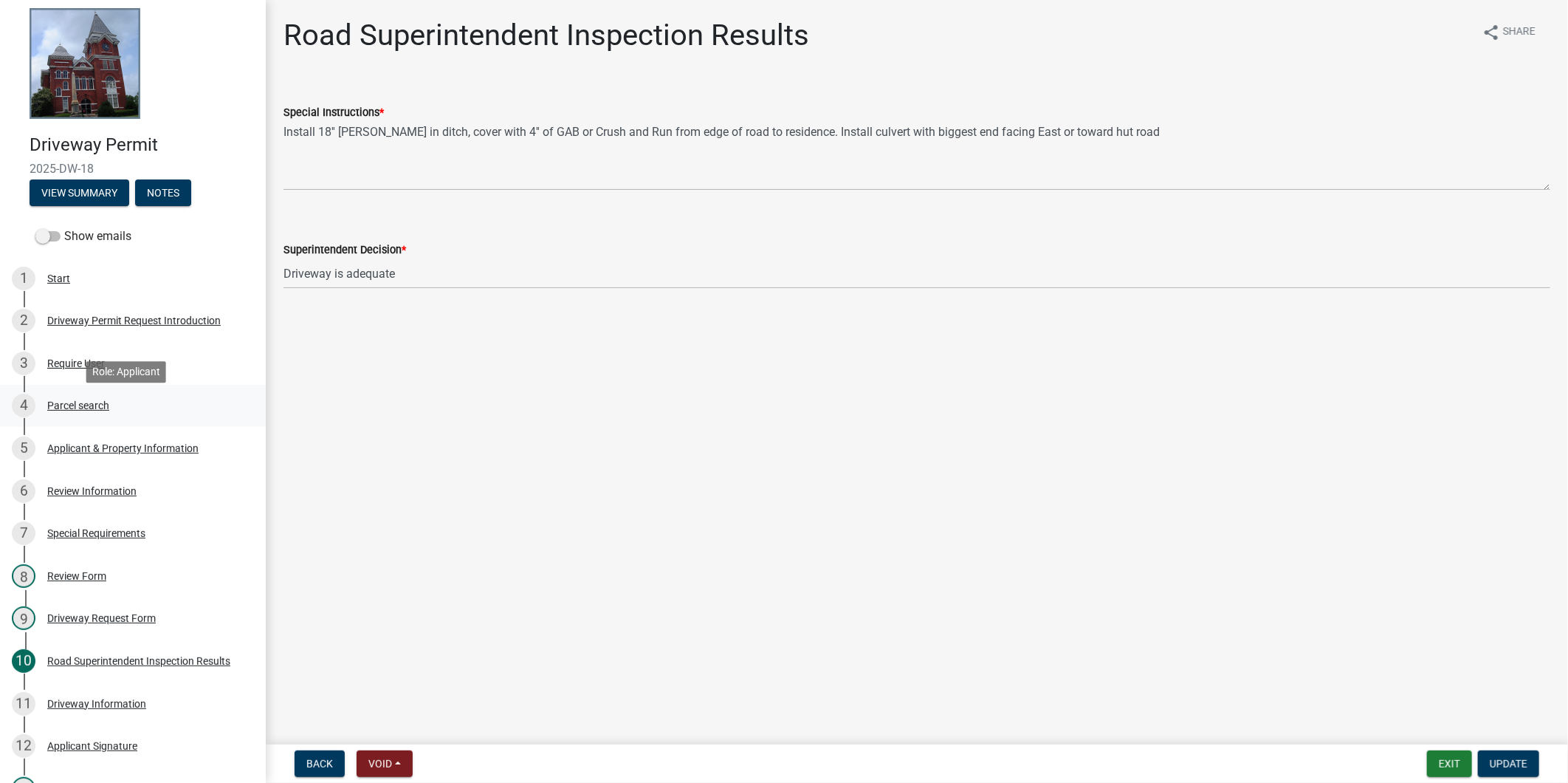
scroll to position [0, 0]
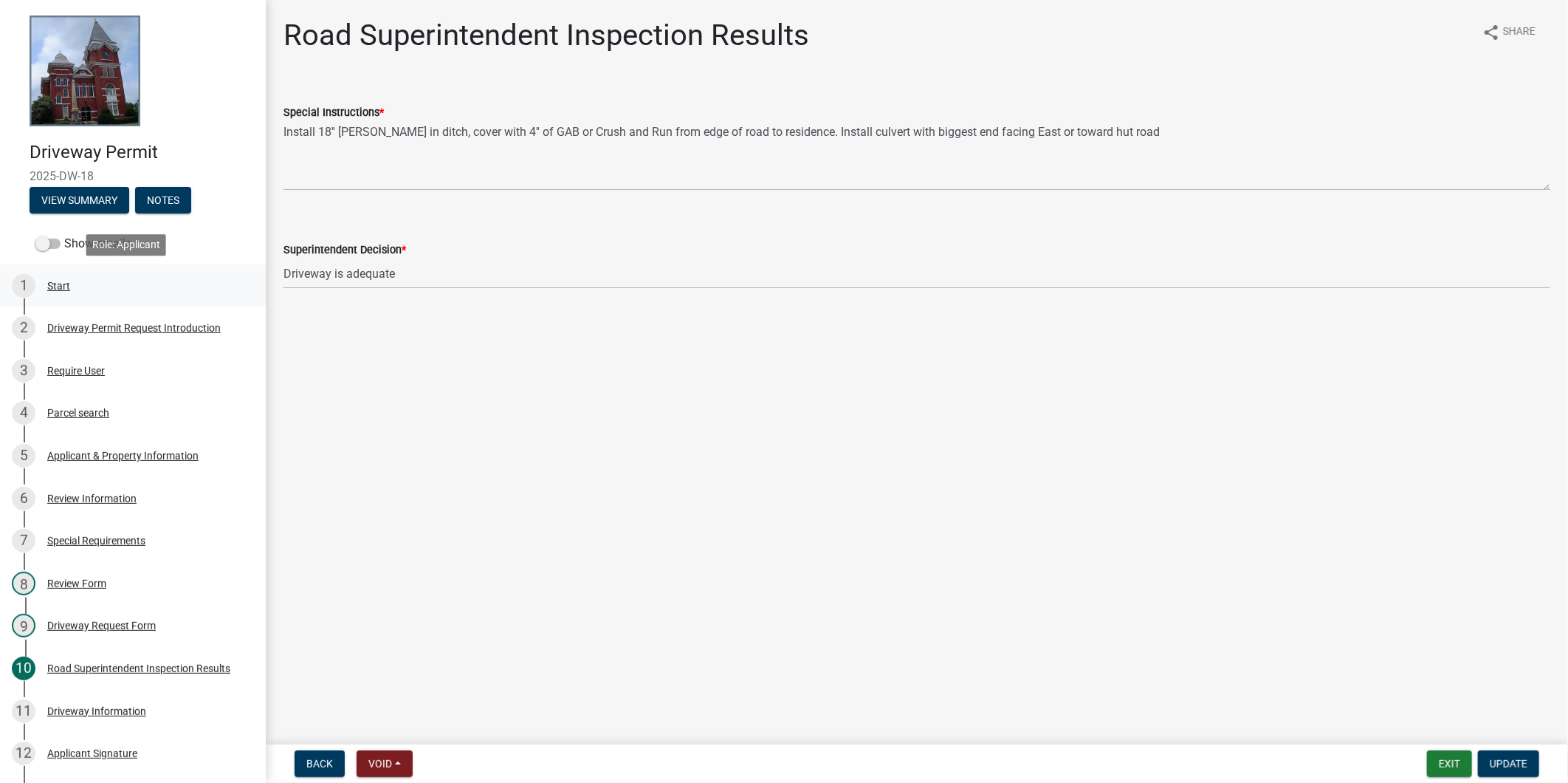
click at [114, 285] on div "1 Start" at bounding box center [126, 286] width 230 height 24
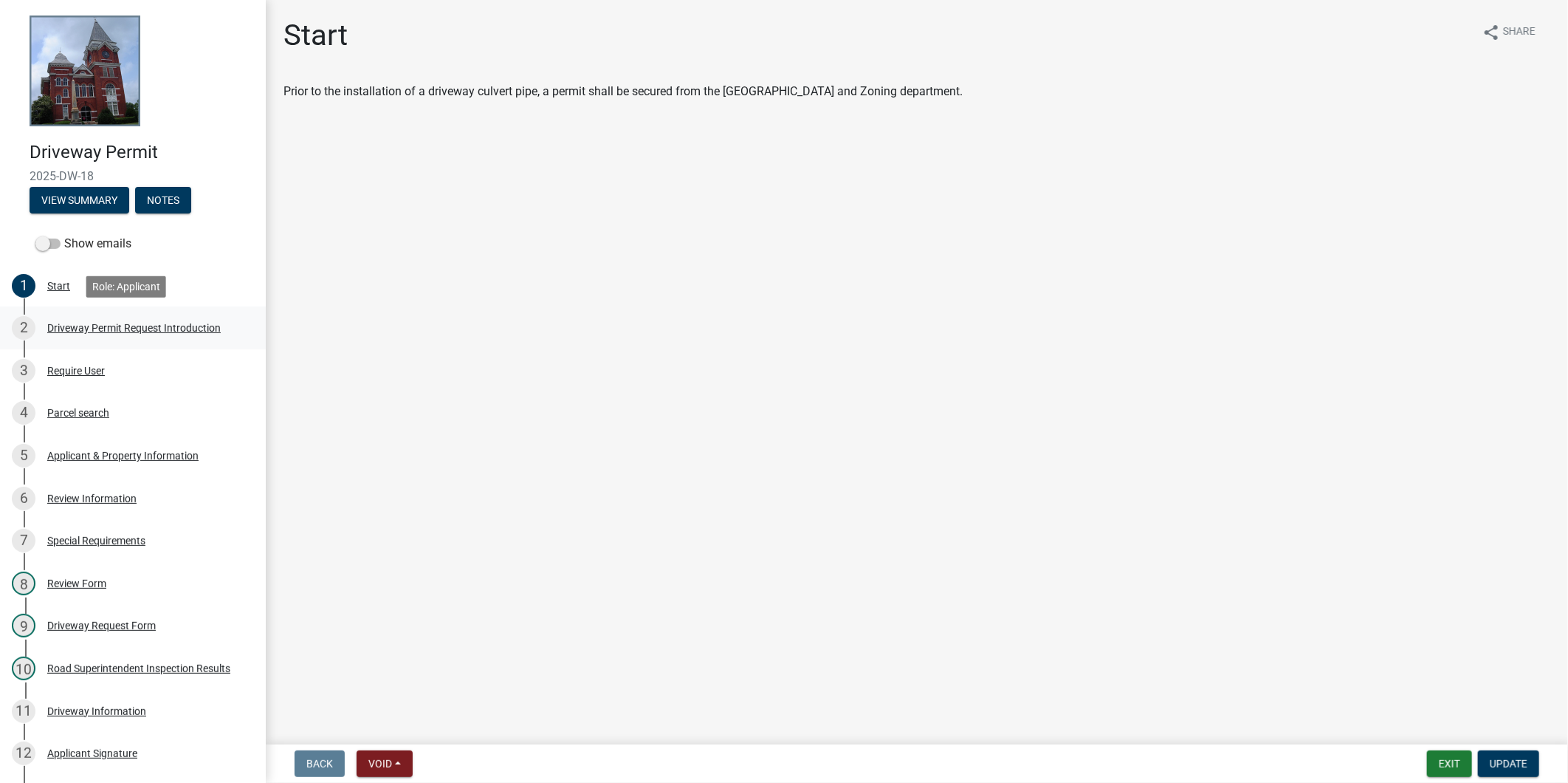
click at [134, 319] on div "2 Driveway Permit Request Introduction" at bounding box center [126, 328] width 230 height 24
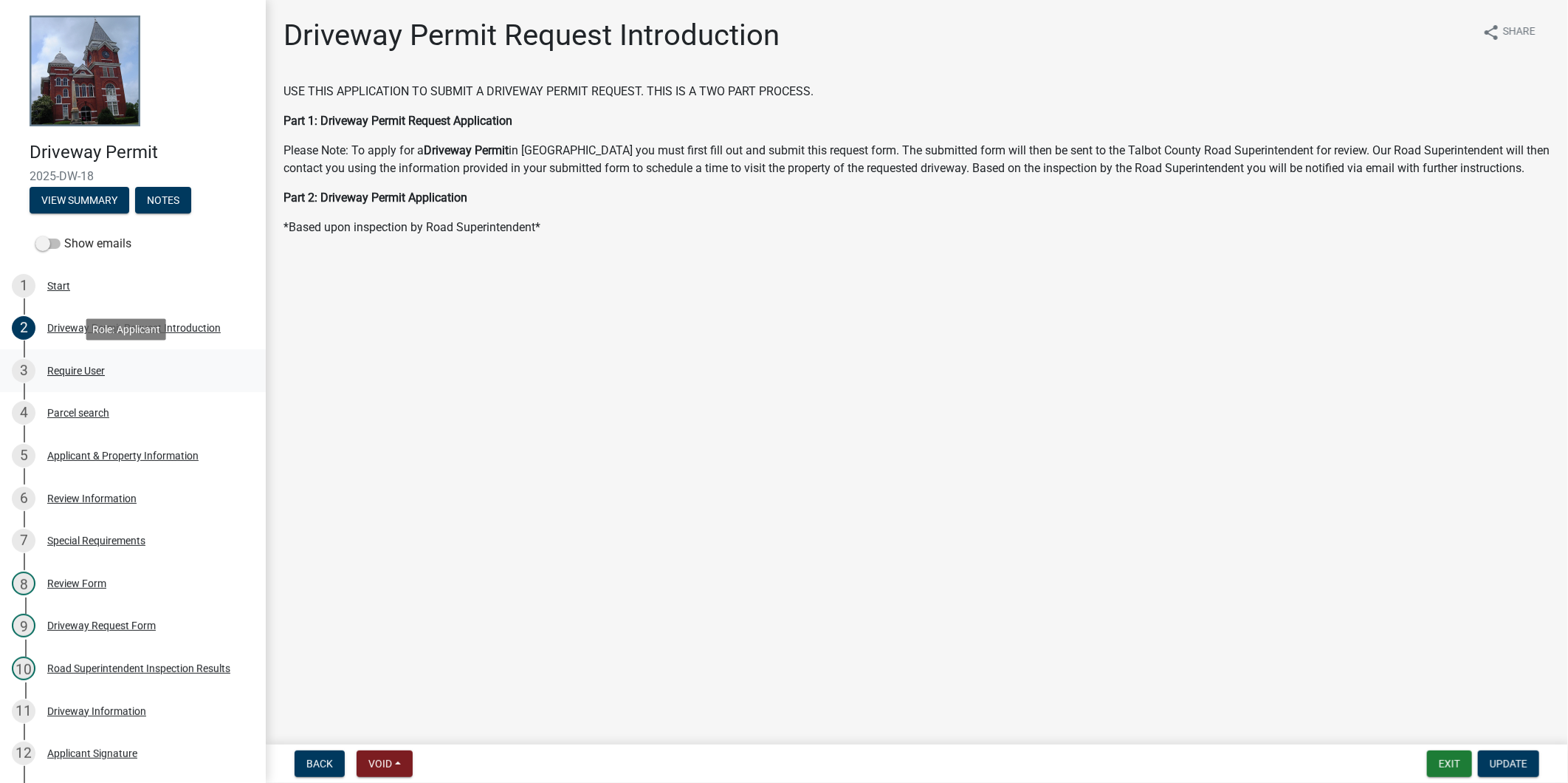
click at [128, 379] on div "3 Require User" at bounding box center [126, 371] width 230 height 24
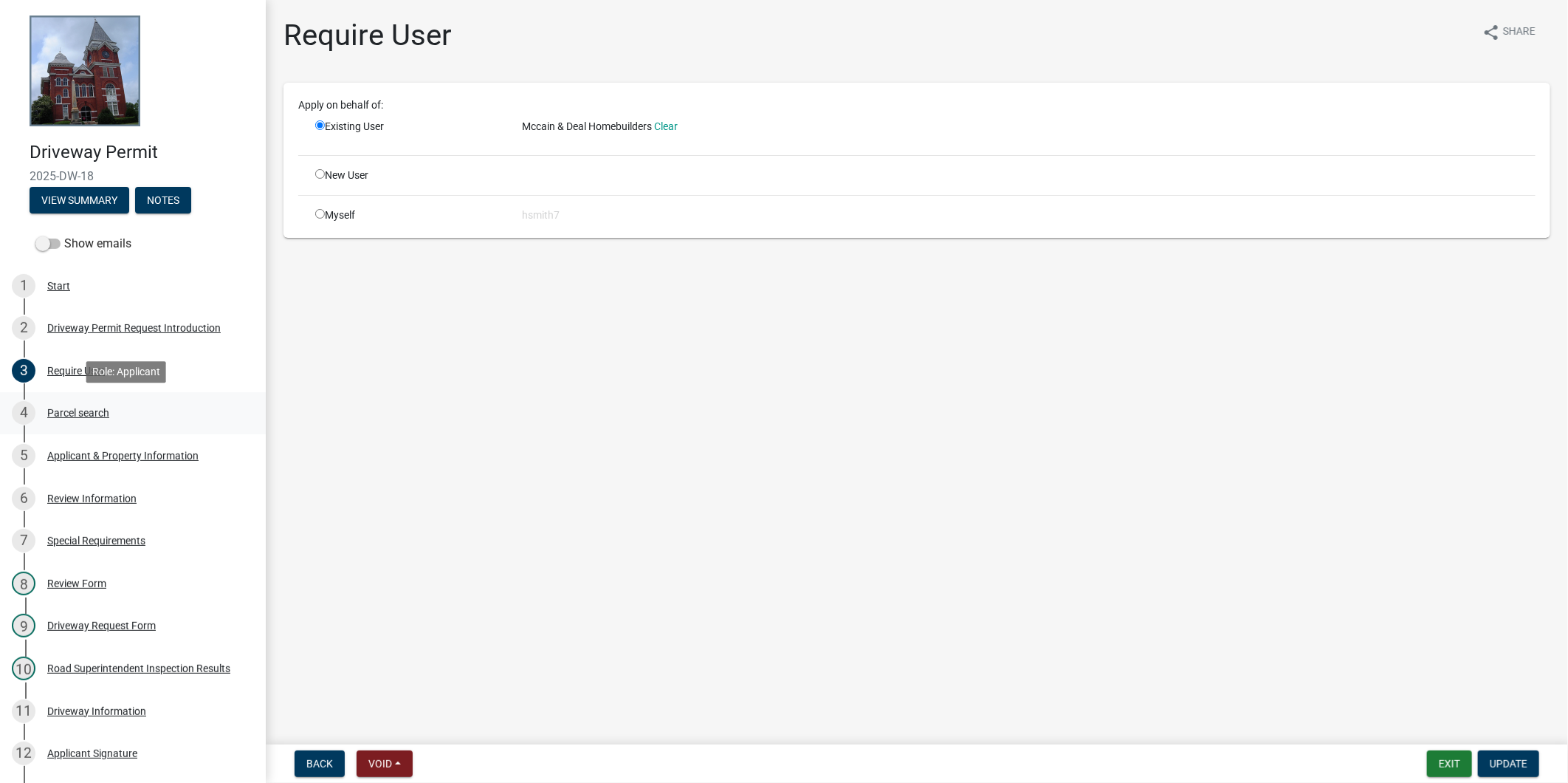
click at [115, 412] on div "4 Parcel search" at bounding box center [126, 413] width 230 height 24
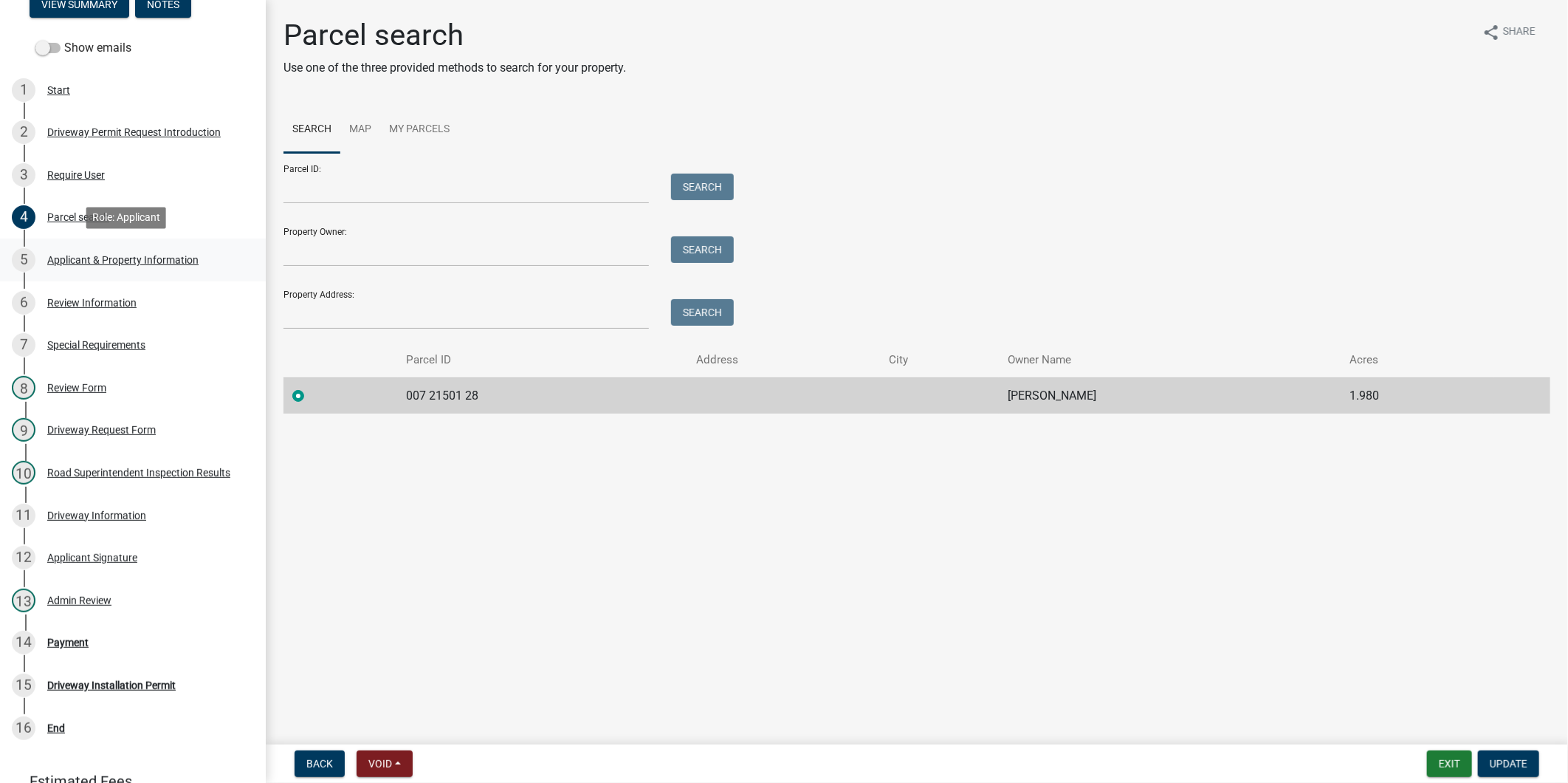
scroll to position [196, 0]
click at [163, 647] on div "14 Payment" at bounding box center [126, 641] width 230 height 24
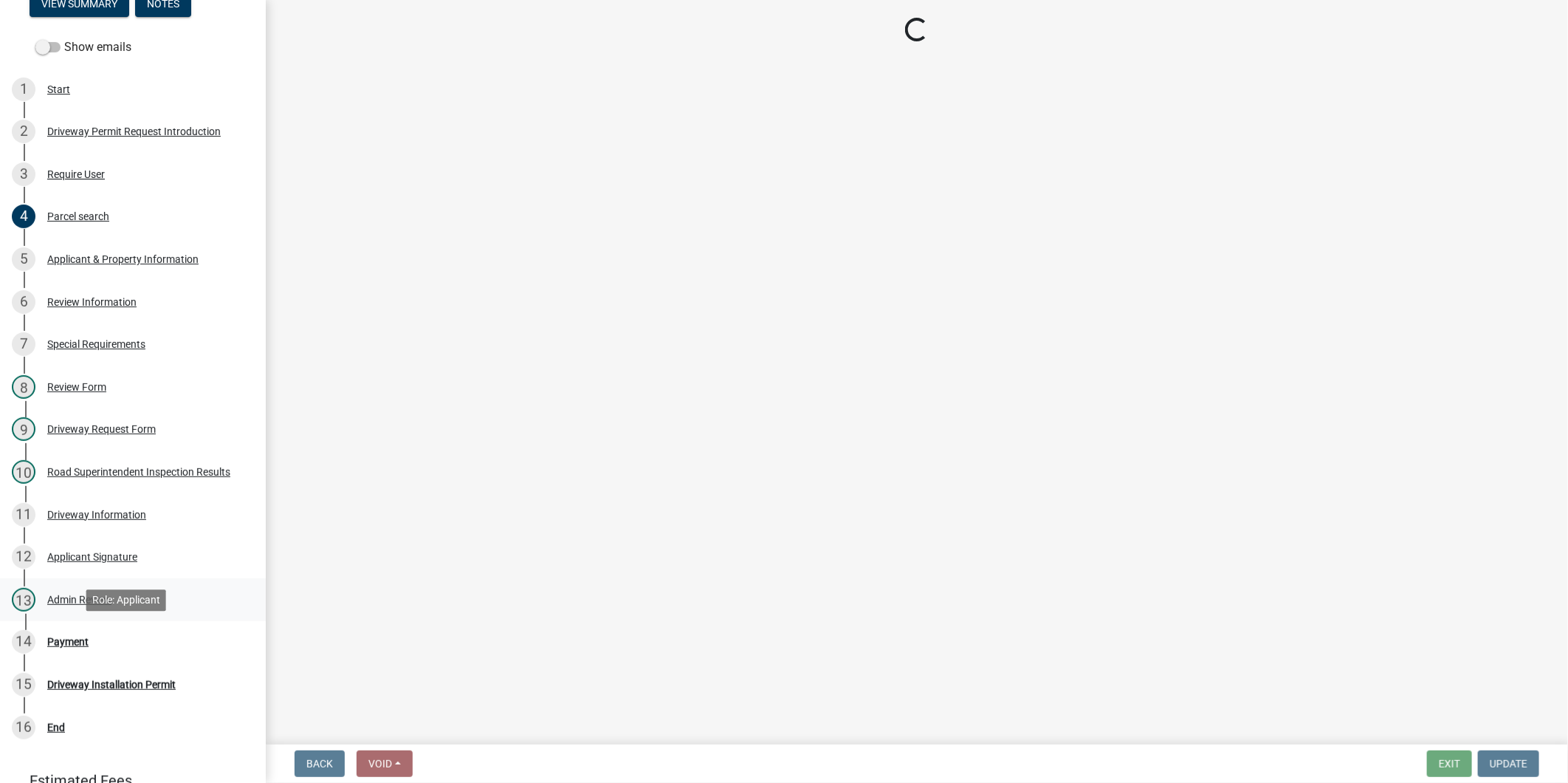
select select "3: 3"
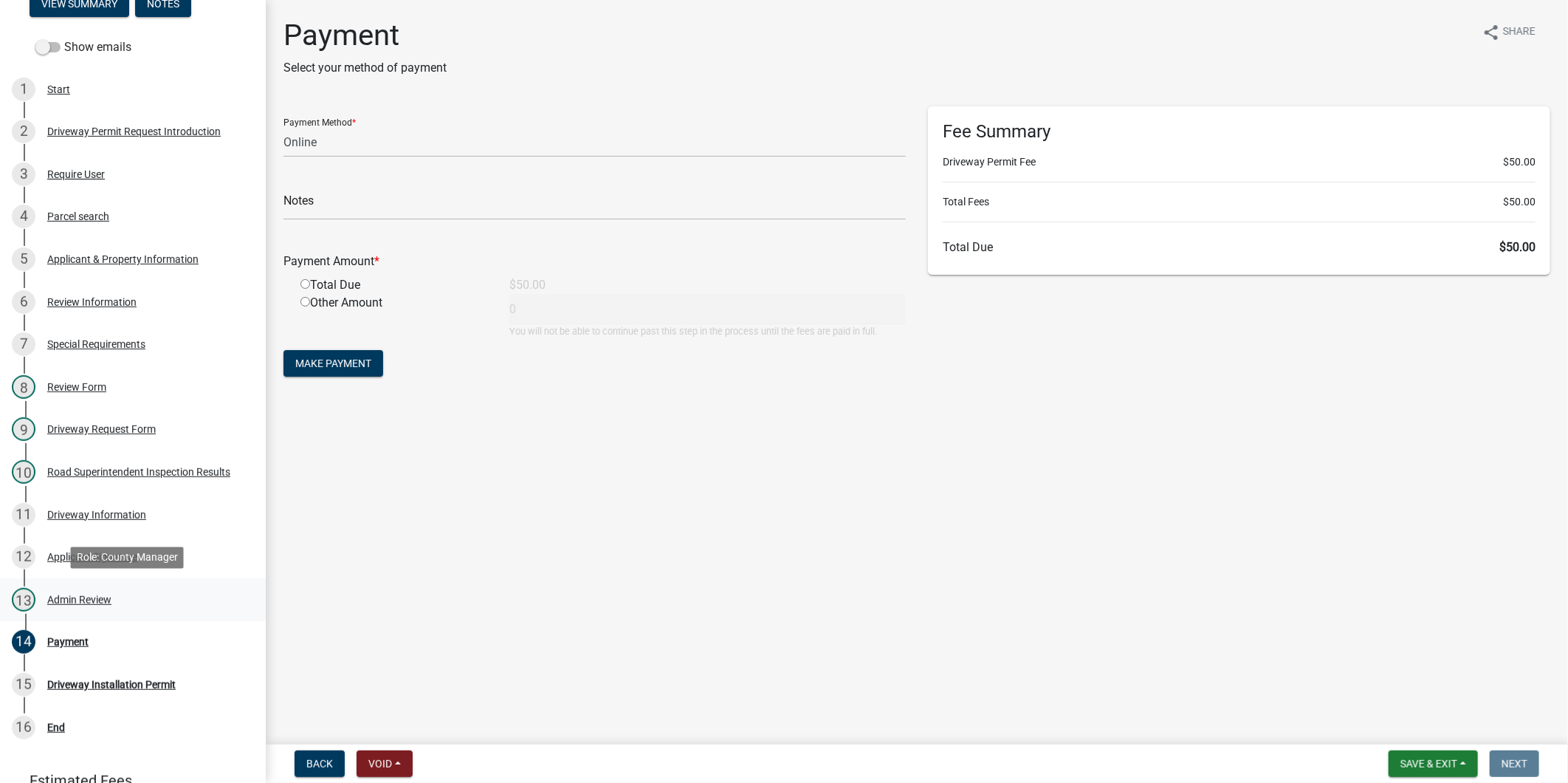
click at [126, 609] on div "13 Admin Review" at bounding box center [126, 599] width 230 height 24
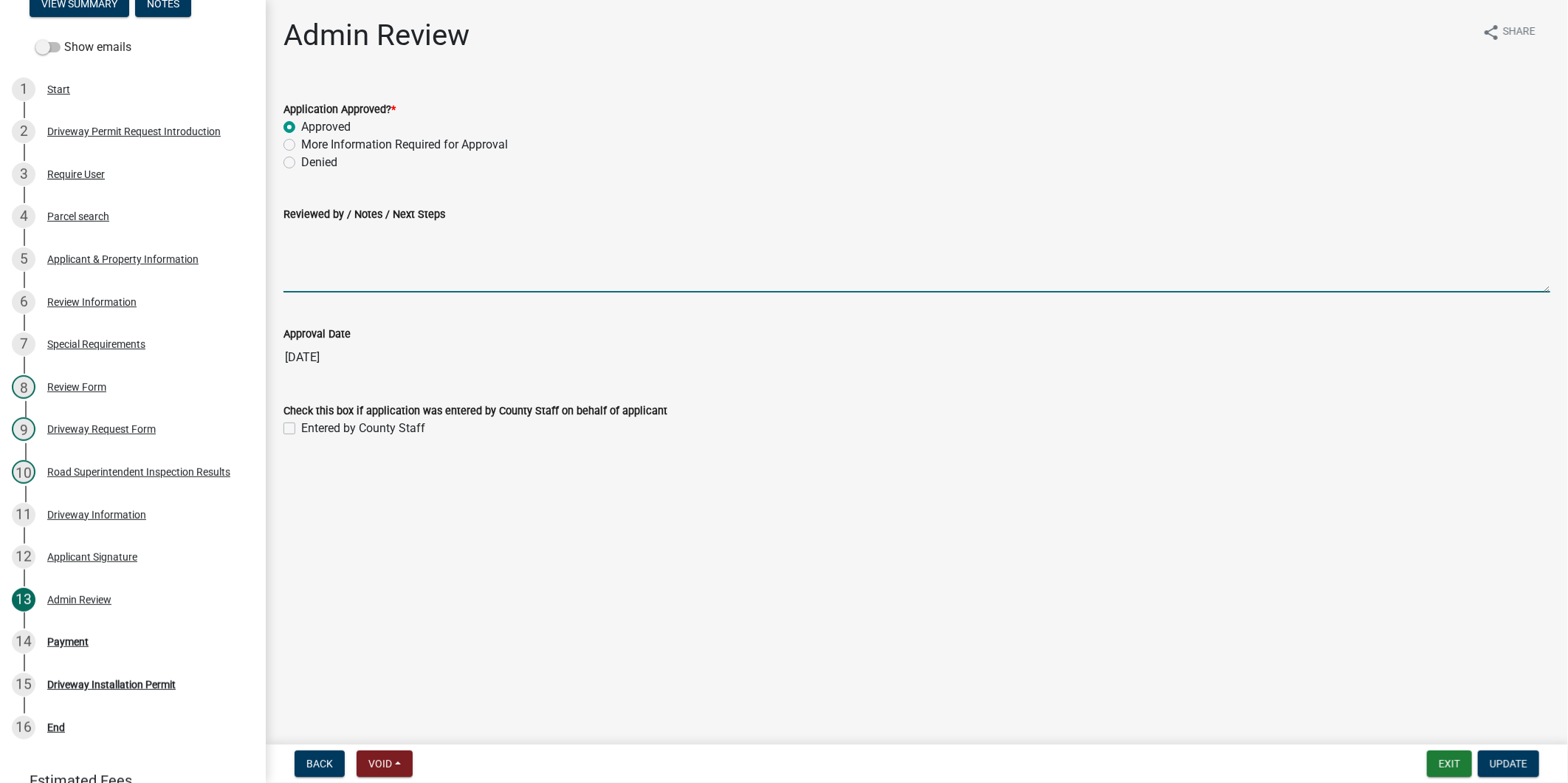
click at [397, 244] on textarea "Reviewed by / Notes / Next Steps" at bounding box center [917, 258] width 1267 height 69
type textarea "[PERSON_NAME] , install a 15' Culvert 20 feet away, cover with 4' of gravel"
click at [1501, 748] on nav "Back Void Withdraw Lock Expire Void Exit Update" at bounding box center [917, 764] width 1303 height 39
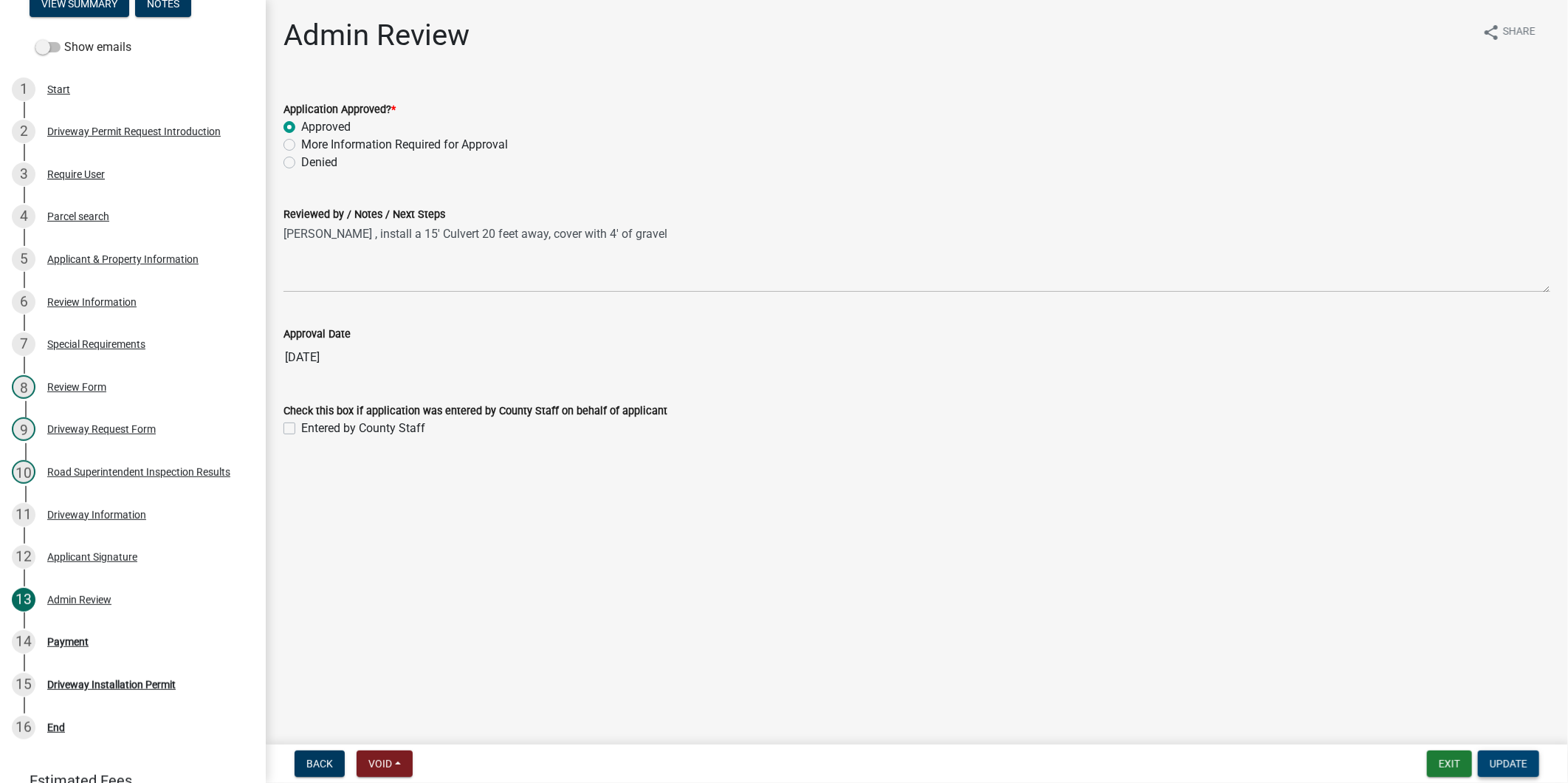
click at [1511, 759] on span "Update" at bounding box center [1508, 764] width 38 height 12
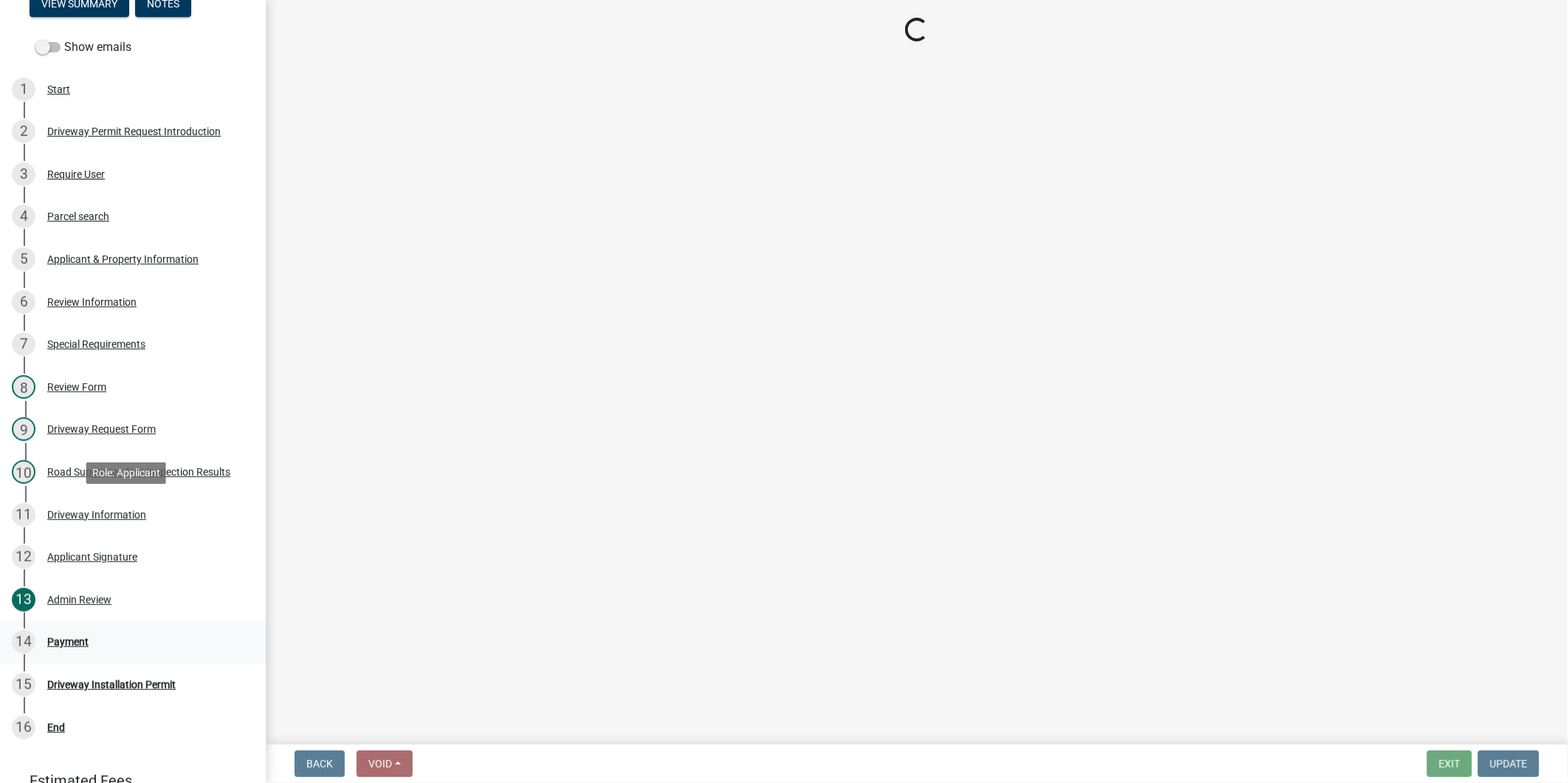
scroll to position [298, 0]
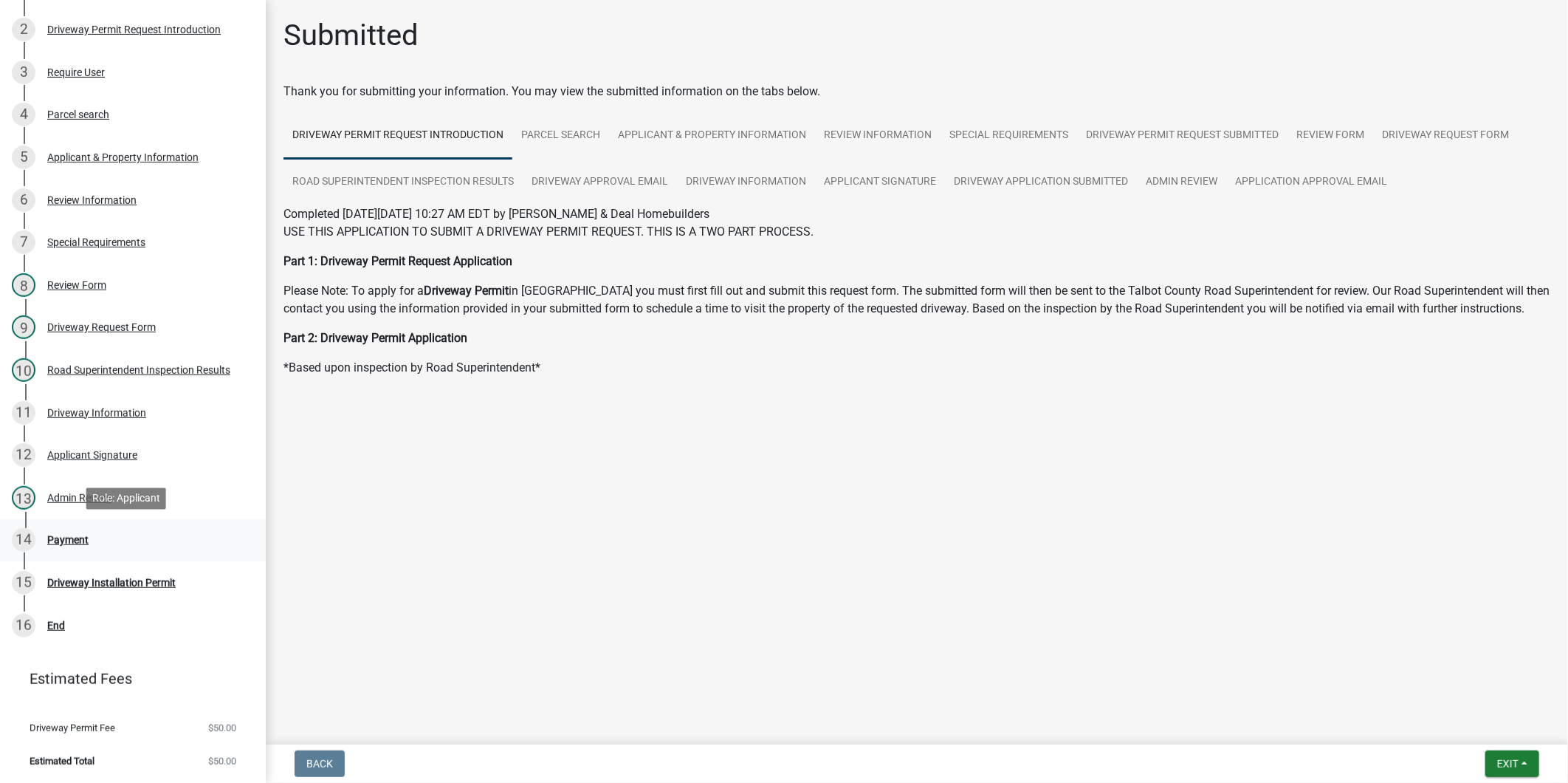
click at [99, 537] on div "14 Payment" at bounding box center [126, 540] width 230 height 24
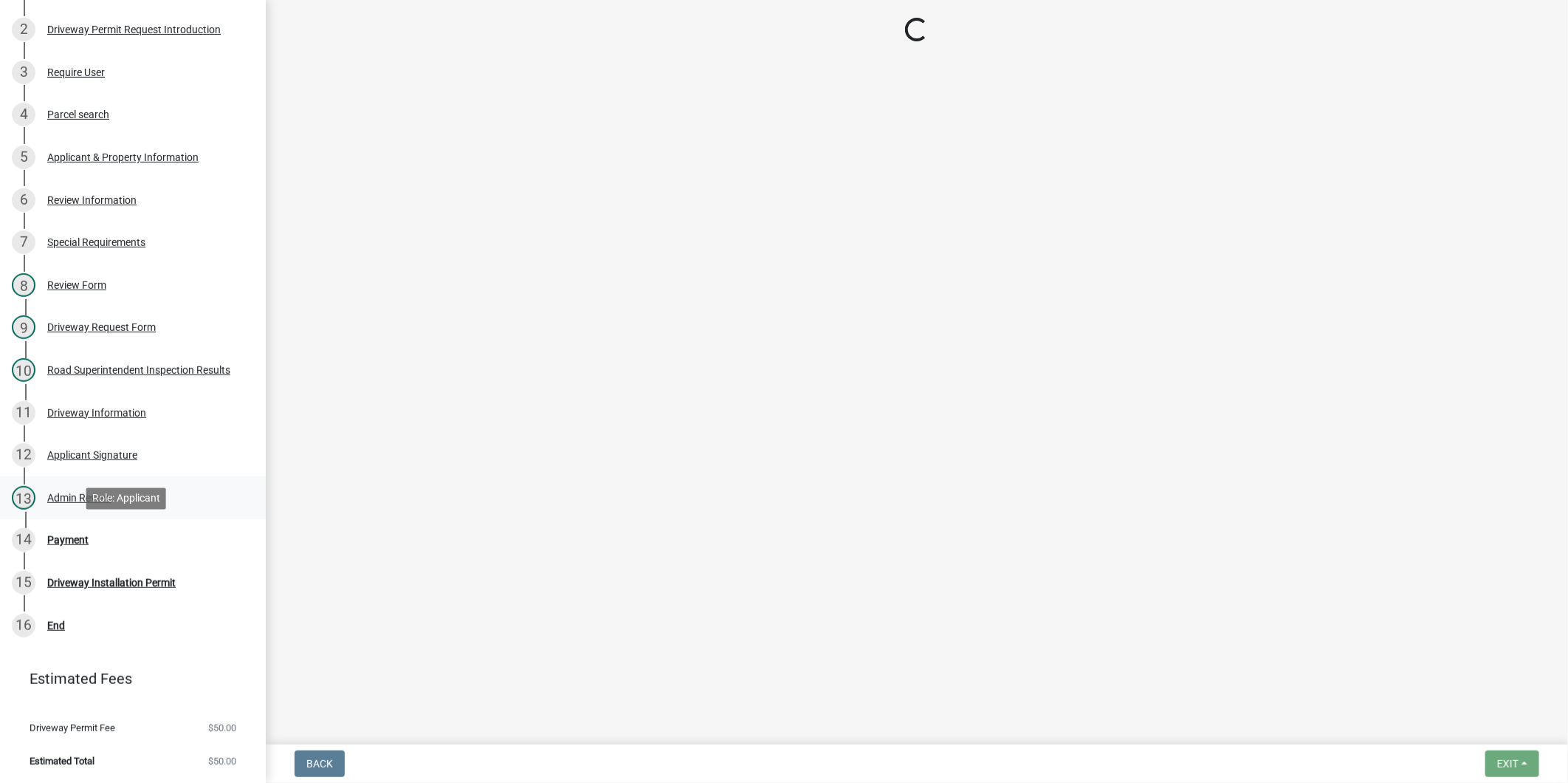
select select "3: 3"
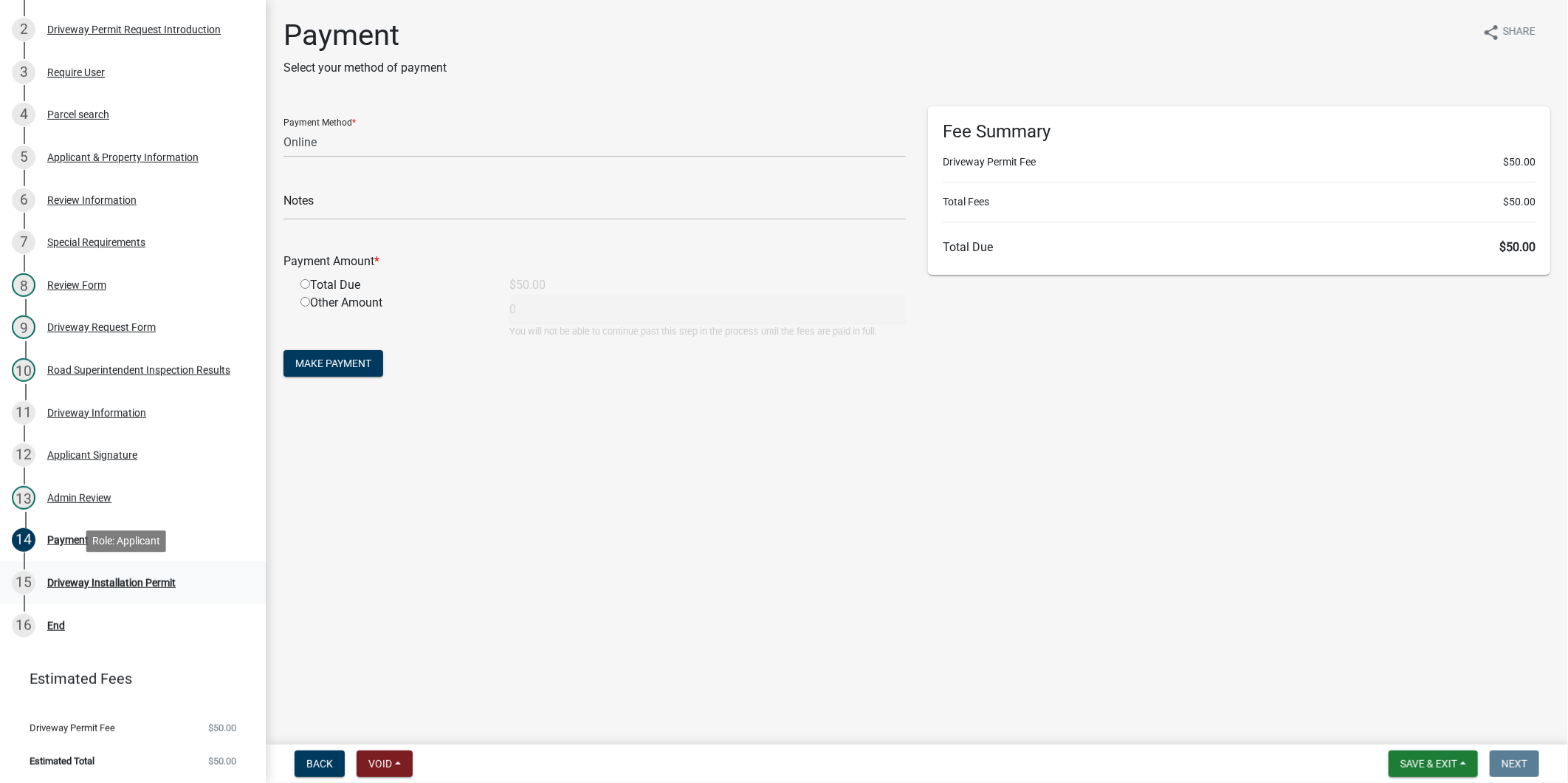
click at [176, 577] on div "15 Driveway Installation Permit" at bounding box center [126, 582] width 230 height 24
click at [1459, 770] on button "Save & Exit" at bounding box center [1433, 764] width 89 height 27
click at [1437, 727] on button "Save & Exit" at bounding box center [1419, 725] width 118 height 35
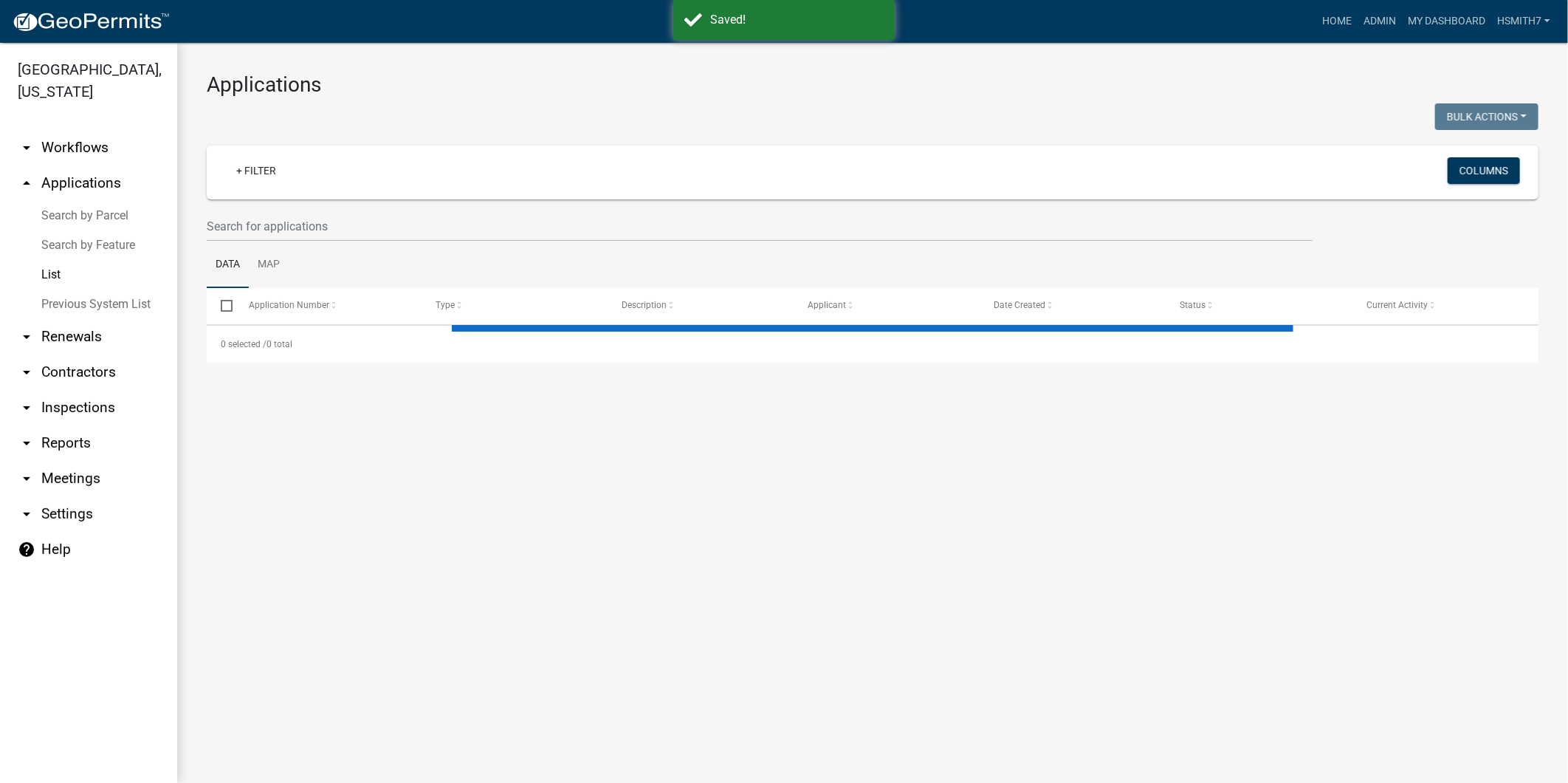
select select "3: 100"
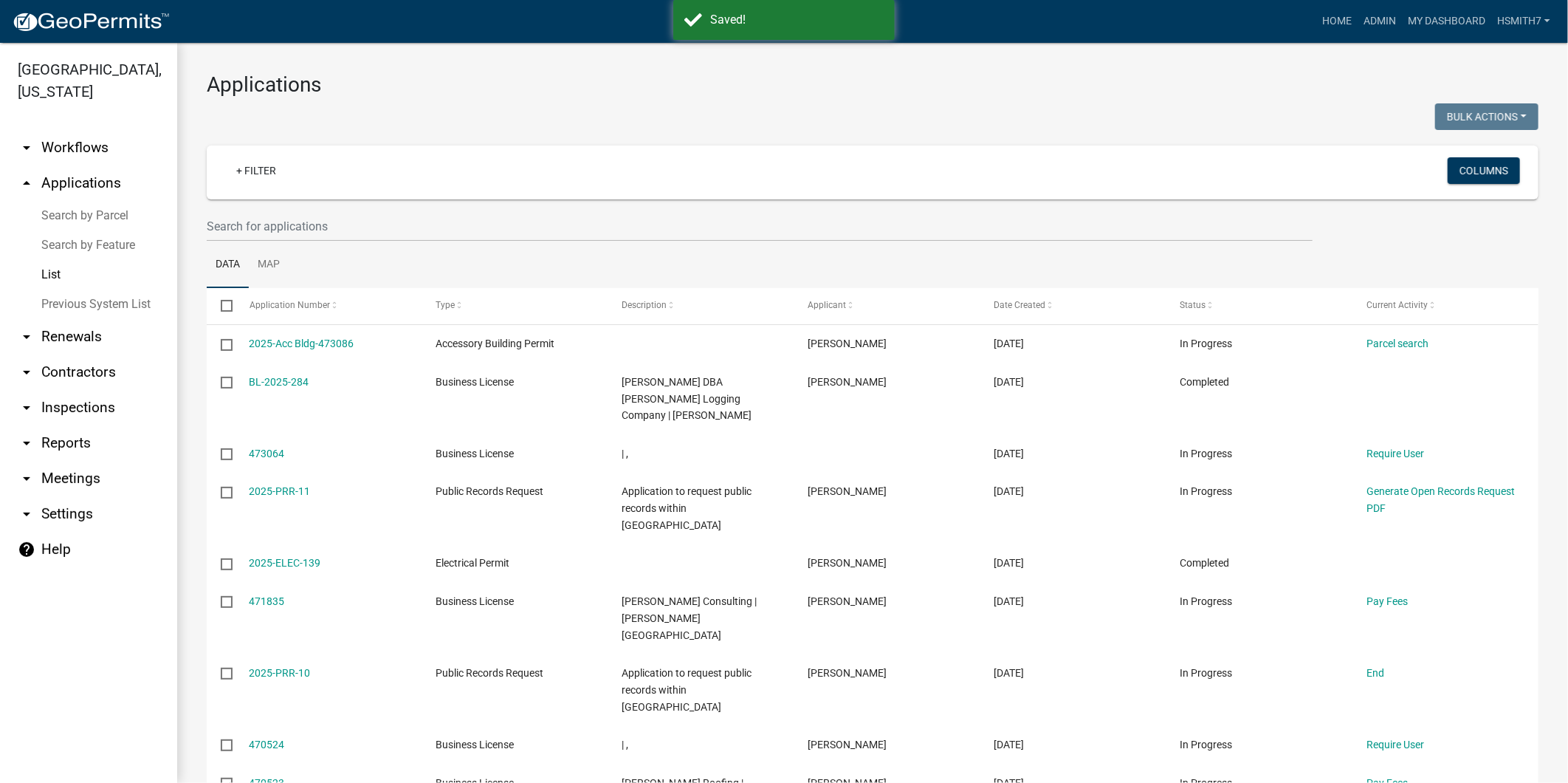
click at [1204, 275] on ul "Data Map" at bounding box center [872, 265] width 1332 height 46
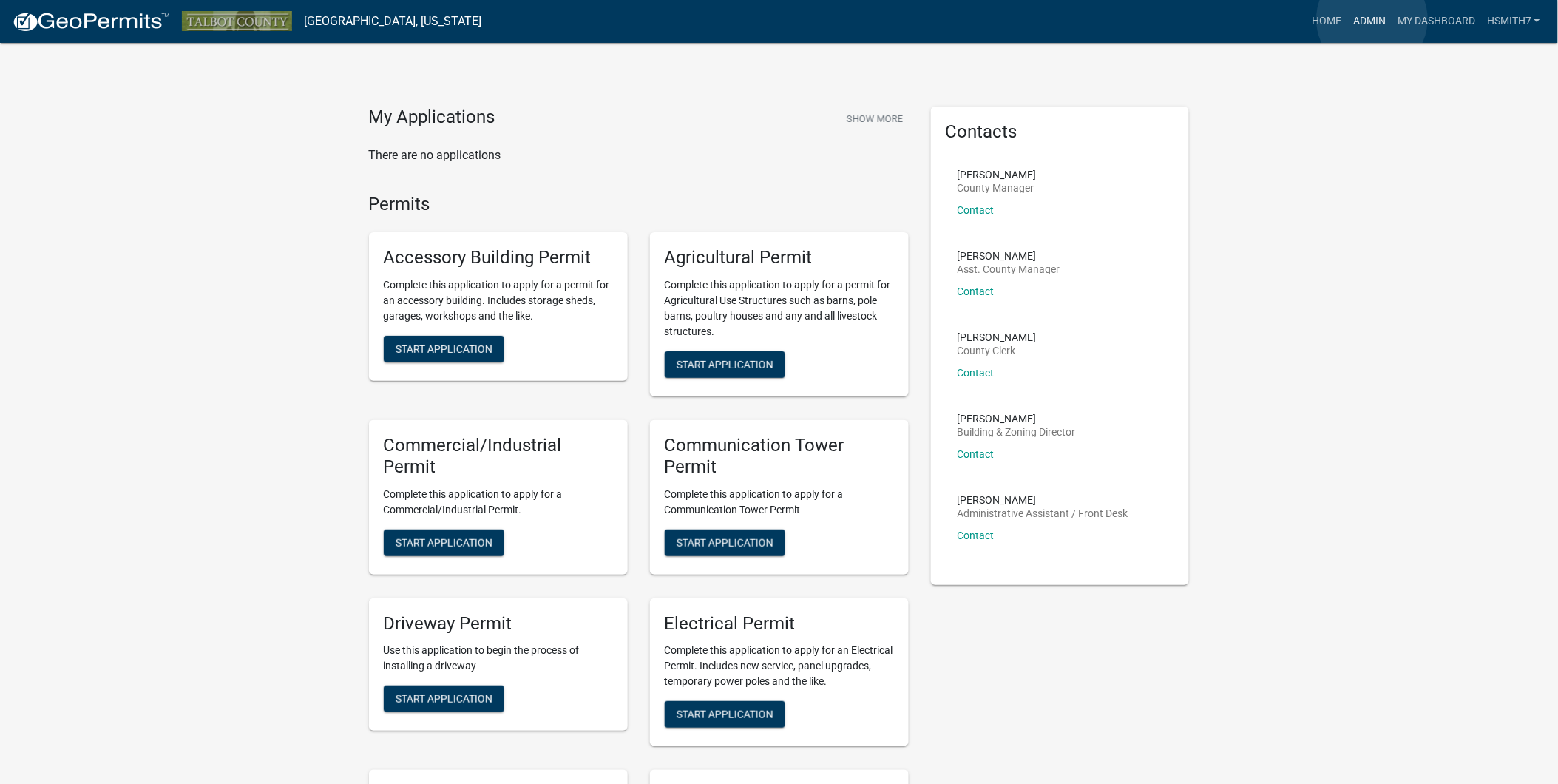
click at [1372, 19] on link "Admin" at bounding box center [1370, 21] width 45 height 28
